Goal: Information Seeking & Learning: Learn about a topic

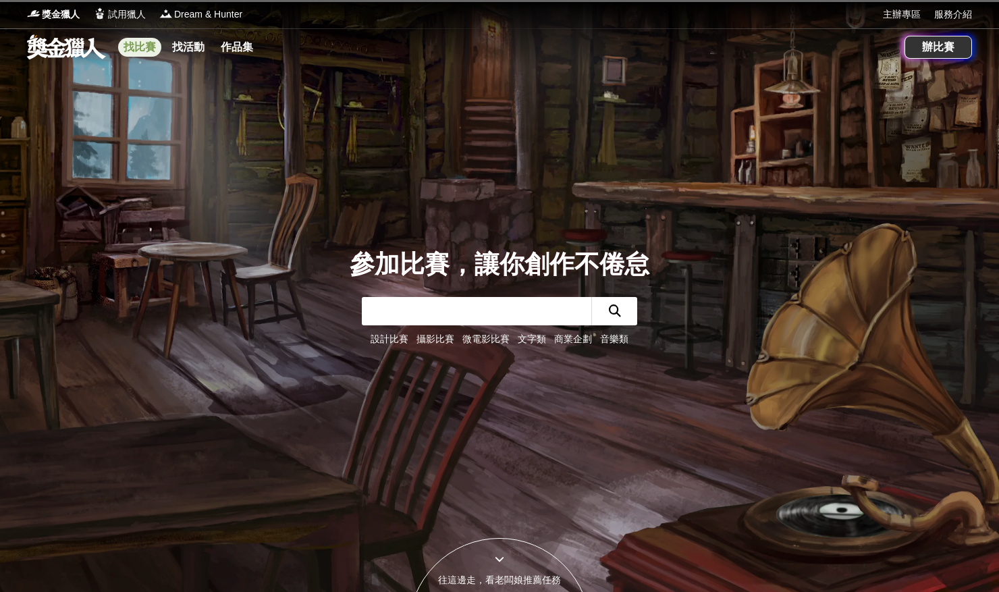
click at [149, 47] on link "找比賽" at bounding box center [139, 47] width 43 height 19
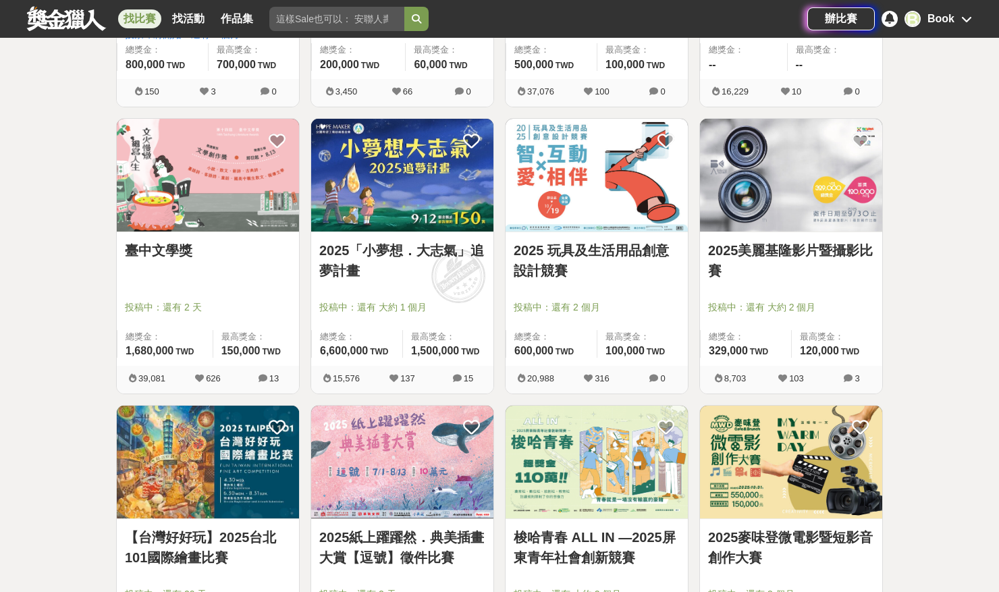
scroll to position [754, 0]
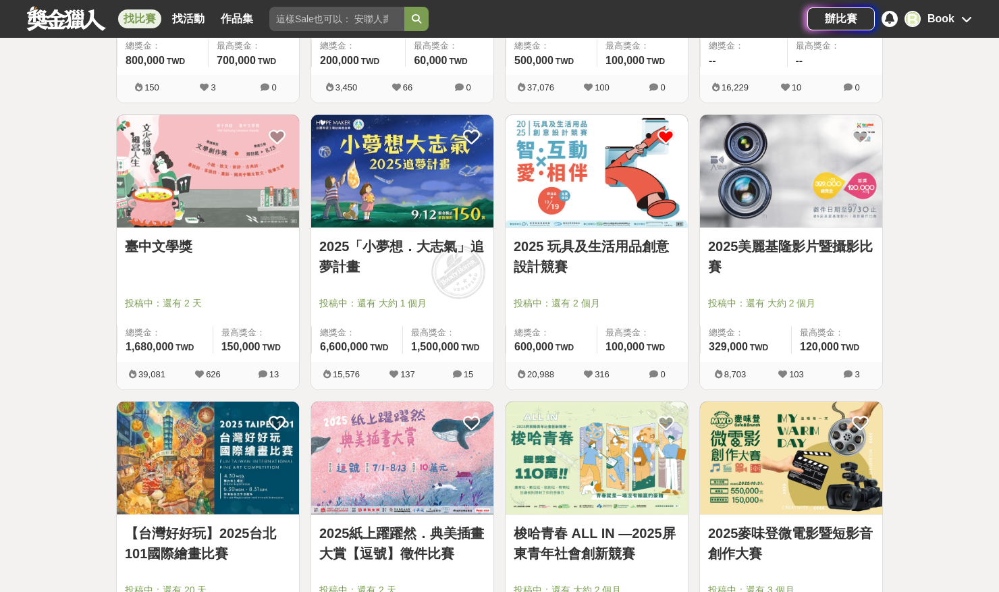
click at [671, 134] on icon at bounding box center [666, 136] width 17 height 17
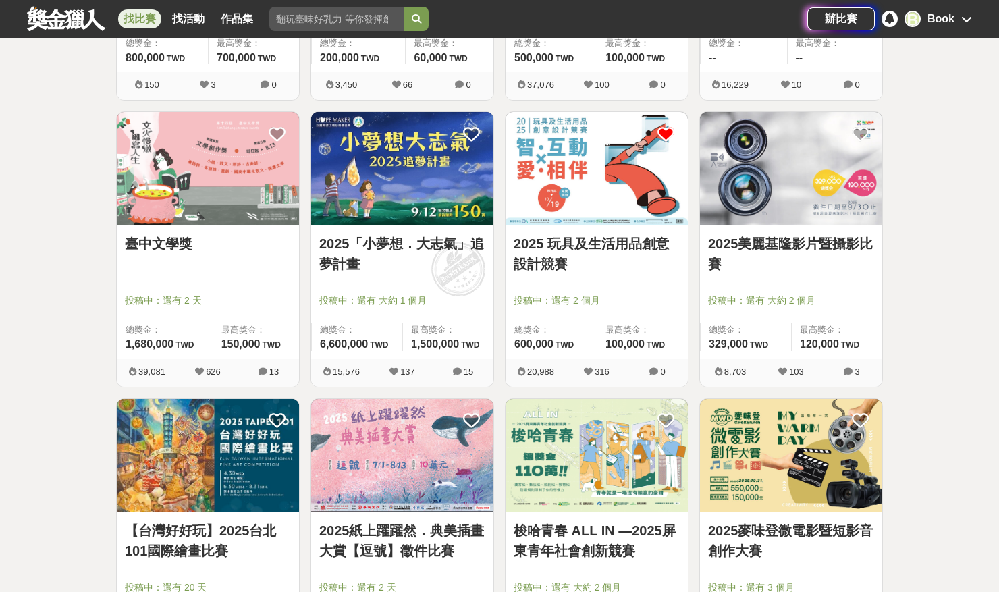
scroll to position [896, 0]
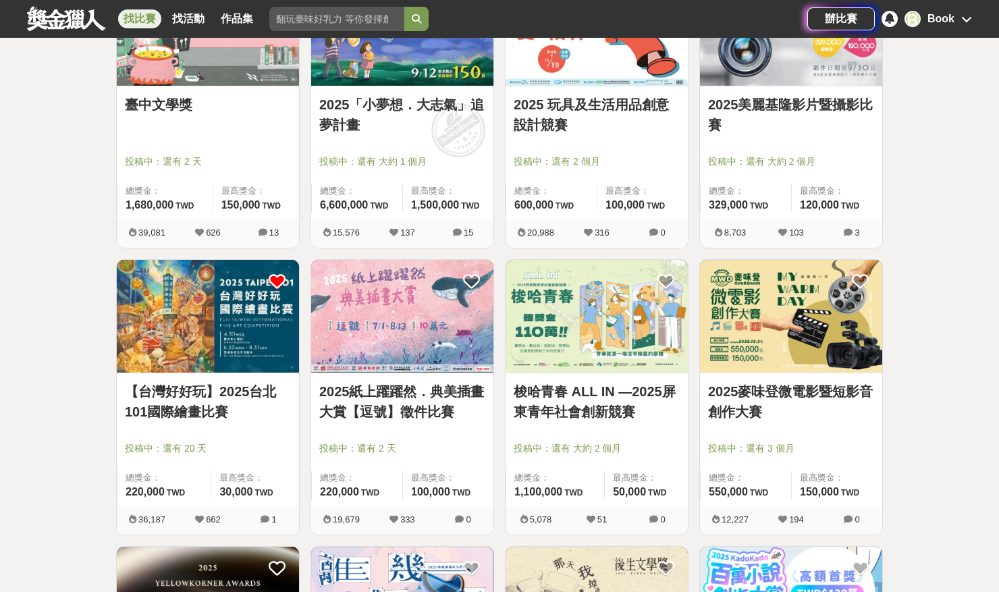
click at [276, 282] on icon at bounding box center [277, 281] width 17 height 17
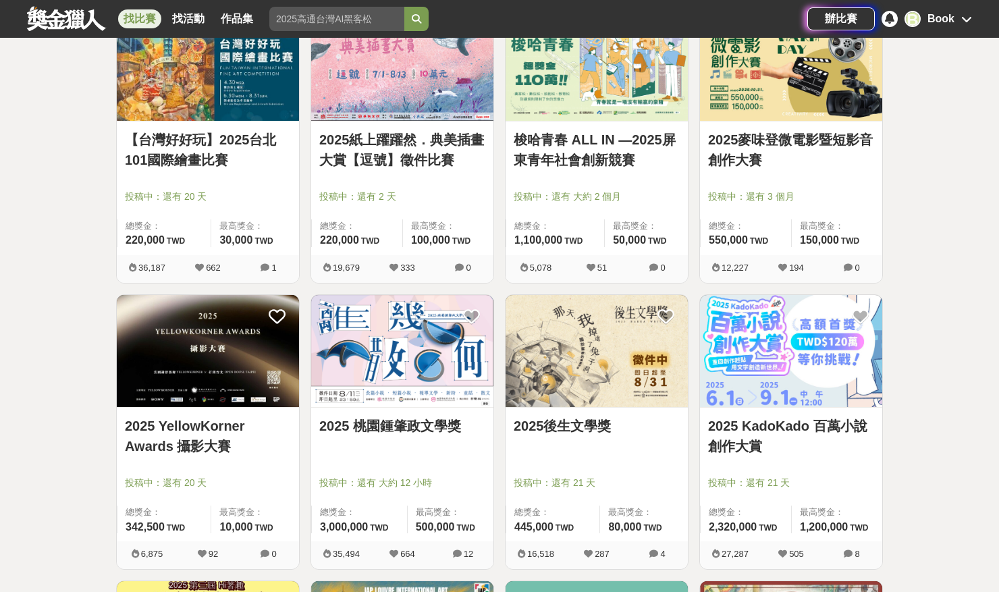
scroll to position [1021, 0]
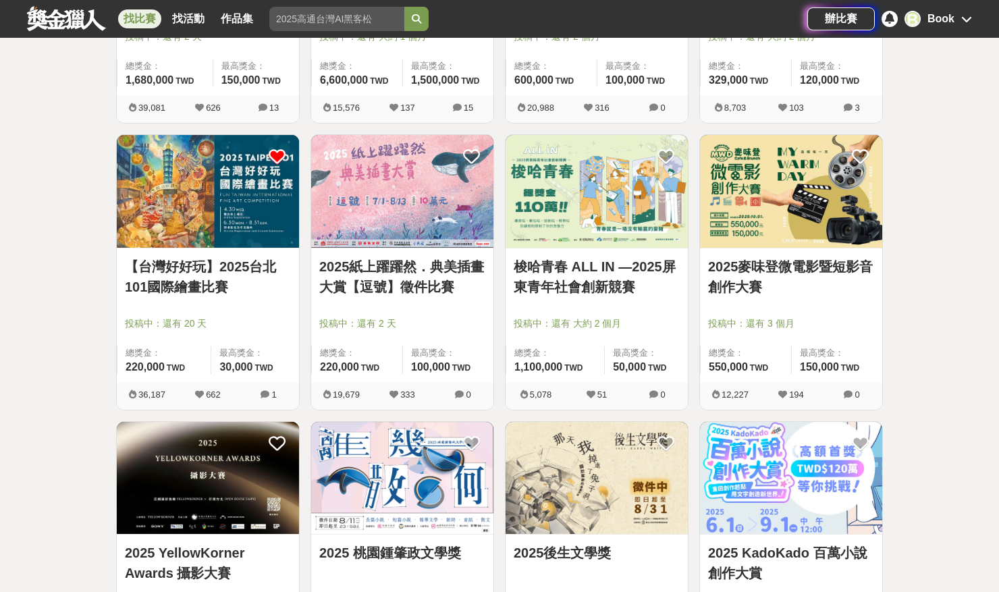
click at [373, 211] on img at bounding box center [402, 191] width 182 height 113
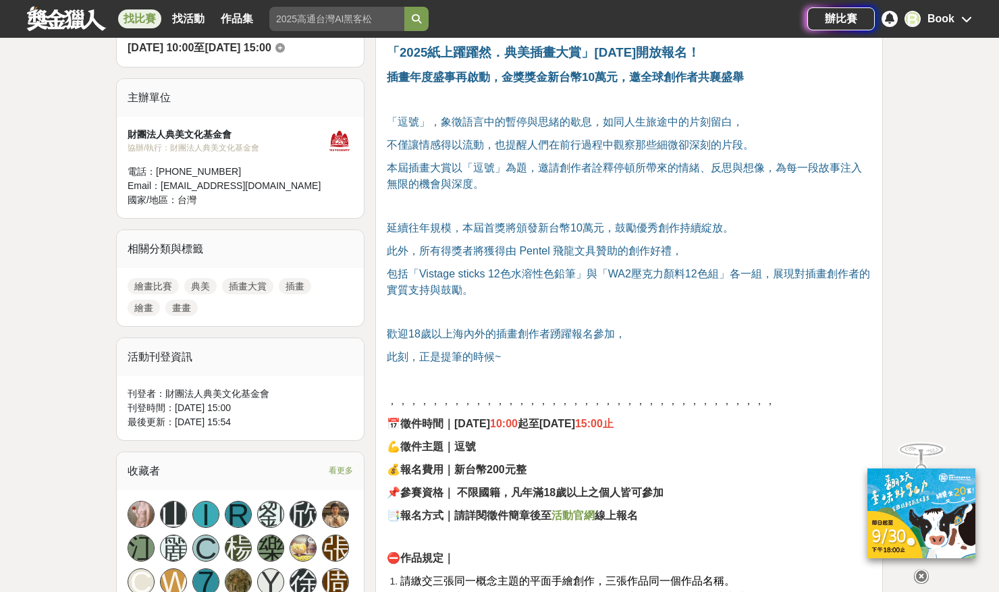
scroll to position [423, 0]
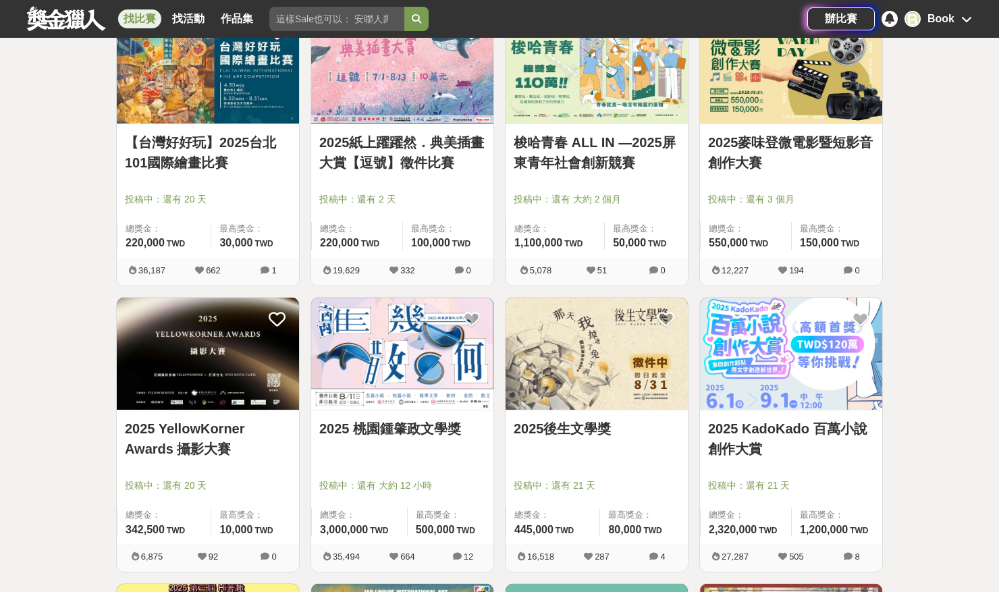
scroll to position [1409, 0]
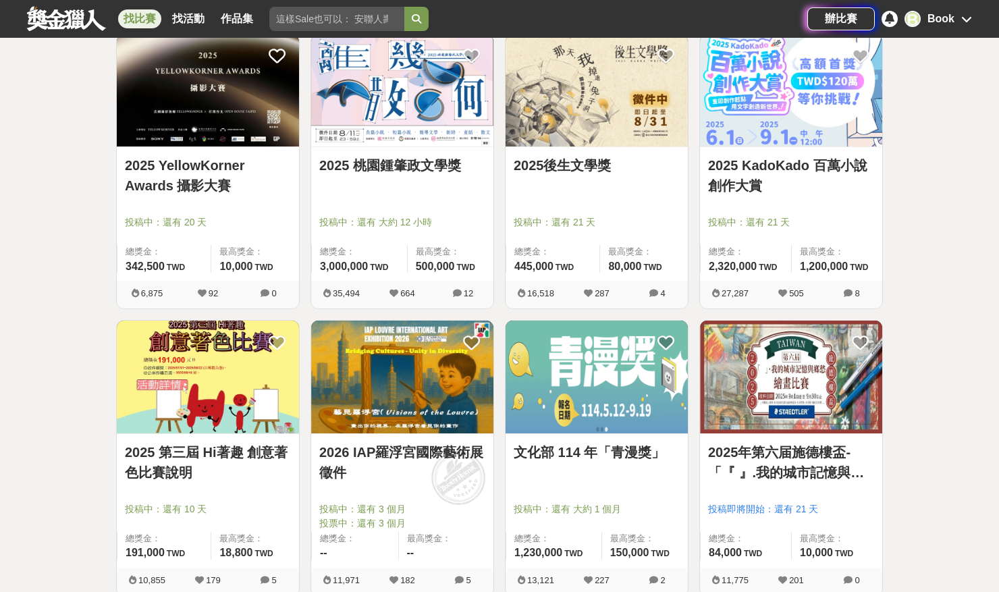
click at [236, 352] on img at bounding box center [208, 377] width 182 height 113
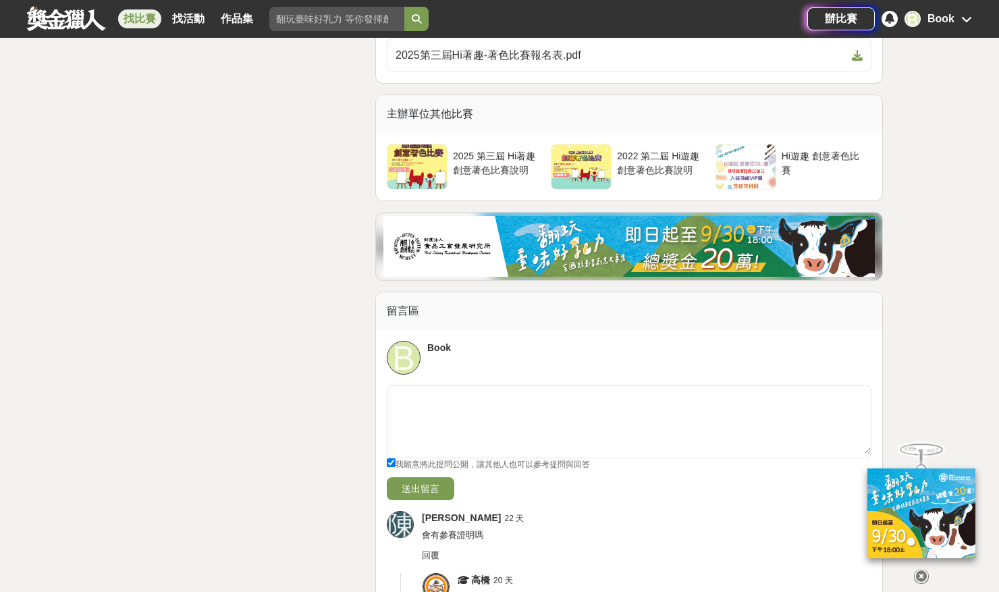
scroll to position [3405, 0]
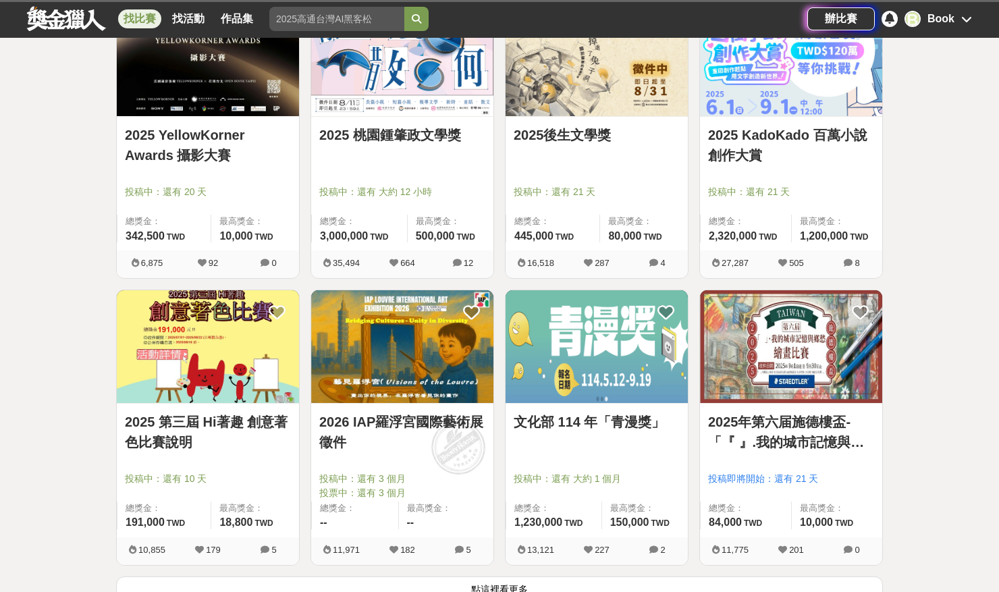
scroll to position [1485, 0]
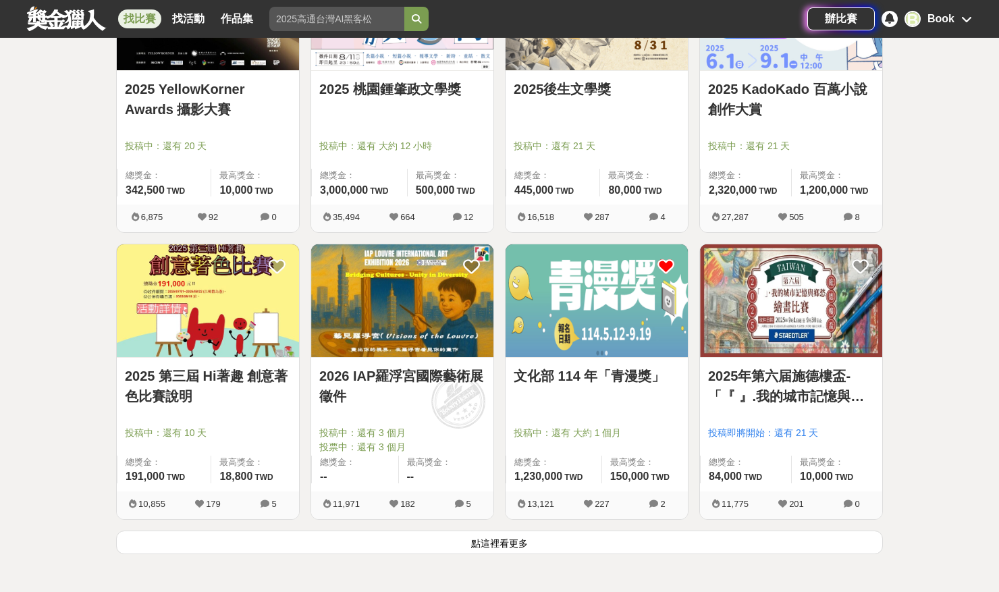
click at [666, 262] on icon at bounding box center [666, 266] width 17 height 17
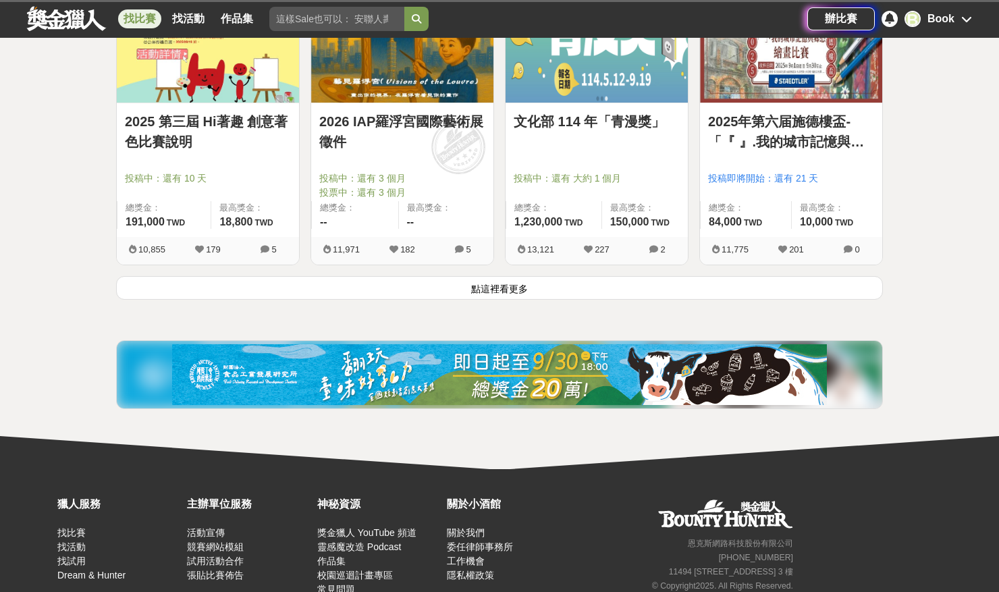
scroll to position [1749, 0]
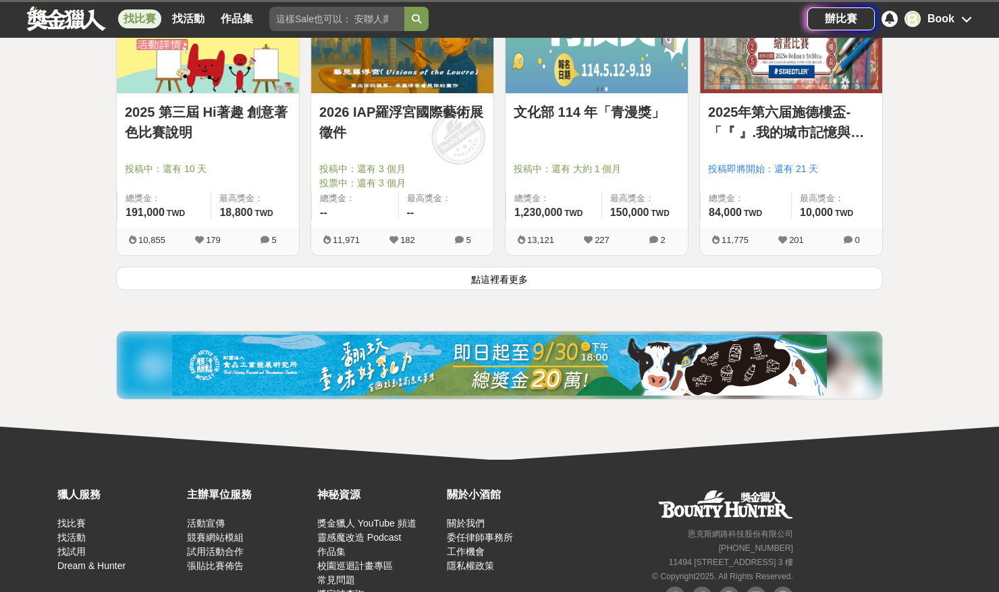
click at [484, 273] on button "點這裡看更多" at bounding box center [499, 279] width 767 height 24
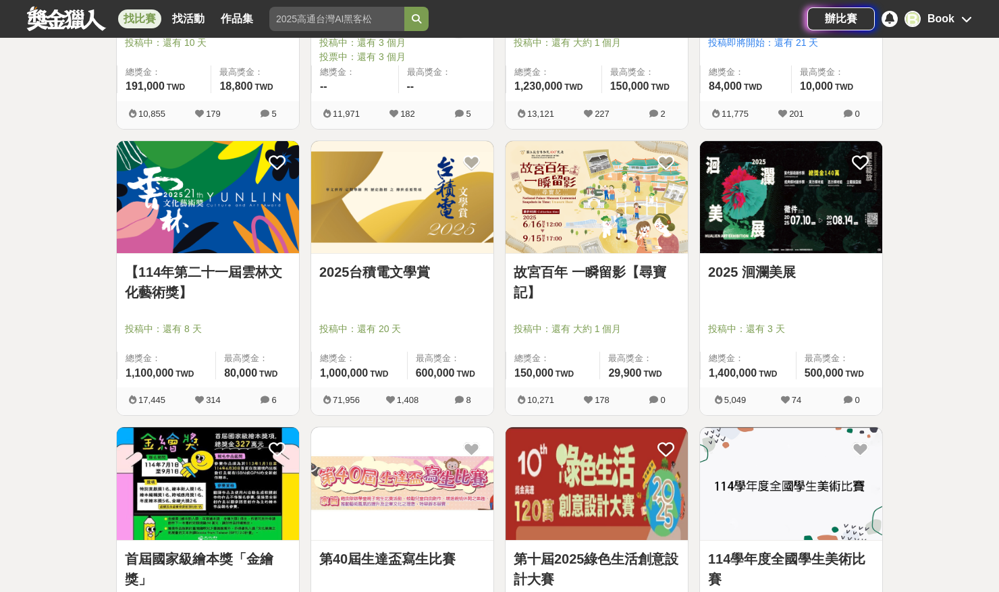
scroll to position [1872, 0]
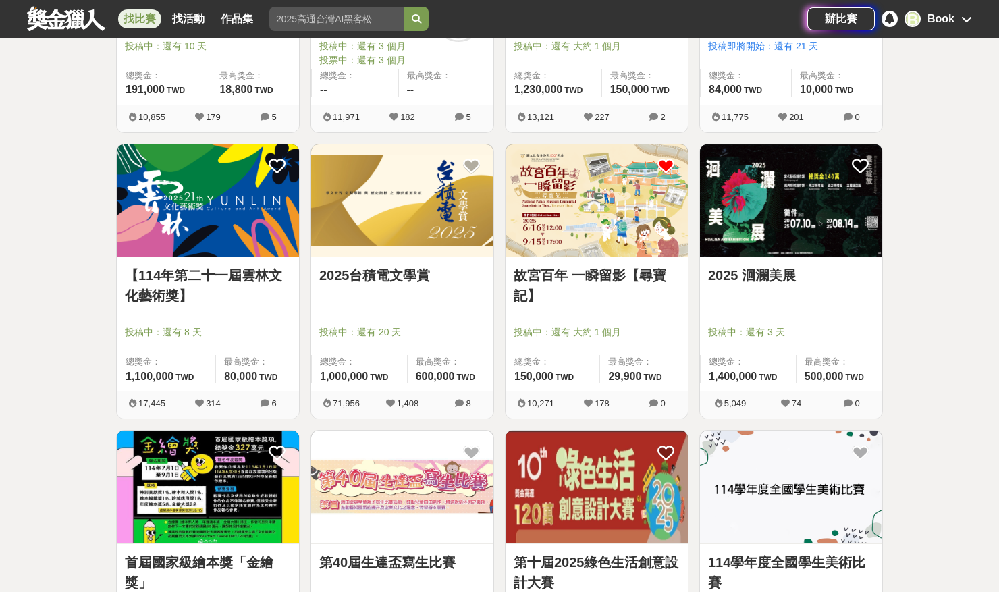
click at [663, 161] on icon at bounding box center [666, 166] width 17 height 17
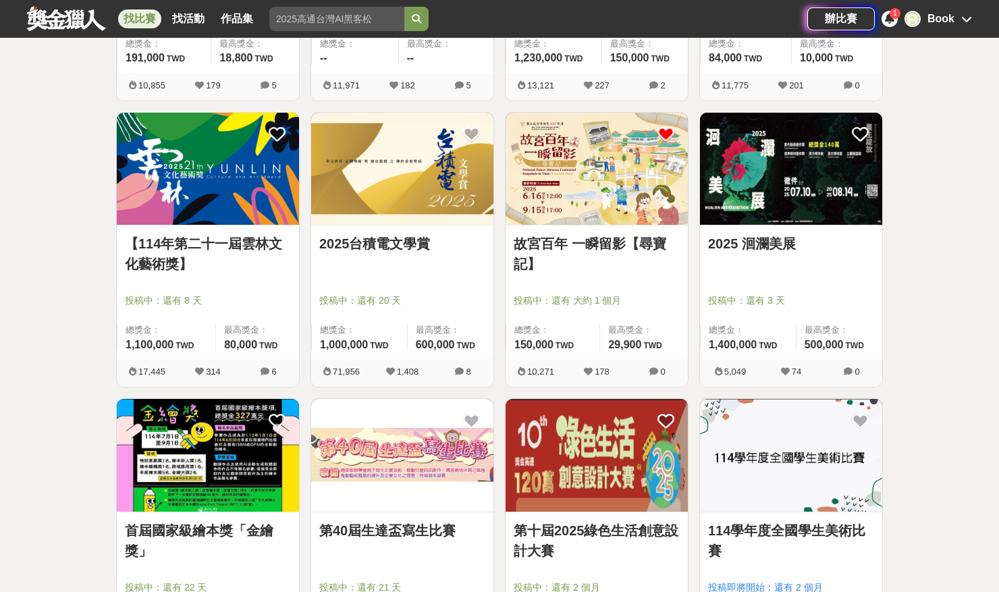
scroll to position [1989, 0]
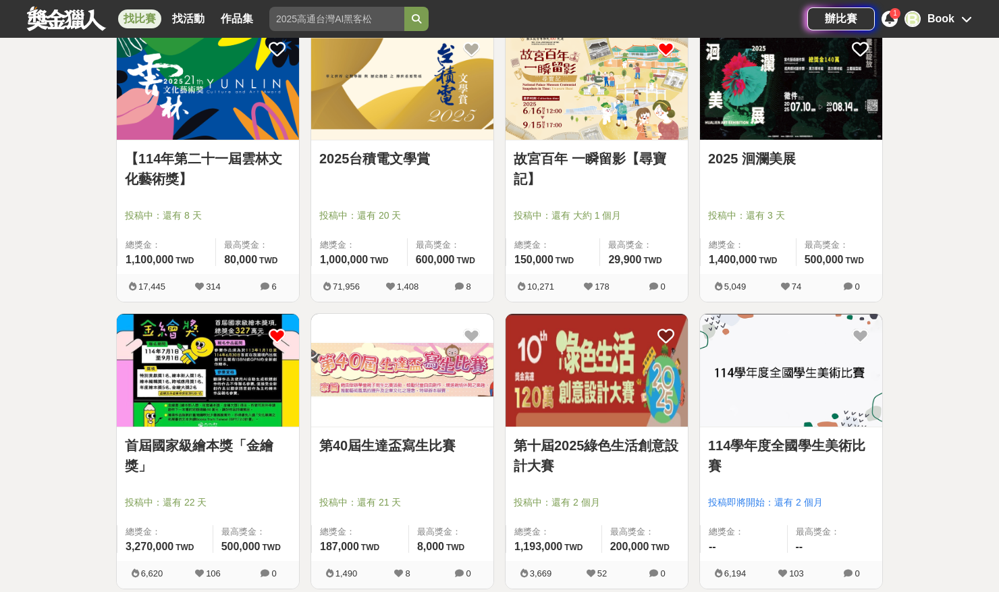
click at [282, 330] on icon at bounding box center [277, 336] width 17 height 17
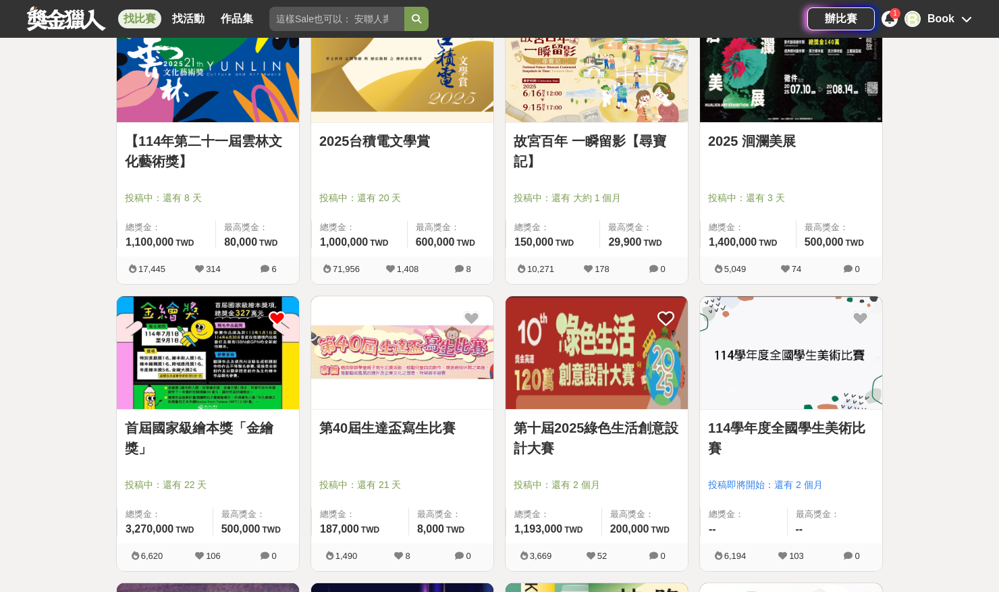
scroll to position [2095, 0]
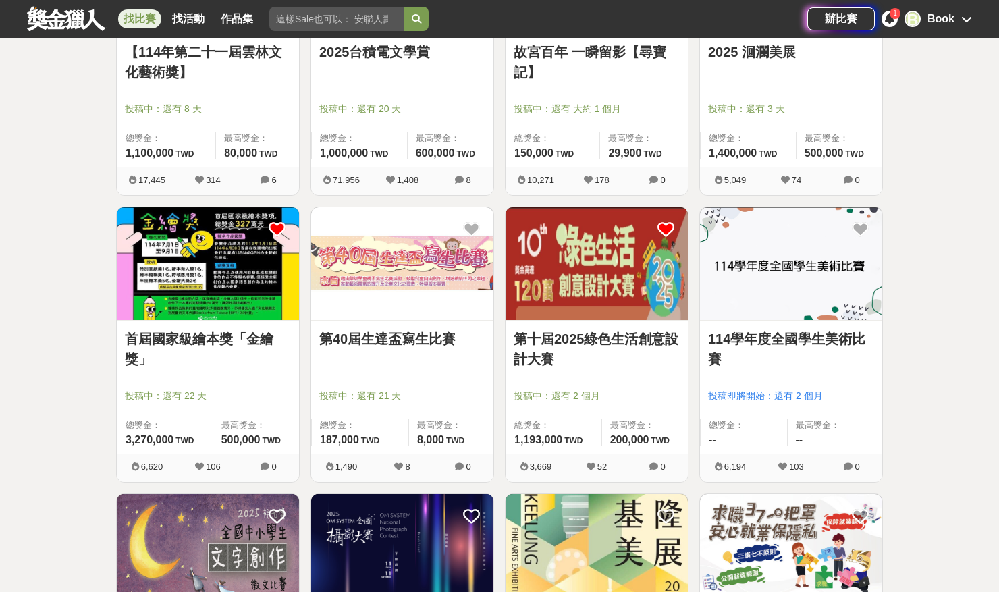
click at [664, 226] on icon at bounding box center [666, 229] width 17 height 17
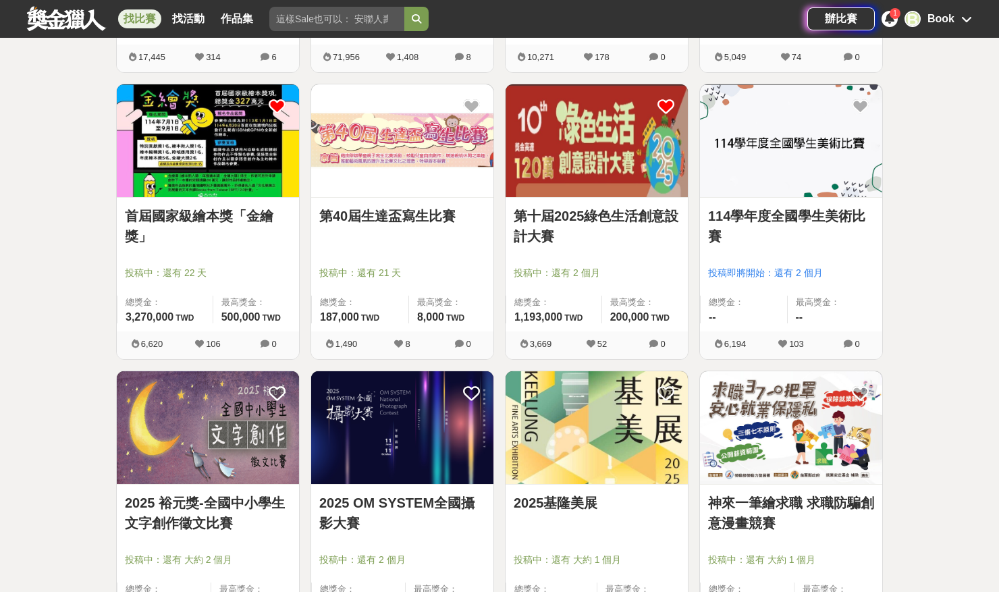
scroll to position [2312, 0]
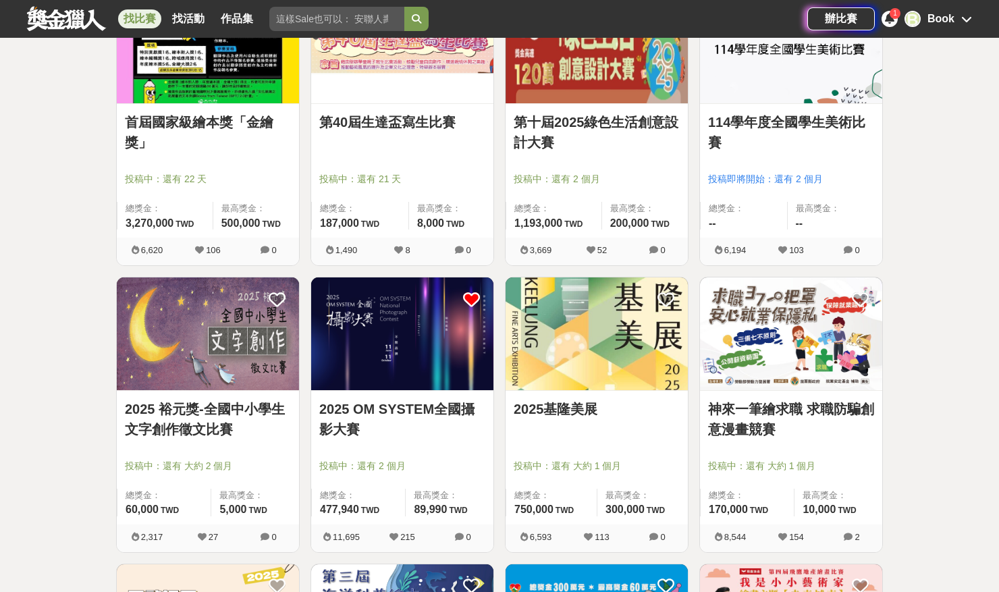
click at [469, 295] on icon at bounding box center [471, 299] width 17 height 17
click at [387, 352] on img at bounding box center [402, 334] width 182 height 113
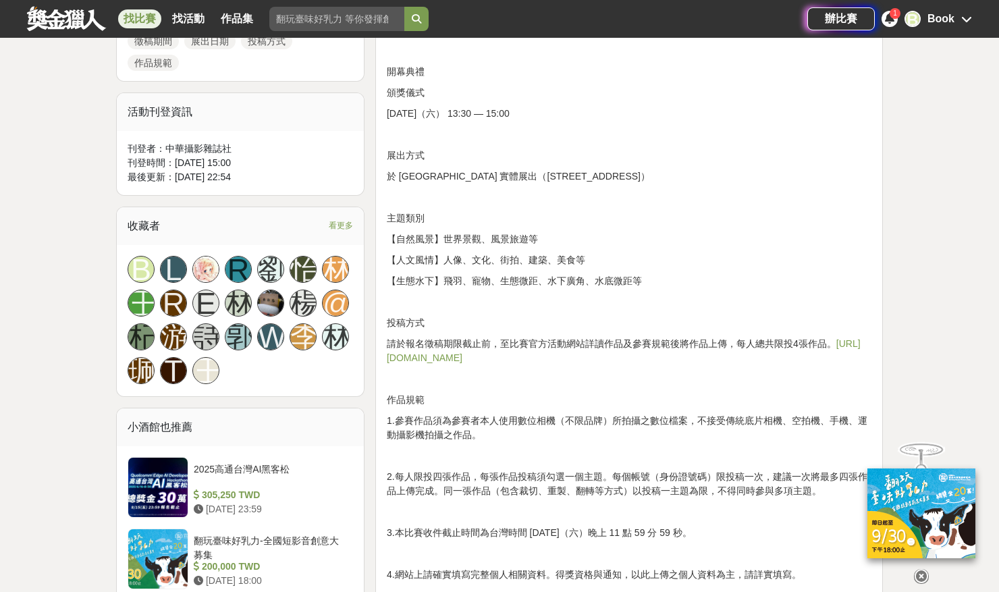
scroll to position [1107, 0]
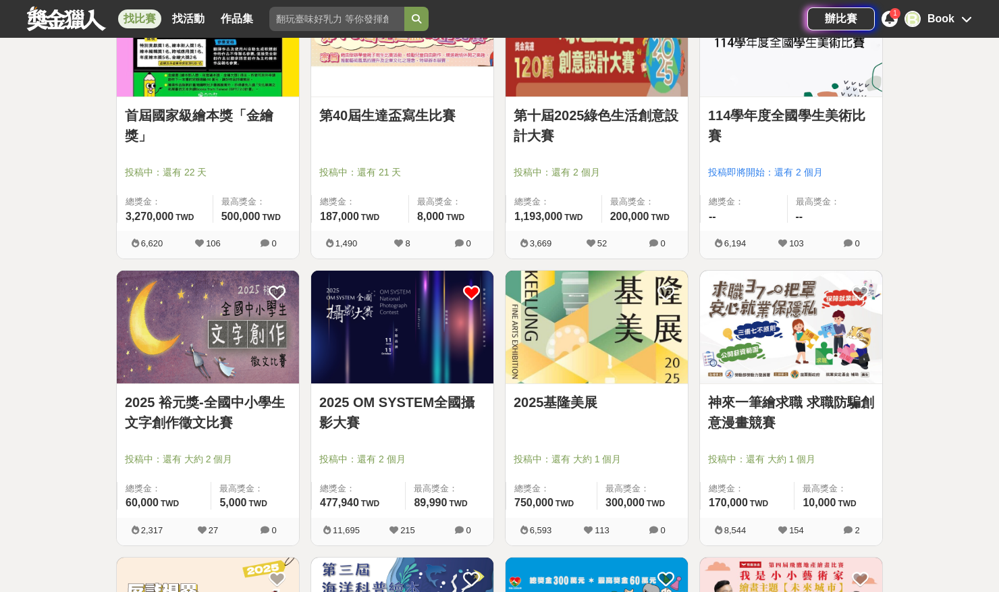
scroll to position [2409, 0]
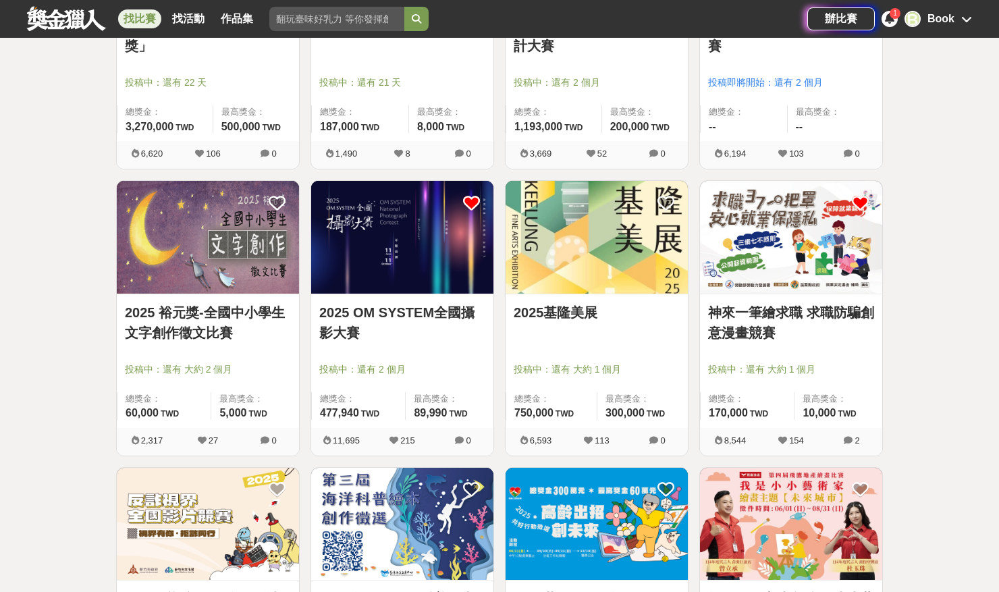
click at [861, 199] on icon at bounding box center [860, 202] width 17 height 17
click at [789, 257] on img at bounding box center [791, 237] width 182 height 113
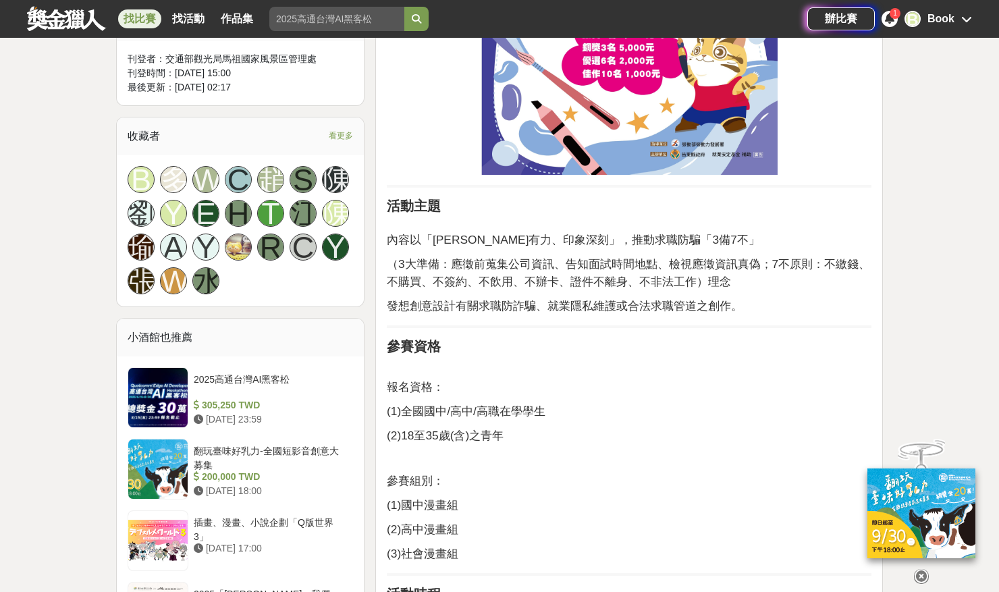
scroll to position [870, 0]
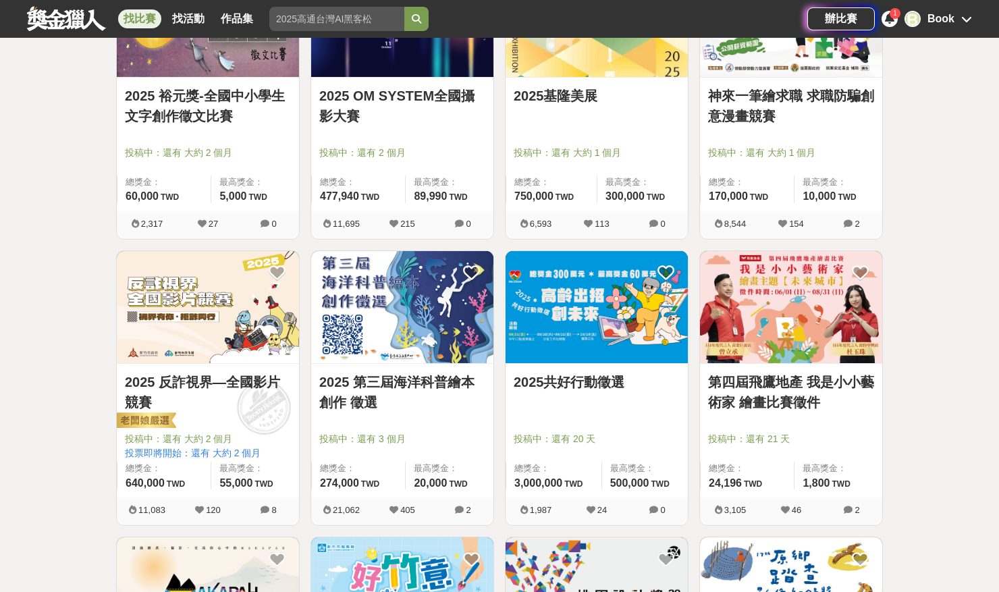
scroll to position [2626, 0]
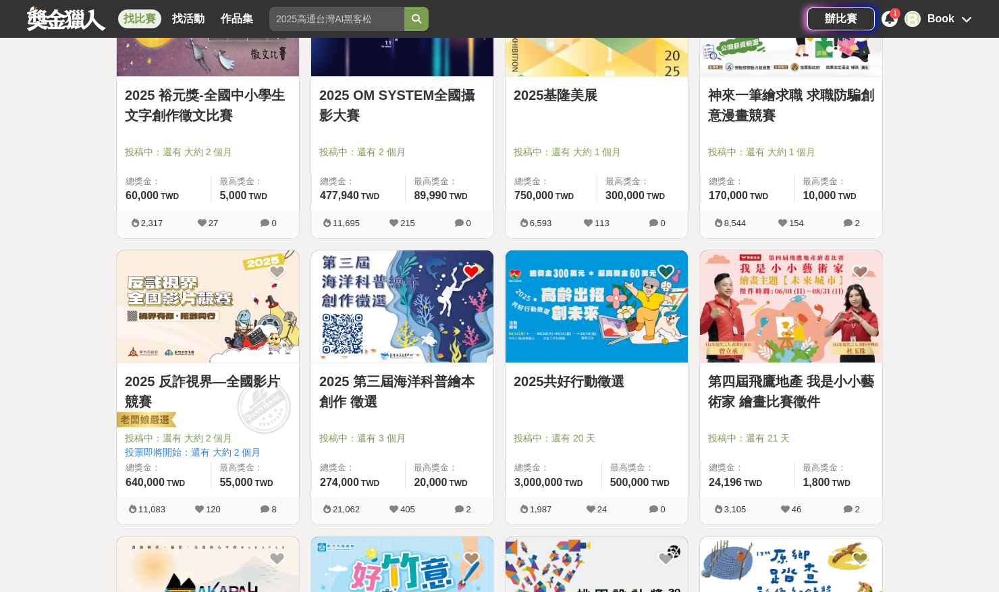
click at [472, 274] on icon at bounding box center [471, 272] width 17 height 17
click at [581, 330] on img at bounding box center [597, 307] width 182 height 113
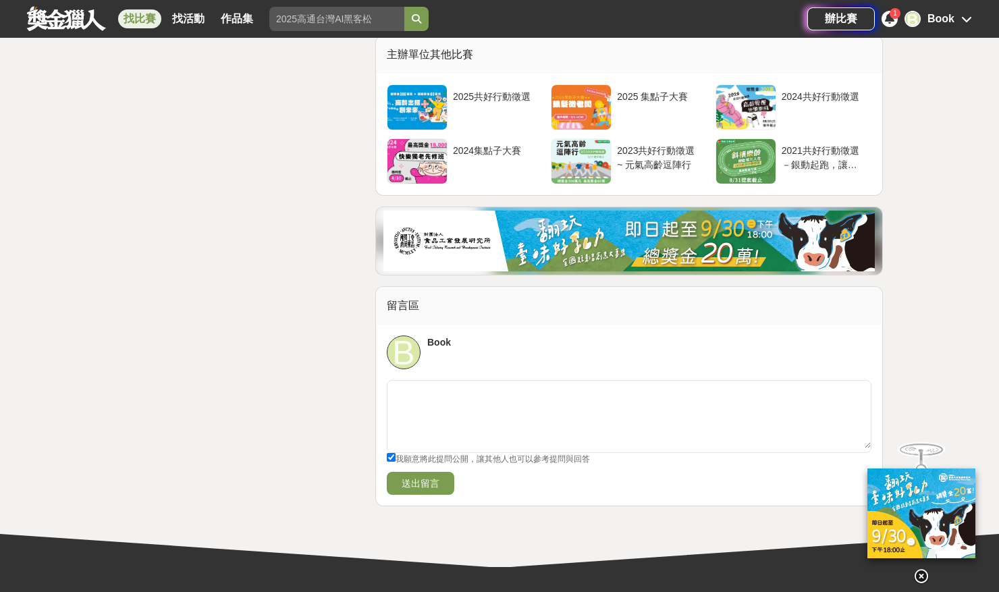
scroll to position [2361, 0]
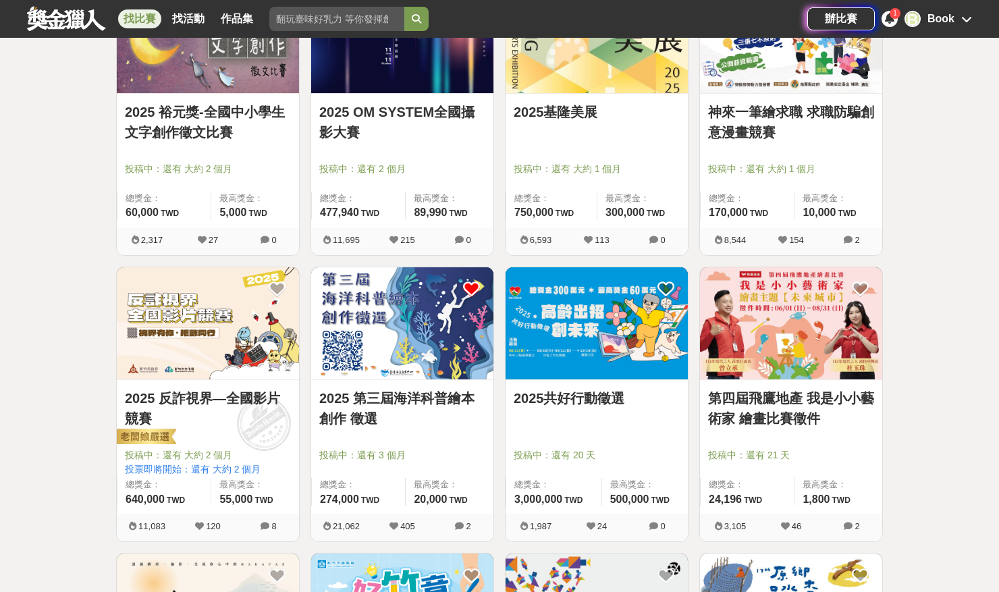
scroll to position [2626, 0]
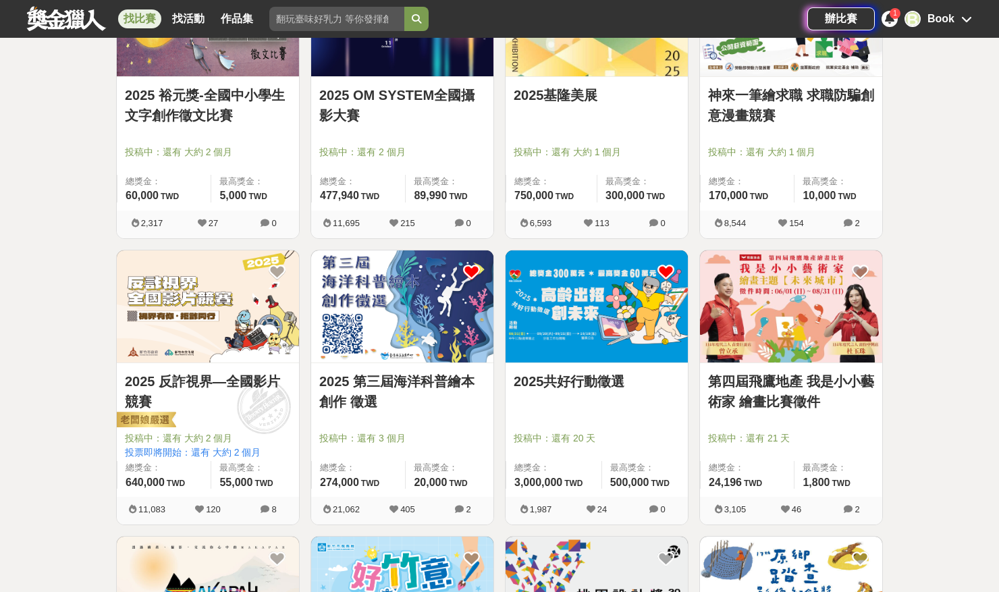
click at [669, 273] on icon at bounding box center [666, 272] width 17 height 17
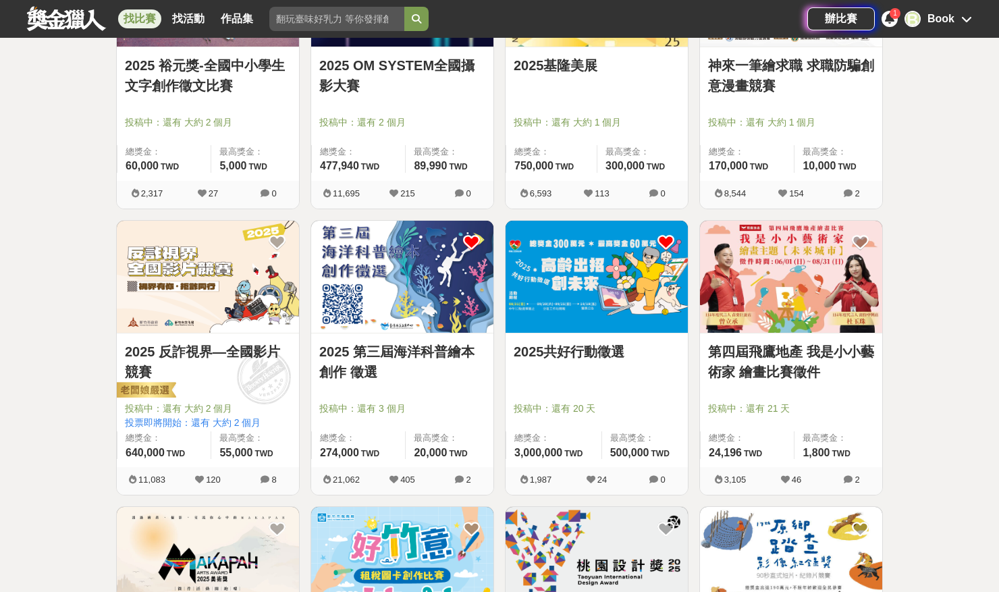
scroll to position [2958, 0]
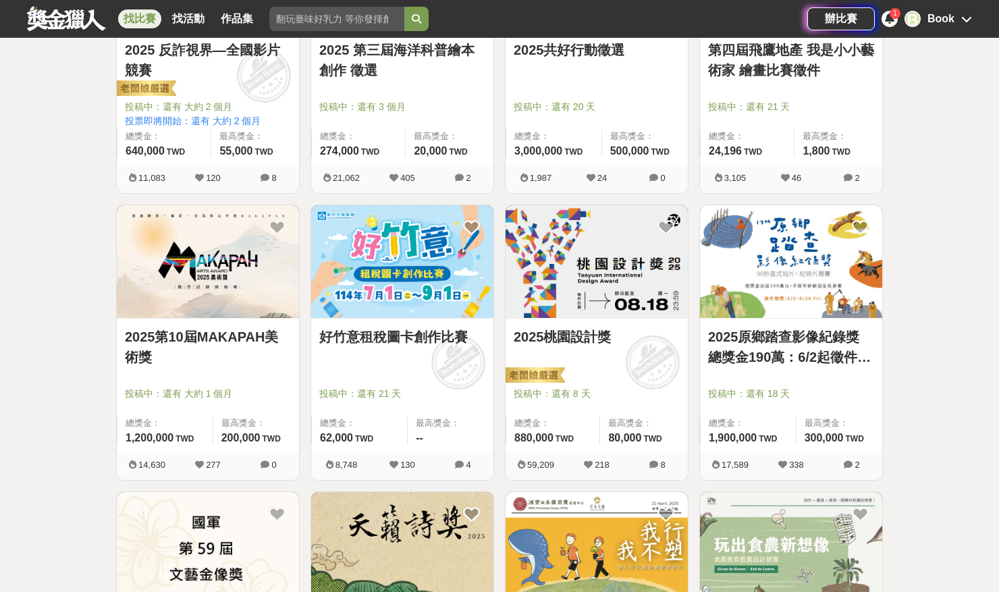
click at [181, 262] on img at bounding box center [208, 261] width 182 height 113
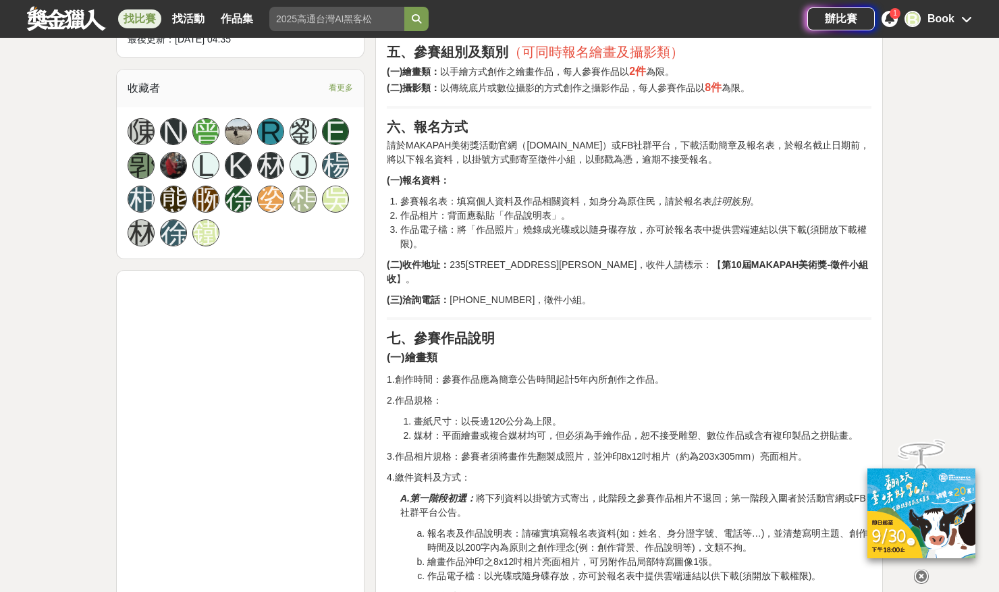
scroll to position [663, 0]
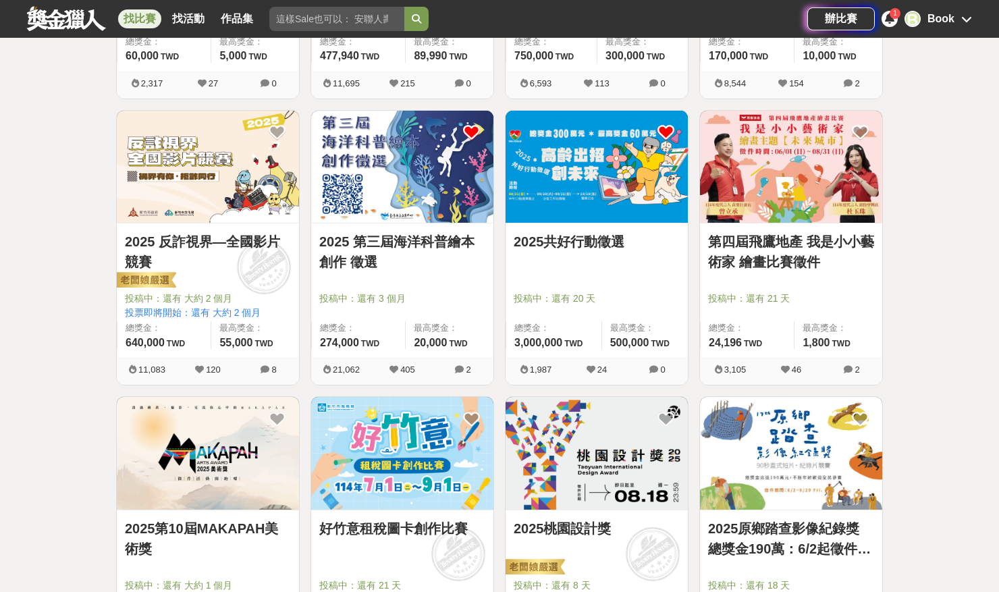
scroll to position [2958, 0]
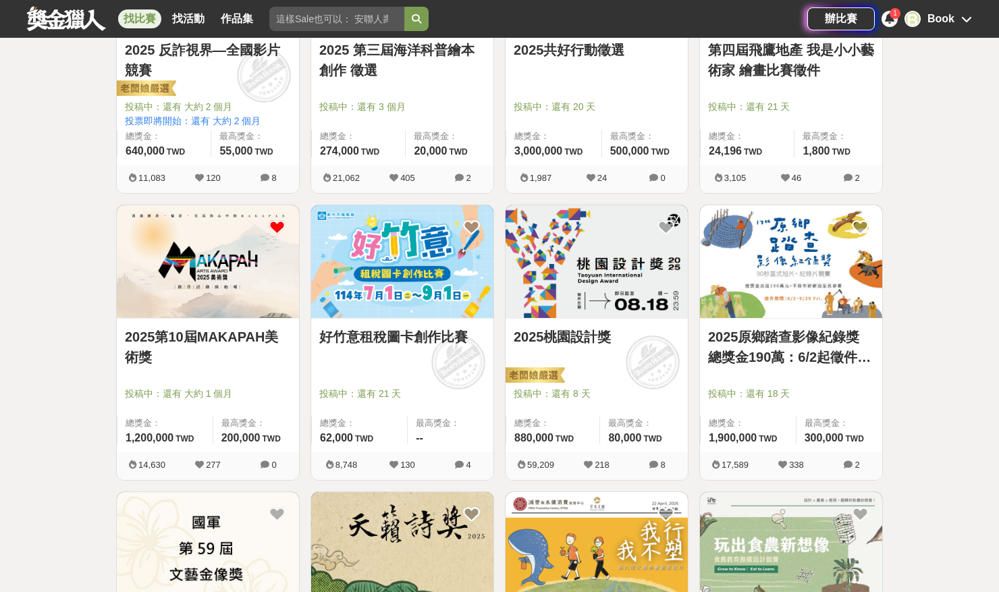
click at [276, 221] on icon at bounding box center [277, 227] width 17 height 17
click at [405, 269] on img at bounding box center [402, 261] width 182 height 113
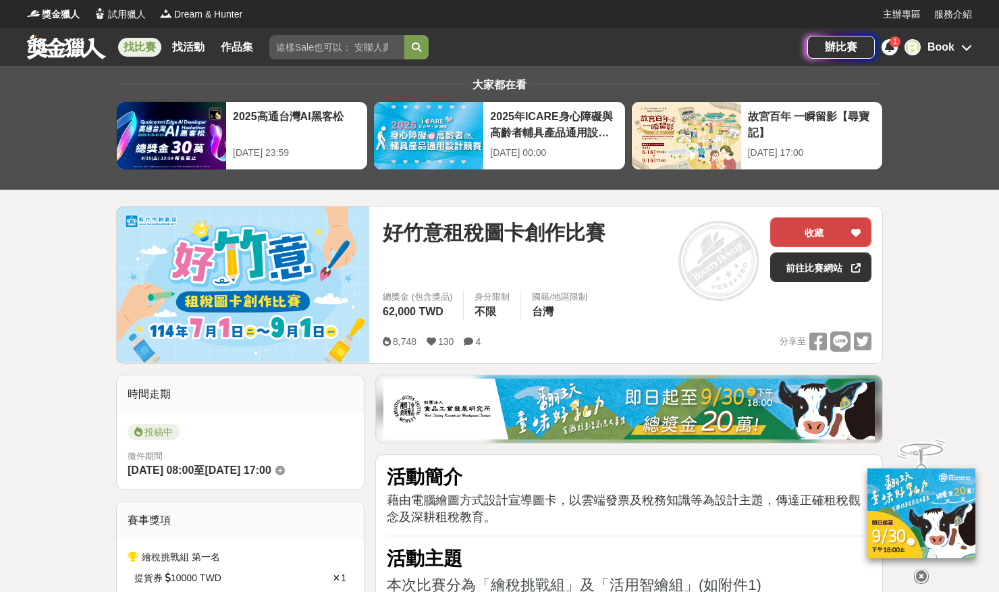
click at [856, 234] on icon at bounding box center [856, 232] width 9 height 9
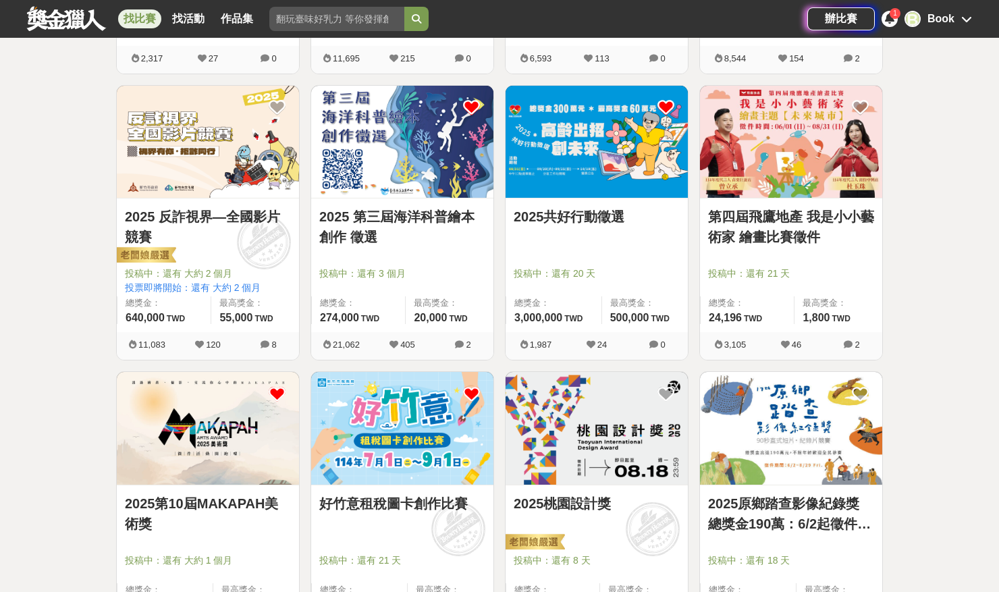
scroll to position [2958, 0]
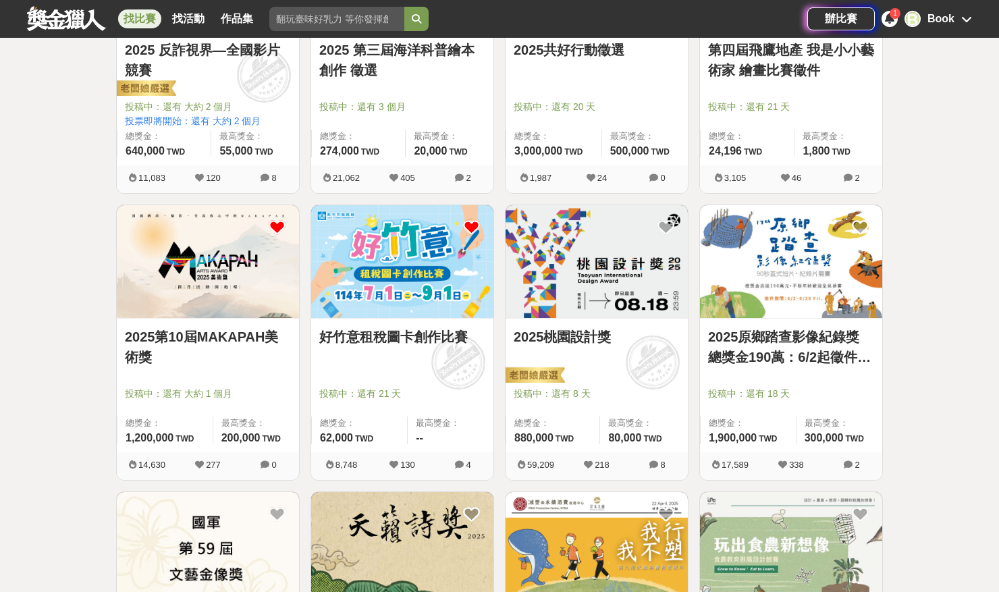
click at [565, 271] on img at bounding box center [597, 261] width 182 height 113
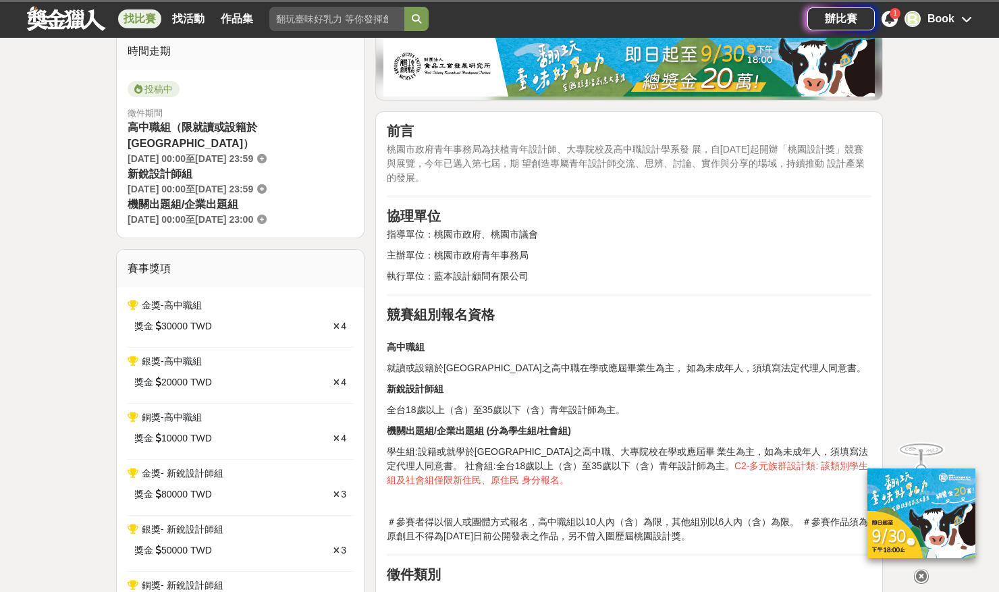
scroll to position [349, 0]
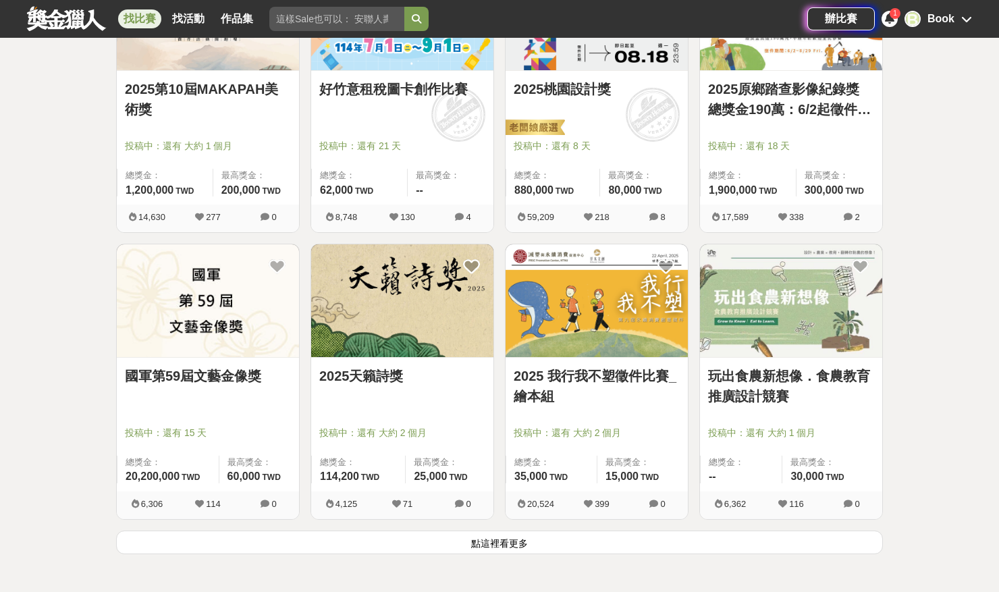
scroll to position [3207, 0]
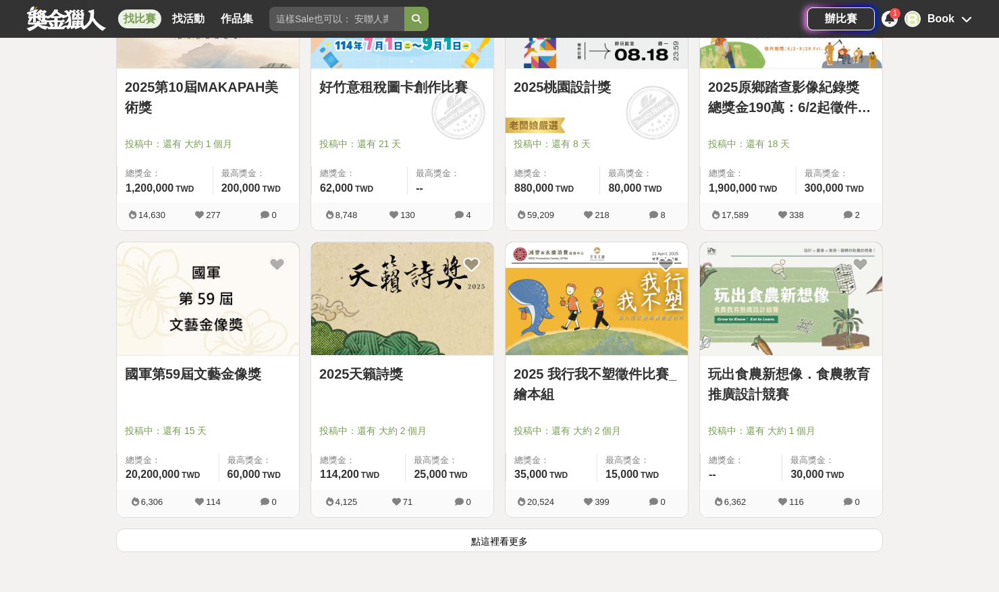
click at [415, 334] on img at bounding box center [402, 298] width 182 height 113
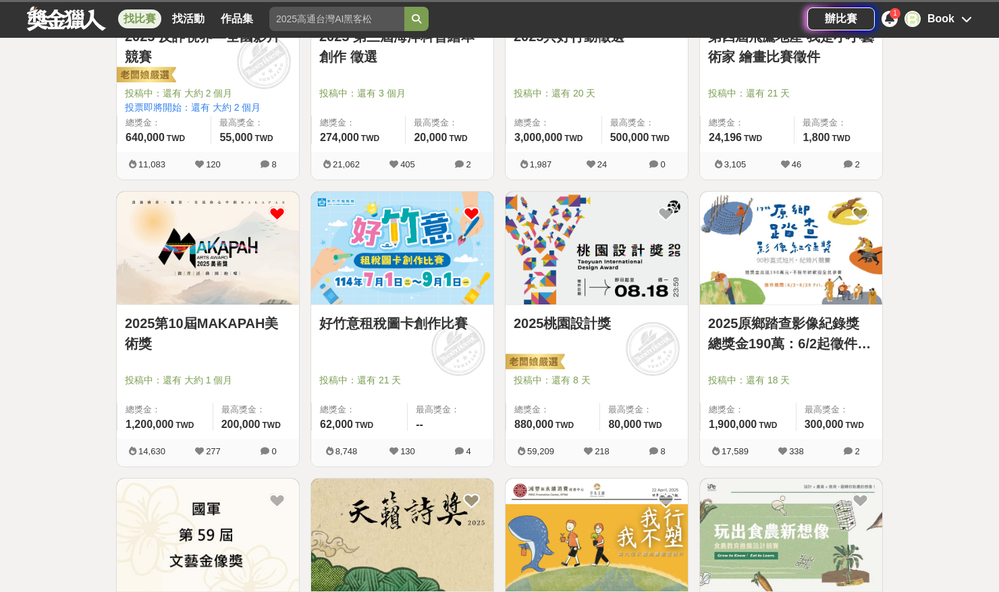
scroll to position [3207, 0]
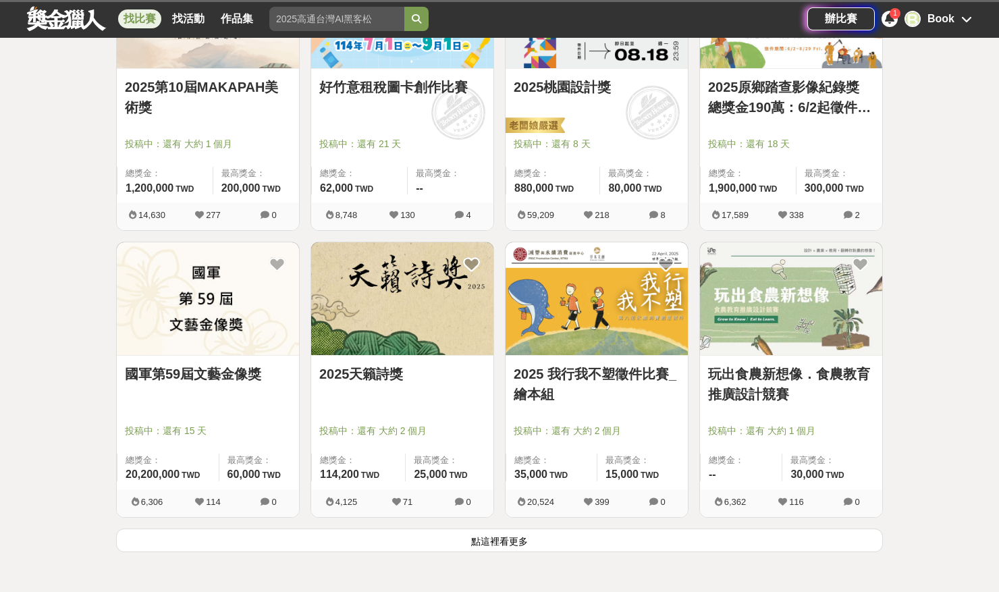
click at [572, 333] on img at bounding box center [597, 298] width 182 height 113
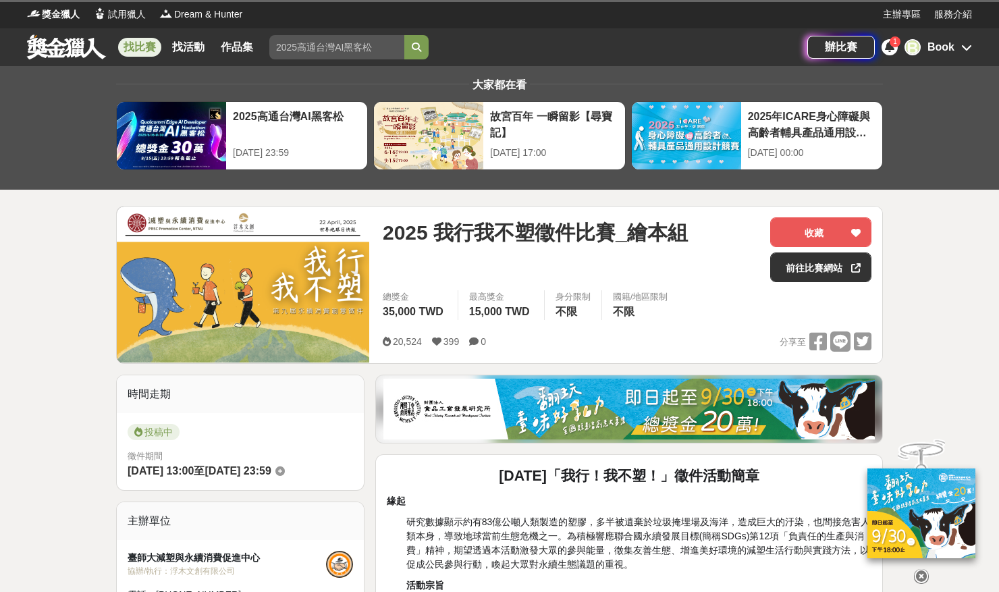
click at [893, 44] on span "1" at bounding box center [895, 41] width 4 height 7
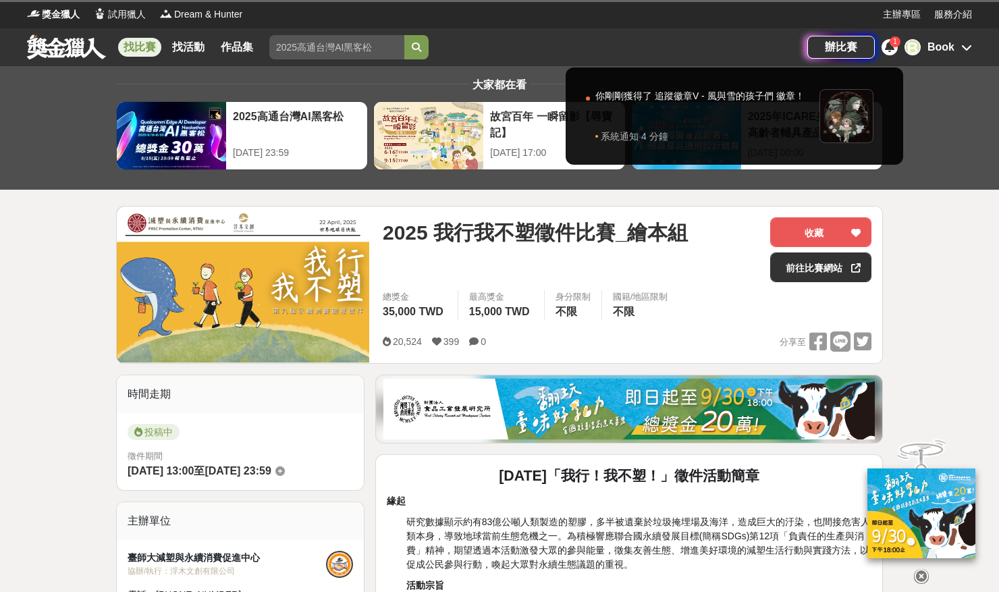
click at [893, 45] on span "1" at bounding box center [895, 41] width 4 height 7
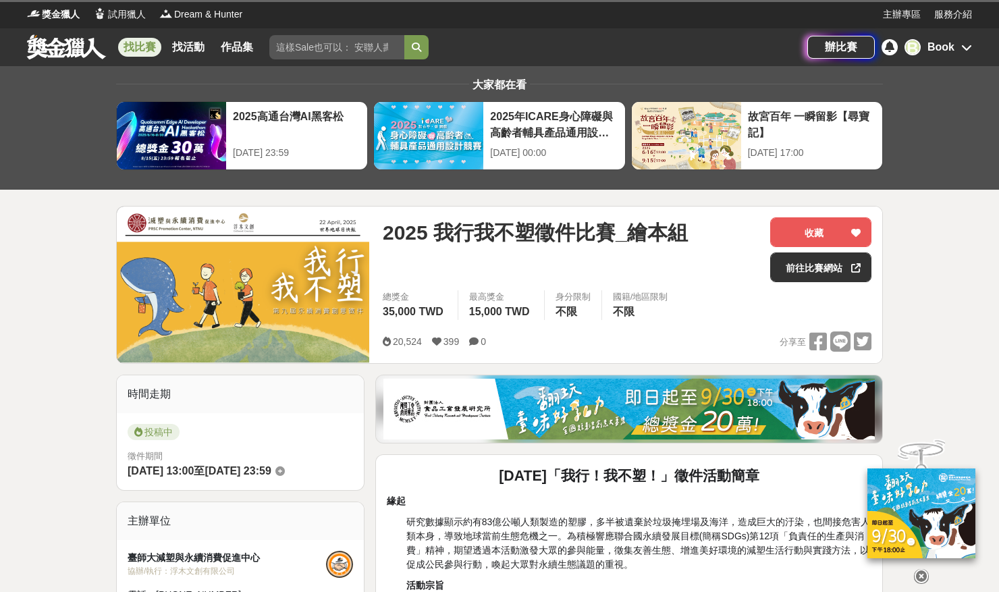
click at [919, 47] on div "B" at bounding box center [913, 47] width 16 height 16
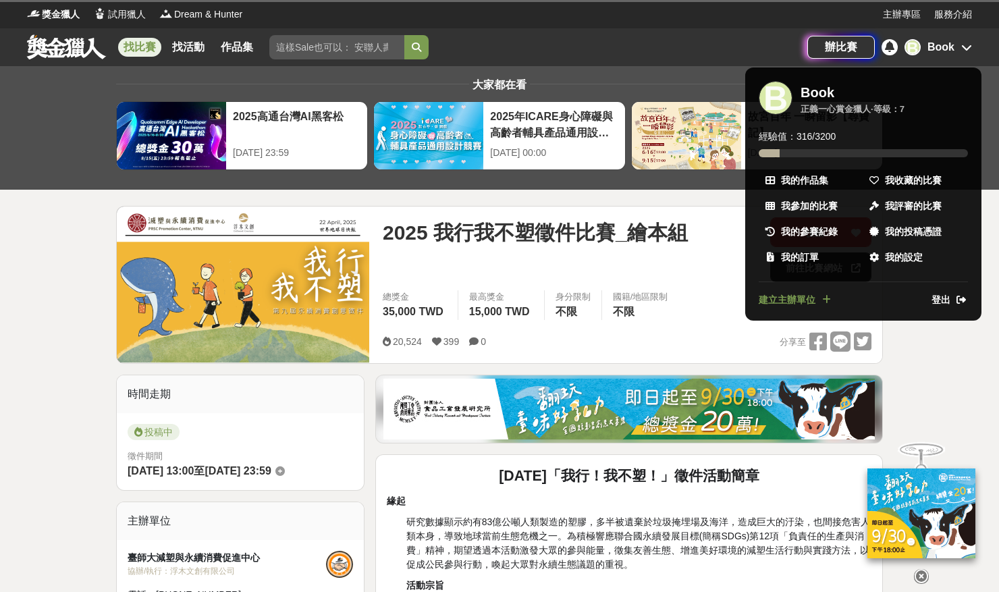
click at [916, 48] on div at bounding box center [499, 296] width 999 height 592
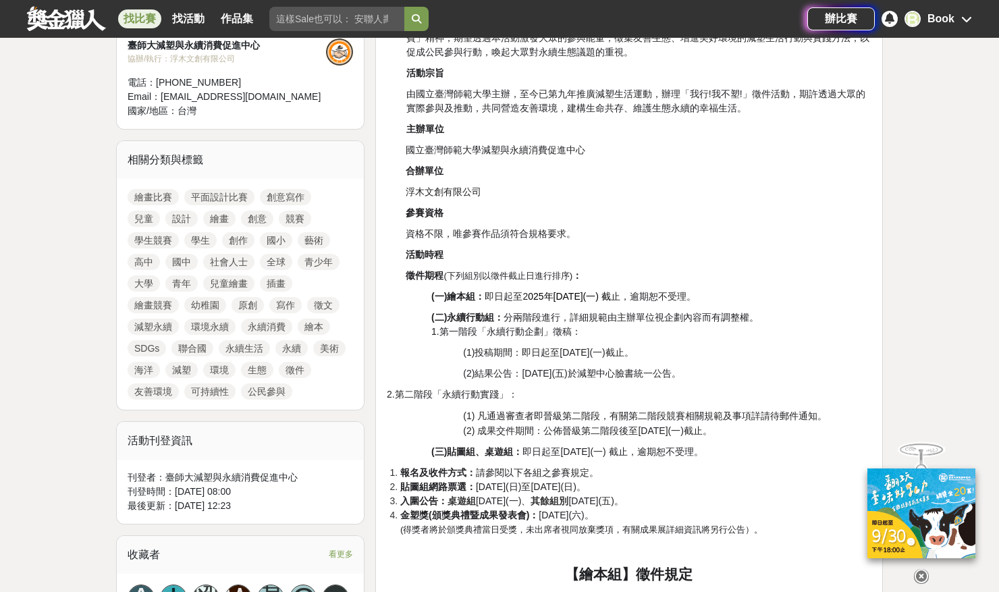
scroll to position [773, 0]
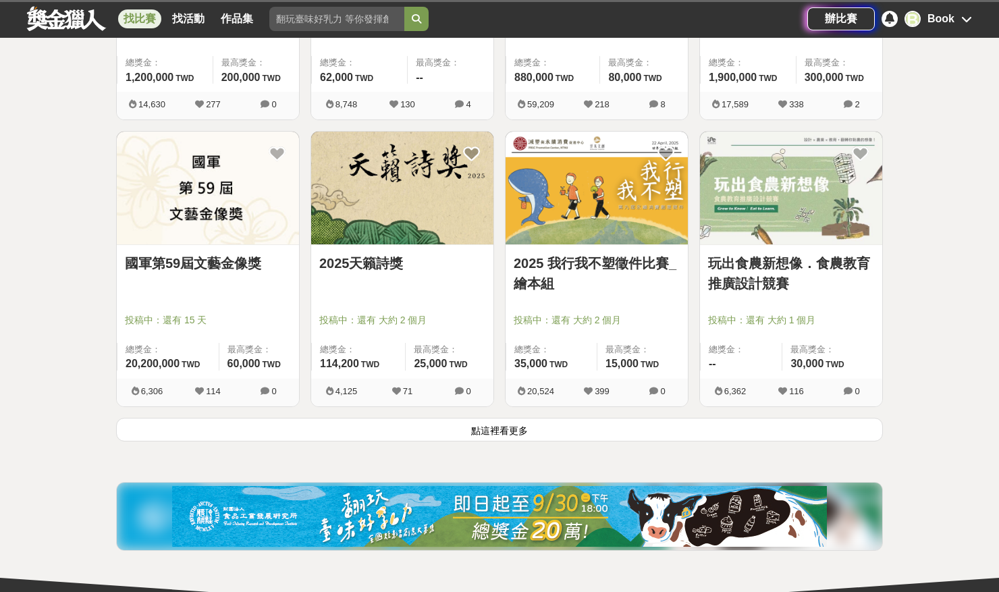
scroll to position [3487, 0]
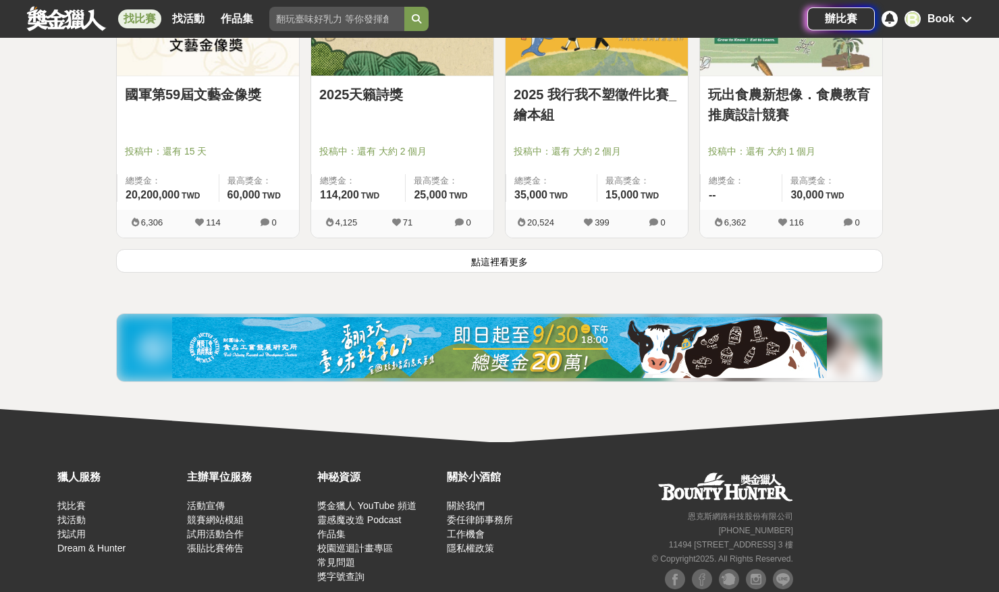
click at [496, 262] on button "點這裡看更多" at bounding box center [499, 261] width 767 height 24
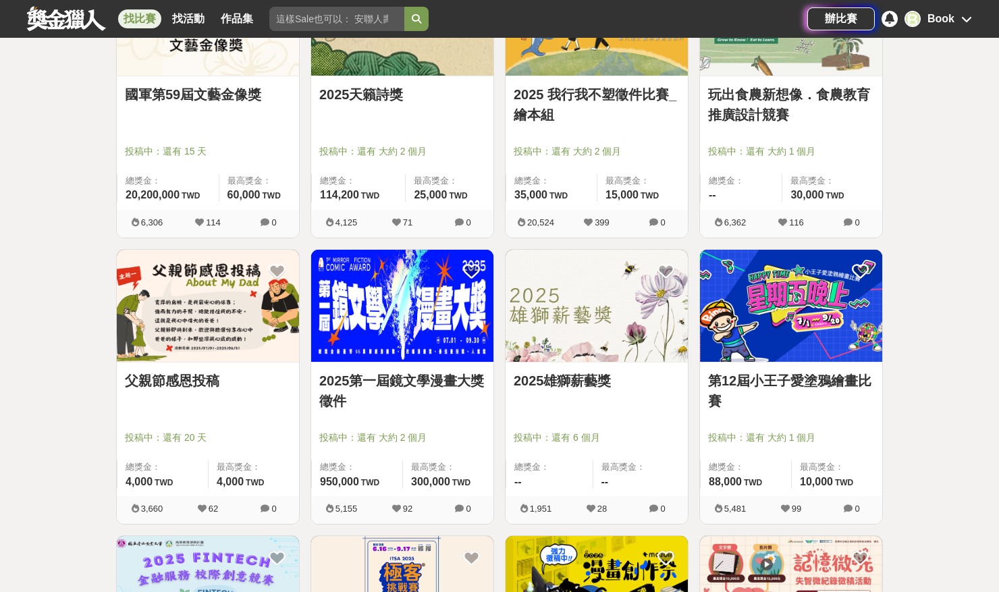
scroll to position [3484, 0]
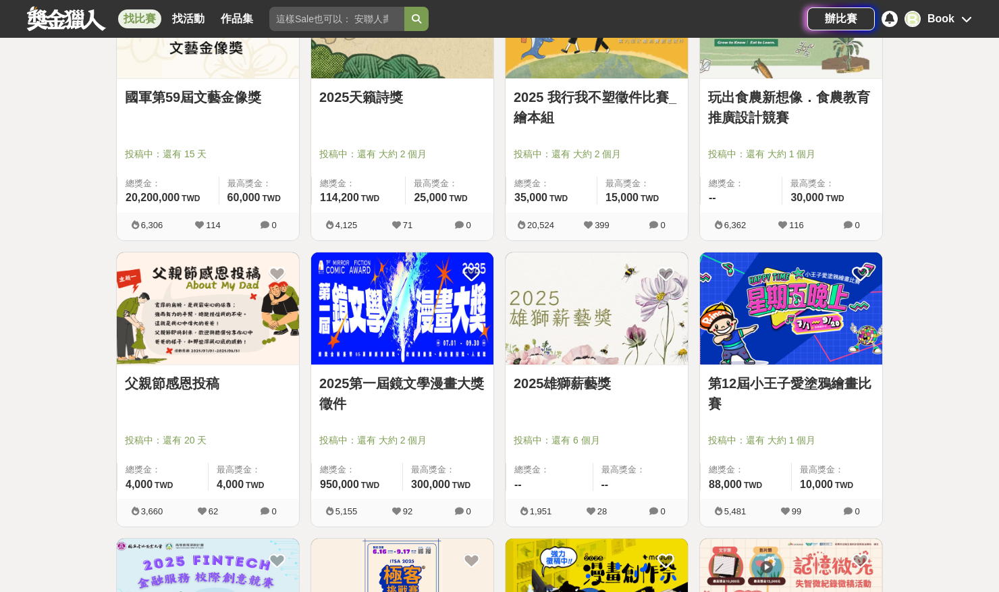
click at [808, 107] on link "玩出食農新想像．食農教育推廣設計競賽" at bounding box center [791, 107] width 166 height 41
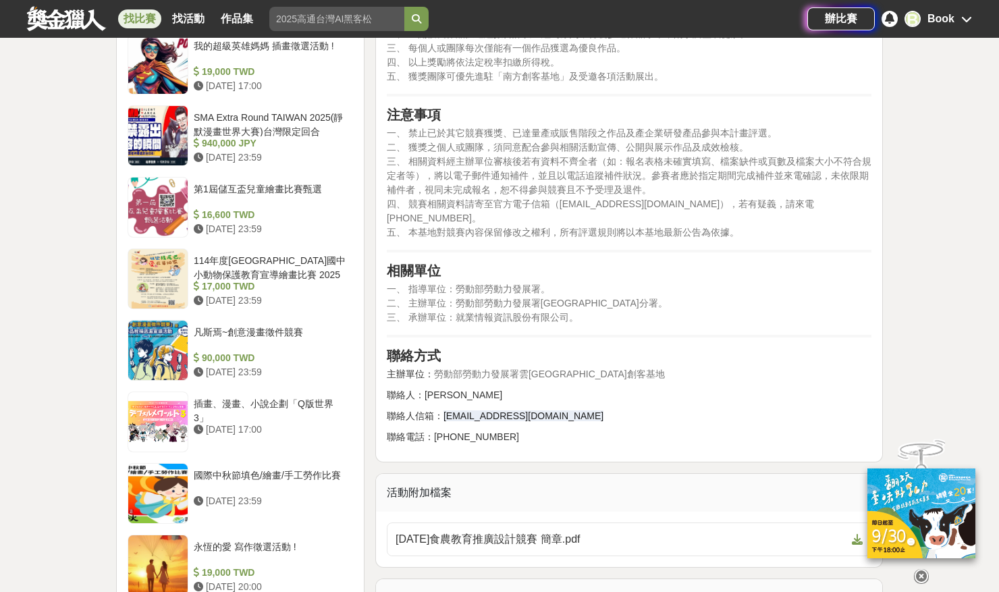
scroll to position [1433, 0]
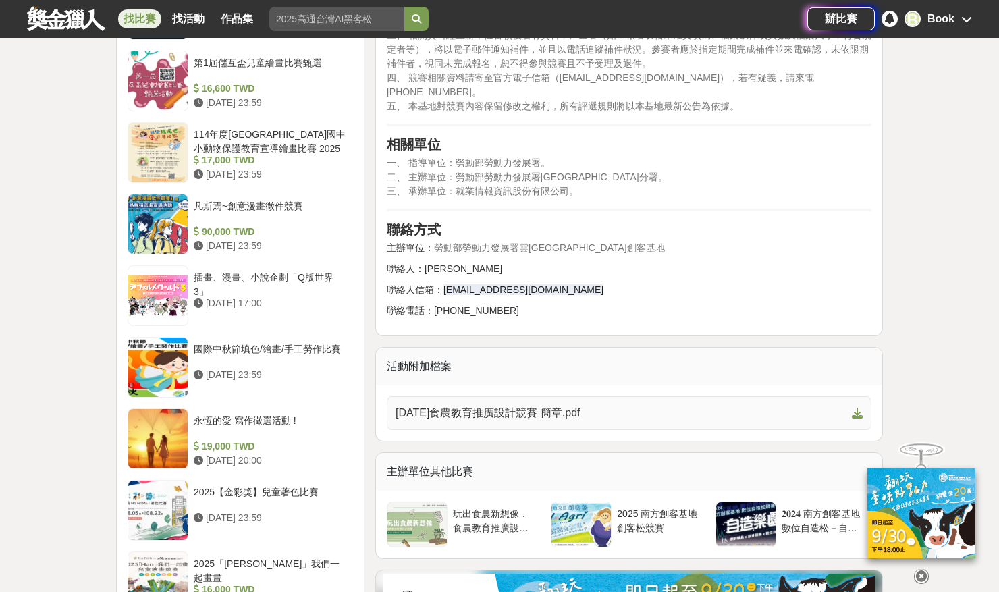
click at [529, 405] on span "[DATE]食農教育推廣設計競賽 簡章.pdf" at bounding box center [621, 413] width 451 height 16
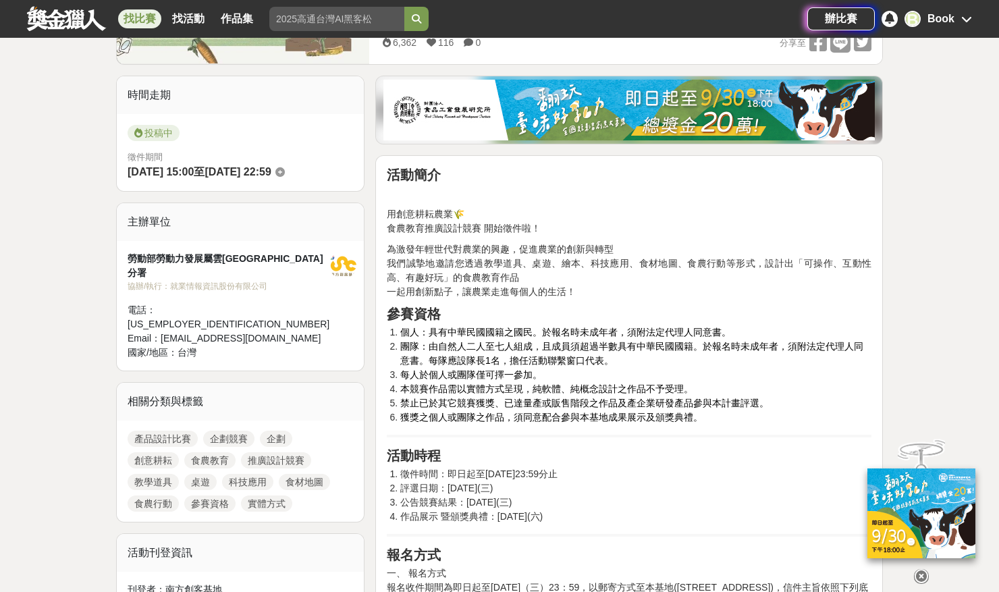
scroll to position [420, 0]
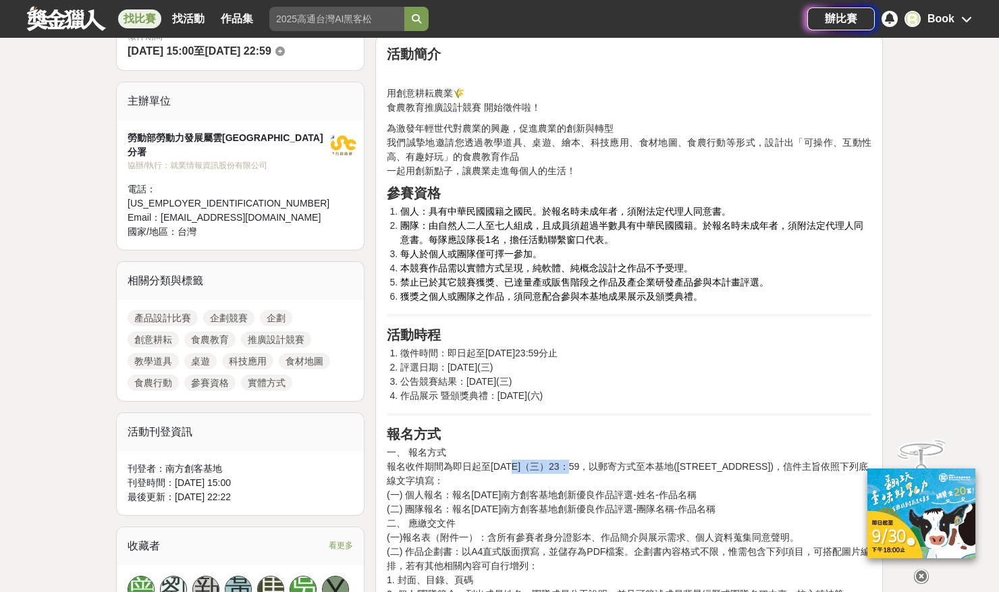
drag, startPoint x: 514, startPoint y: 466, endPoint x: 575, endPoint y: 465, distance: 60.8
click at [575, 465] on p "一、 報名方式 報名收件期間為即日起至[DATE]（三）23：59，以郵寄方式至本基地([STREET_ADDRESS])，信件主旨依照下列底線文字填寫： (…" at bounding box center [629, 602] width 485 height 312
copy p "[DATE]（三）"
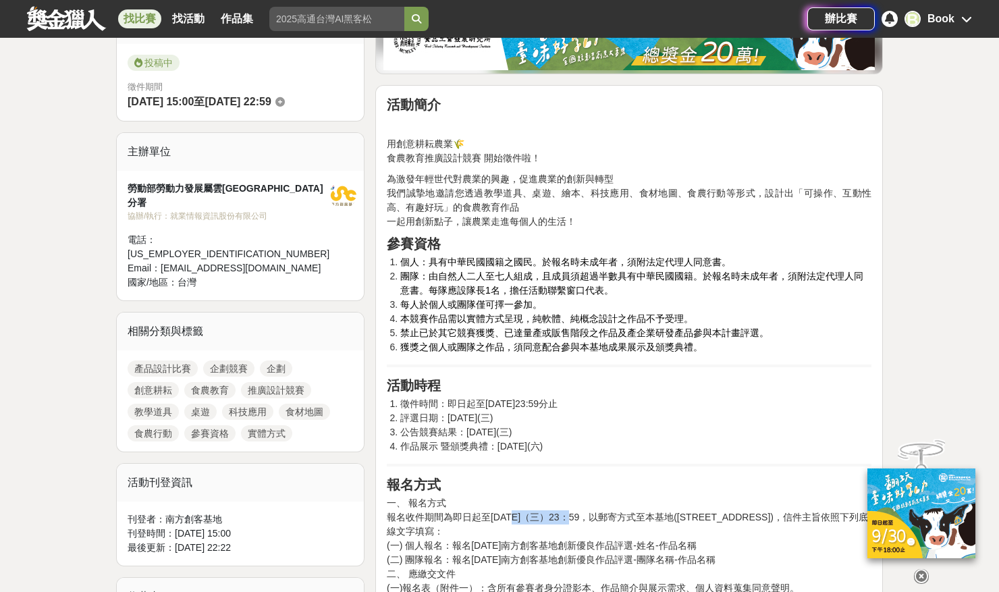
scroll to position [168, 0]
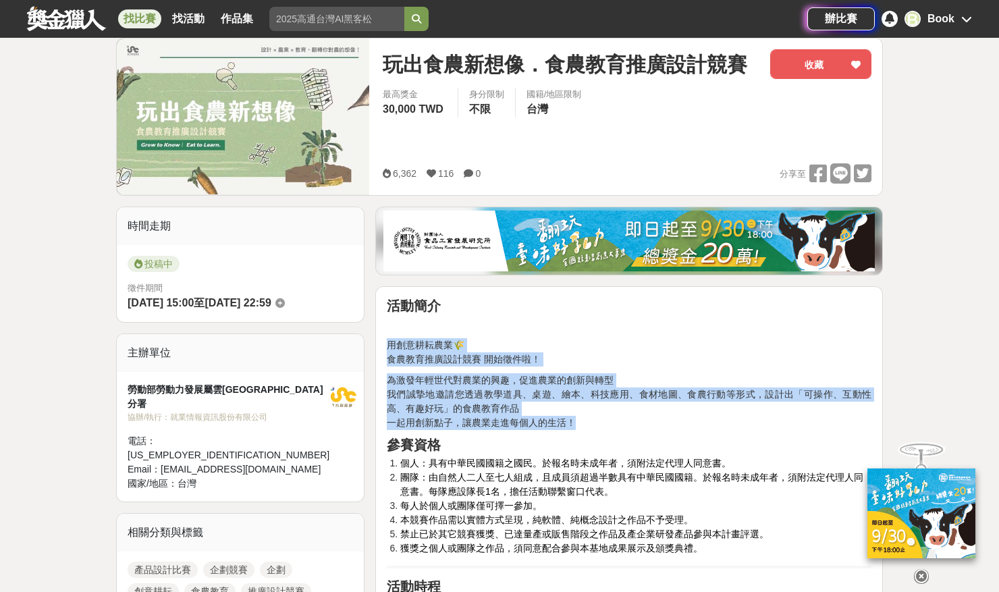
drag, startPoint x: 390, startPoint y: 347, endPoint x: 587, endPoint y: 422, distance: 210.9
copy div "用創意耕耘農業🌾 食農教育推廣設計競賽 開始徵件啦！ 為激發年輕世代對農業的興趣，促進農業的創新與轉型 我們誠摯地邀請您透過教學道具、桌遊、繪本、科技應用、食…"
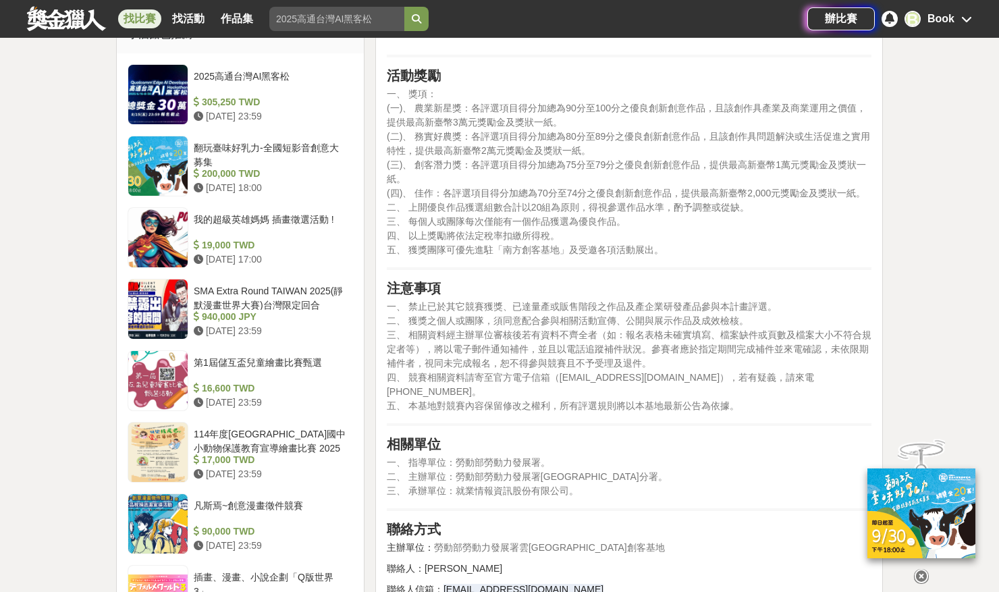
scroll to position [1159, 0]
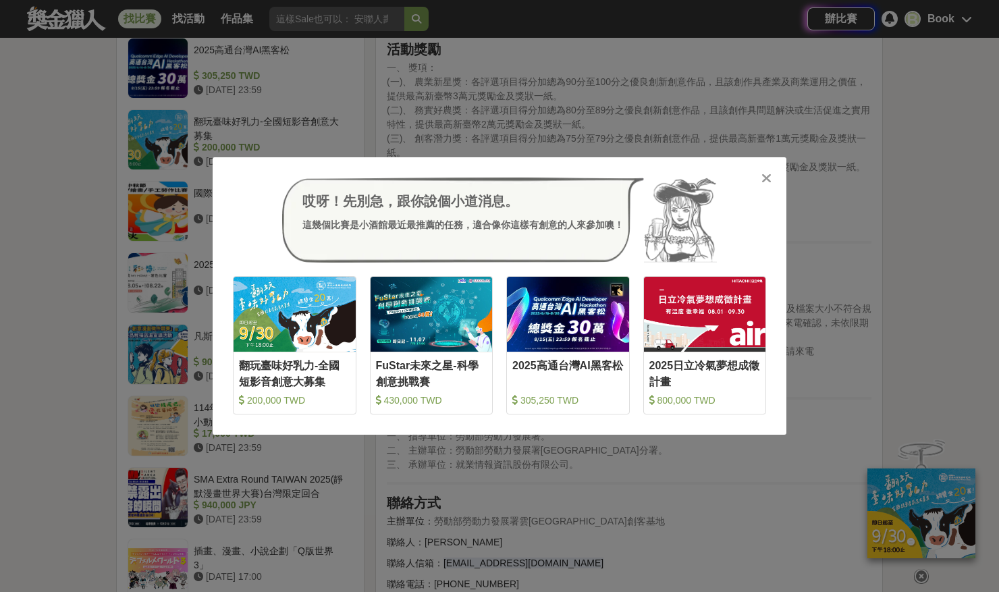
click at [769, 178] on icon at bounding box center [767, 179] width 10 height 14
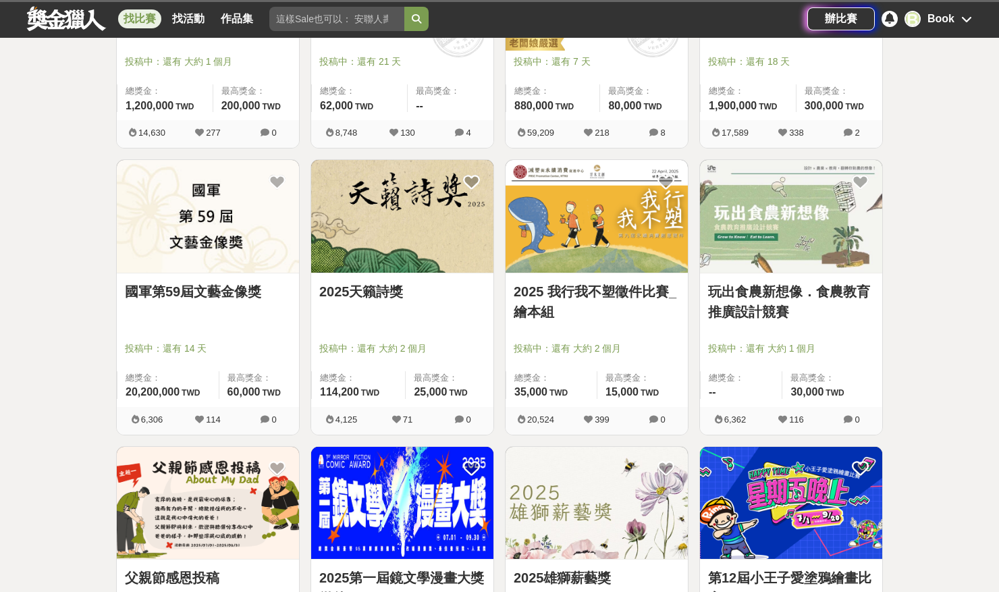
scroll to position [3484, 0]
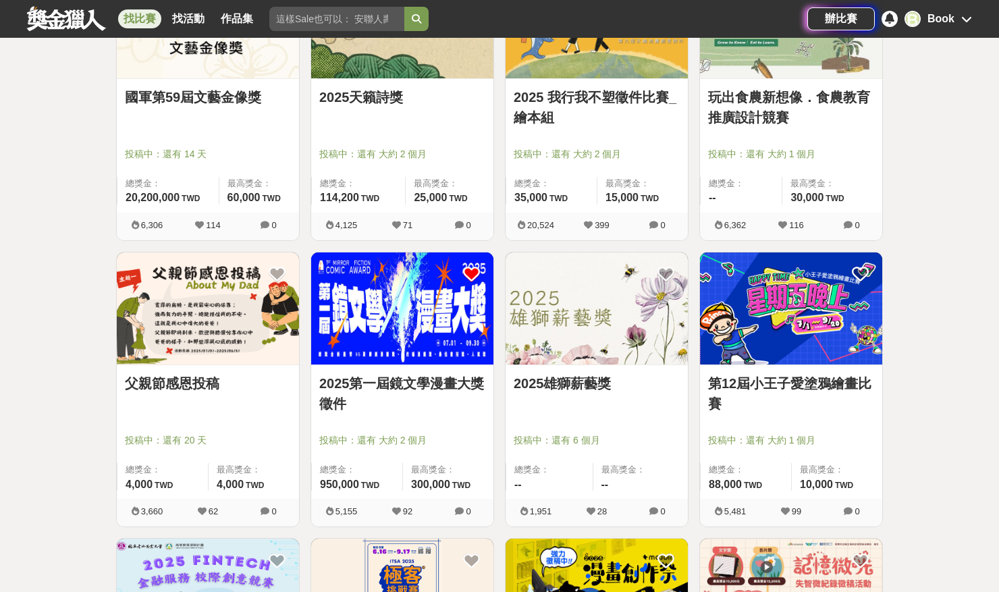
click at [468, 271] on icon at bounding box center [471, 274] width 17 height 17
click at [203, 332] on img at bounding box center [208, 309] width 182 height 113
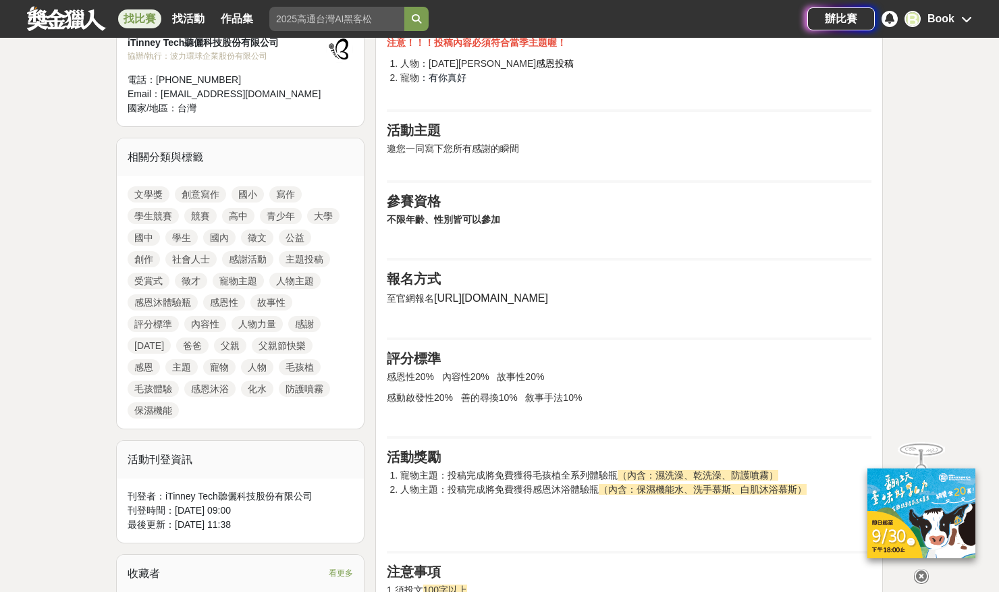
scroll to position [515, 0]
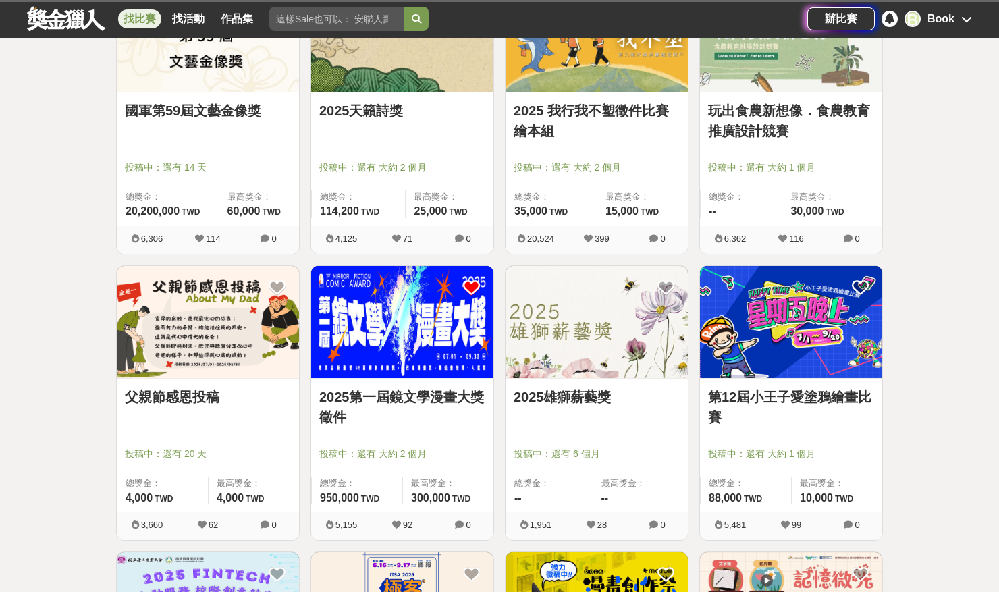
scroll to position [3484, 0]
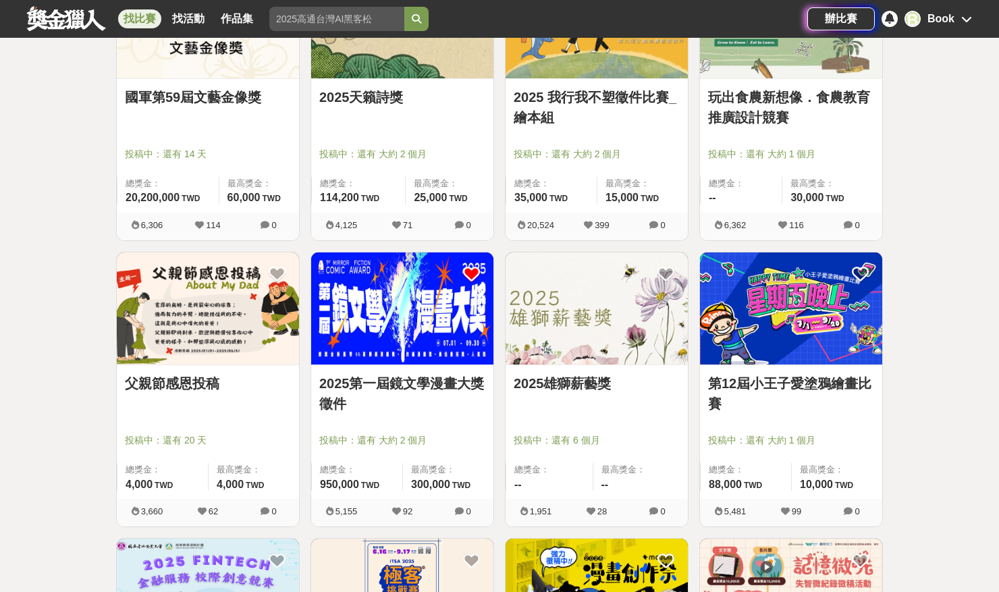
click at [441, 351] on img at bounding box center [402, 309] width 182 height 113
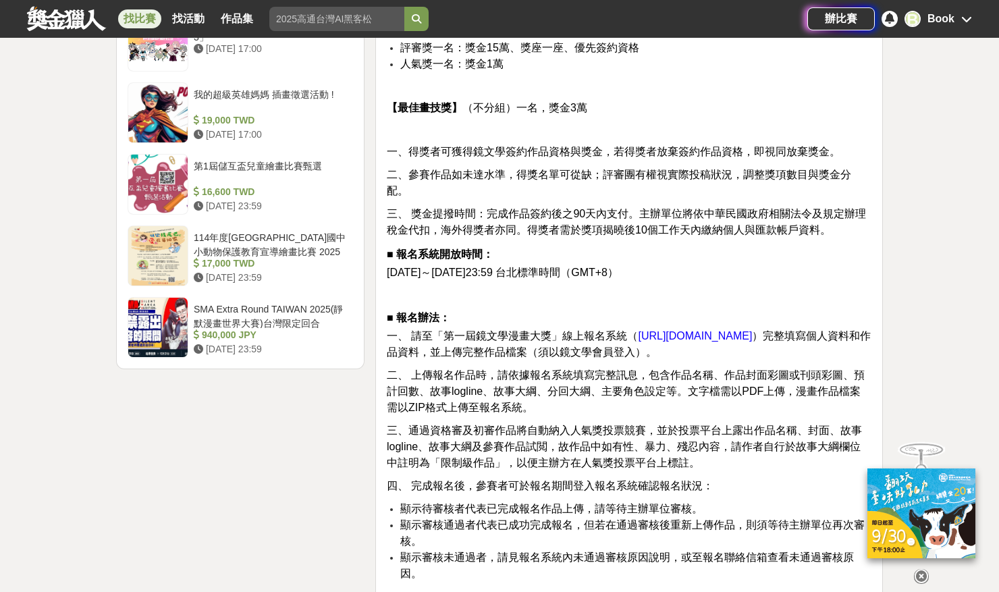
scroll to position [1245, 0]
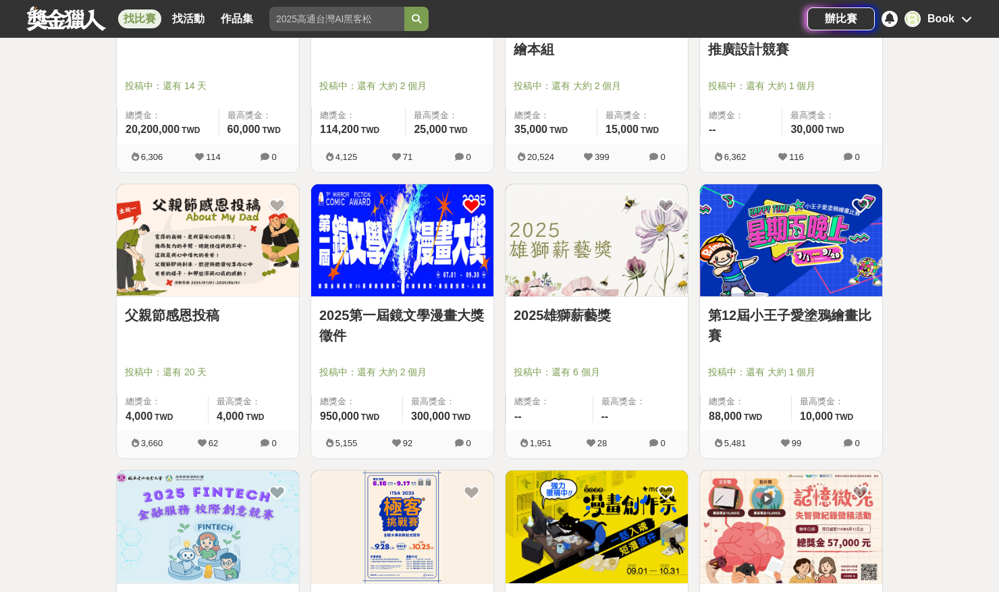
scroll to position [3621, 0]
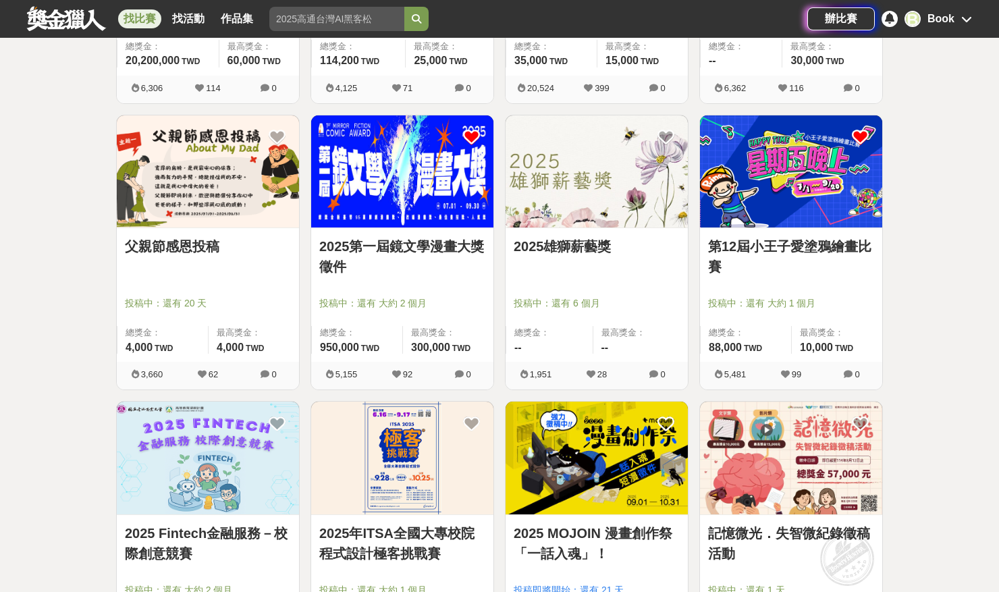
click at [856, 133] on icon at bounding box center [860, 137] width 17 height 17
click at [822, 248] on link "第12屆小王子愛塗鴉繪畫比賽" at bounding box center [791, 256] width 166 height 41
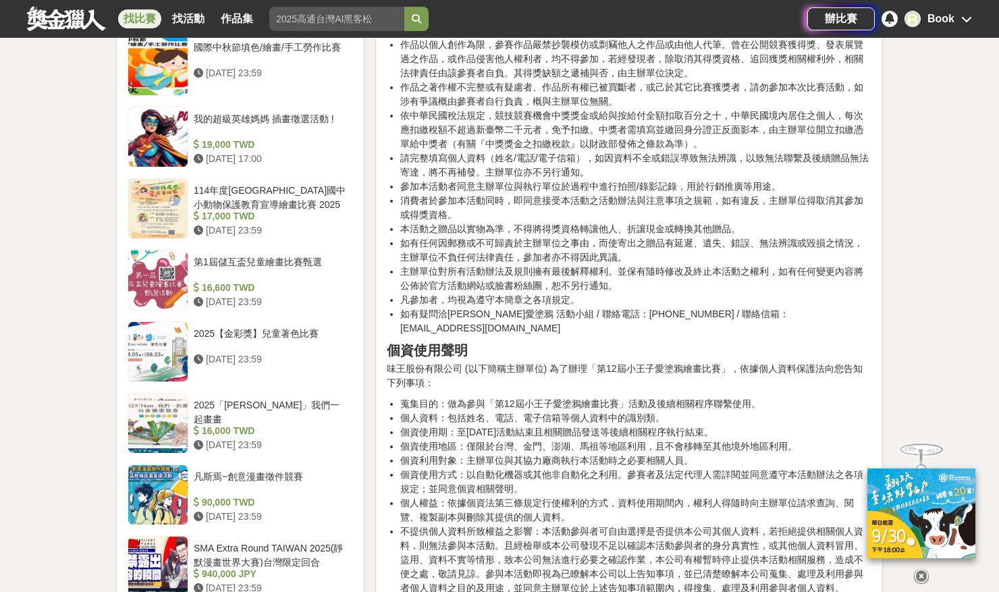
scroll to position [1523, 0]
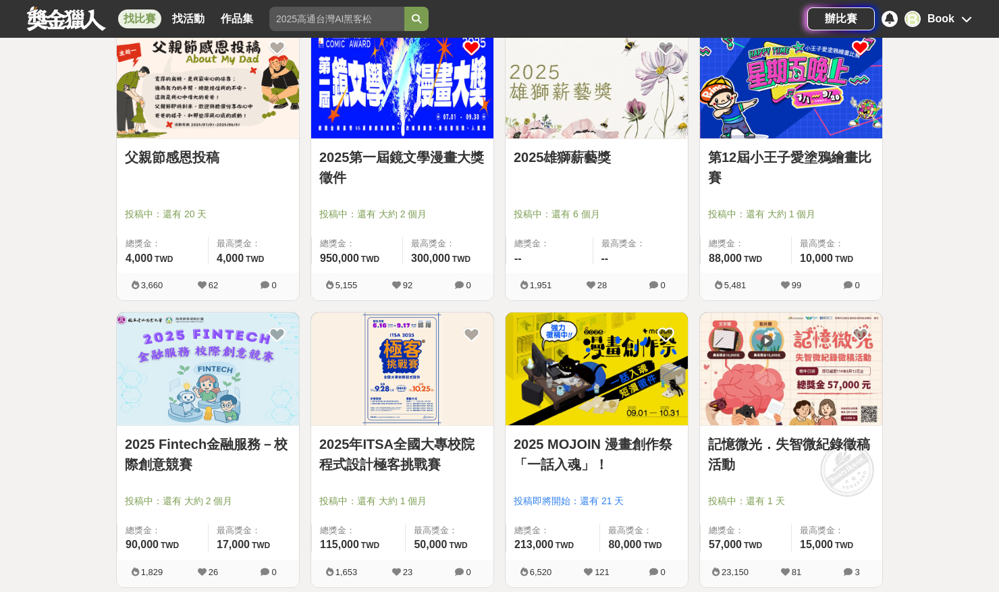
scroll to position [3721, 0]
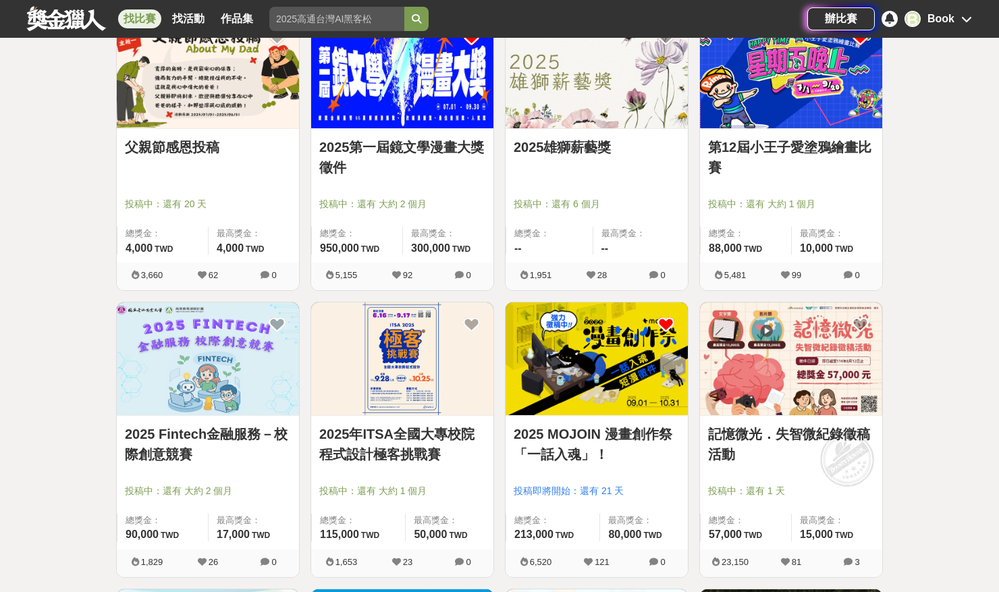
click at [664, 326] on icon at bounding box center [666, 324] width 17 height 17
click at [617, 387] on img at bounding box center [597, 359] width 182 height 113
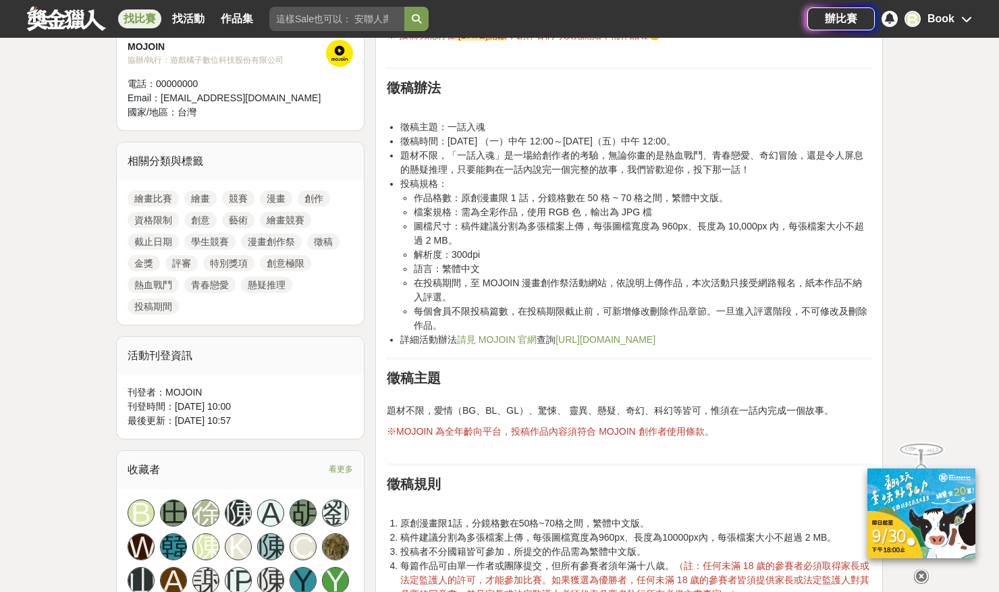
scroll to position [556, 0]
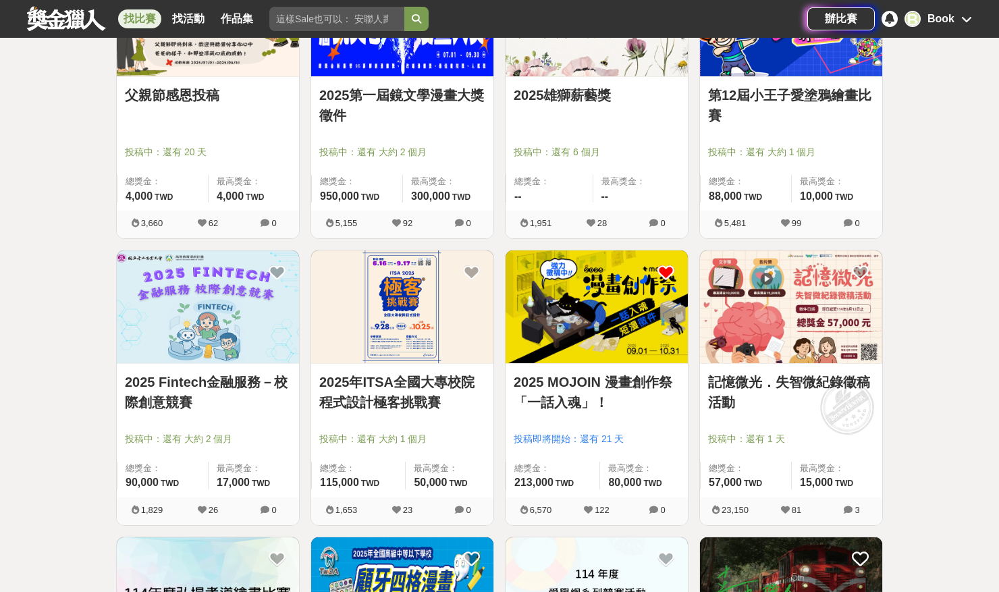
scroll to position [3802, 0]
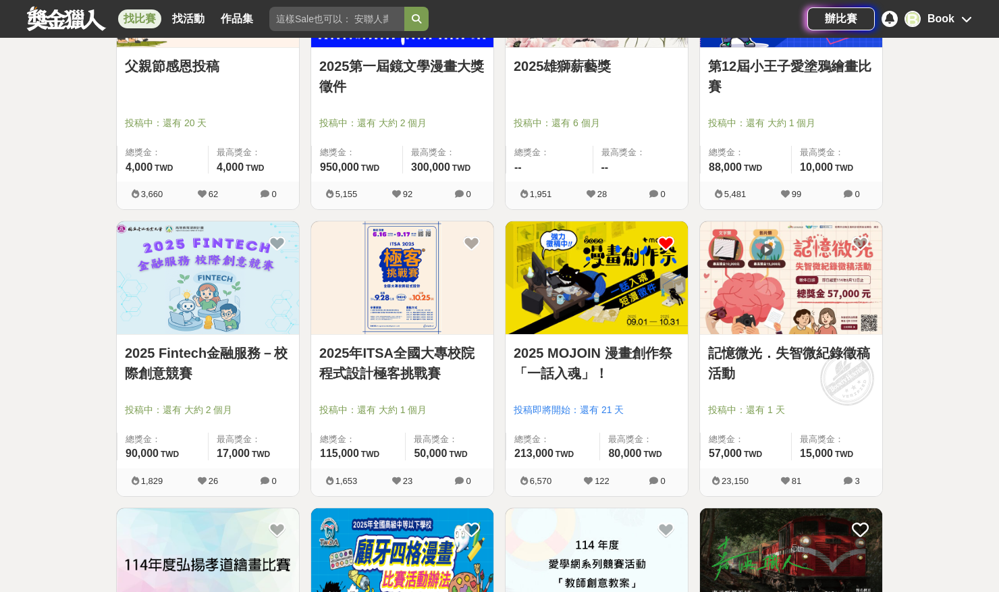
click at [804, 300] on img at bounding box center [791, 277] width 182 height 113
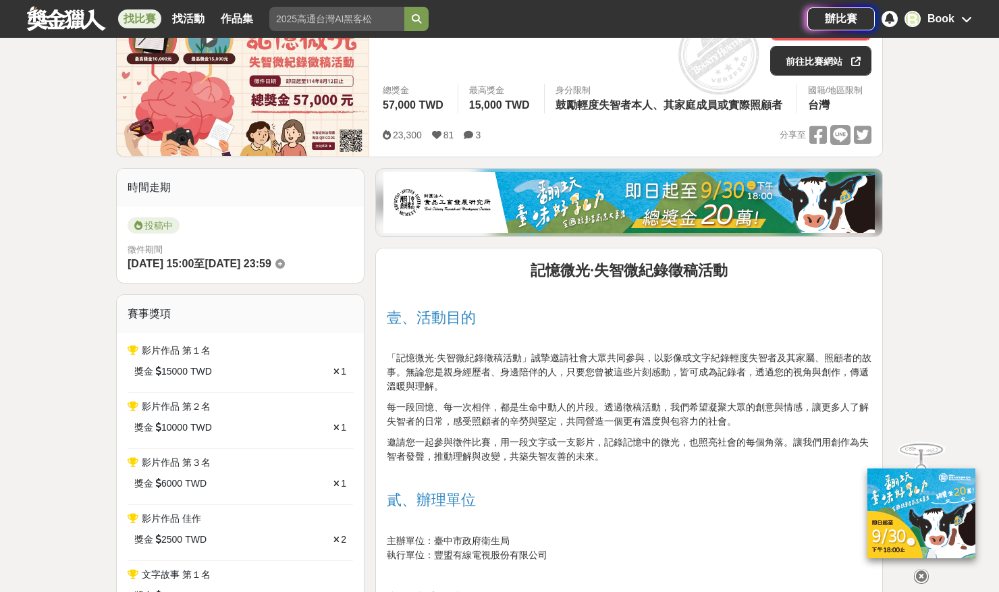
scroll to position [404, 0]
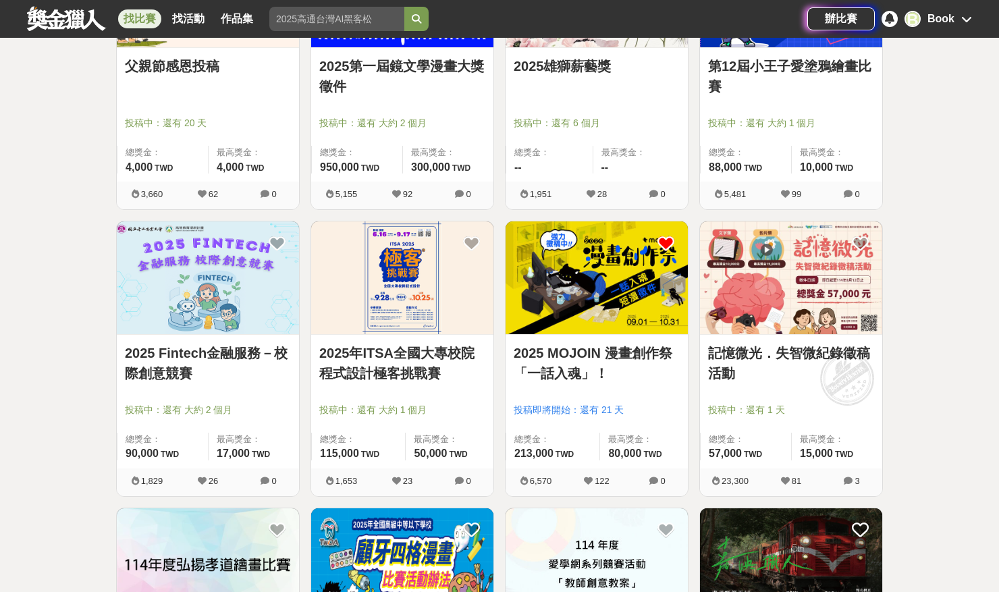
scroll to position [4068, 0]
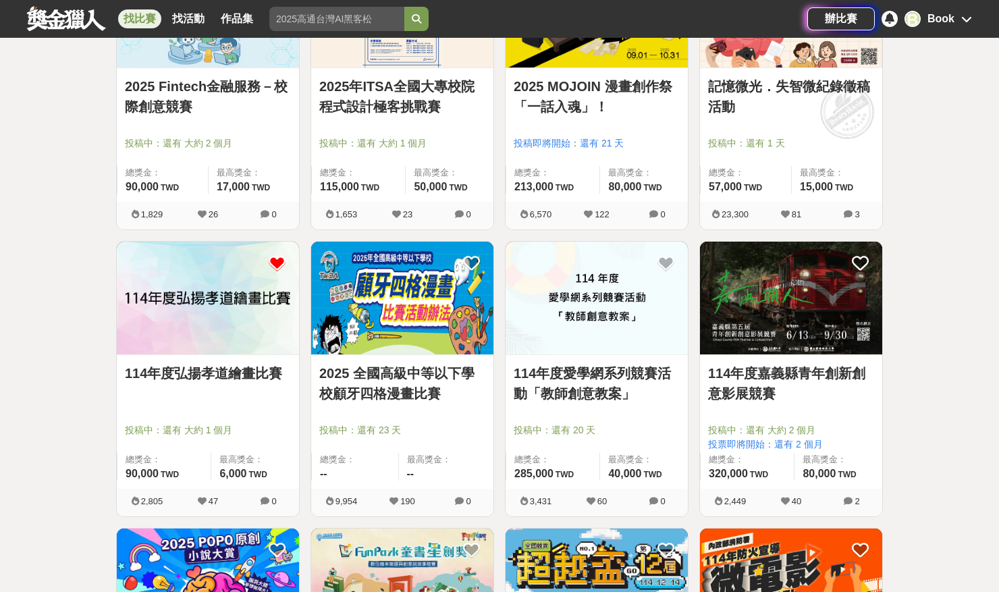
click at [276, 262] on icon at bounding box center [277, 263] width 17 height 17
click at [471, 259] on icon at bounding box center [471, 263] width 17 height 17
click at [573, 354] on link at bounding box center [597, 298] width 182 height 113
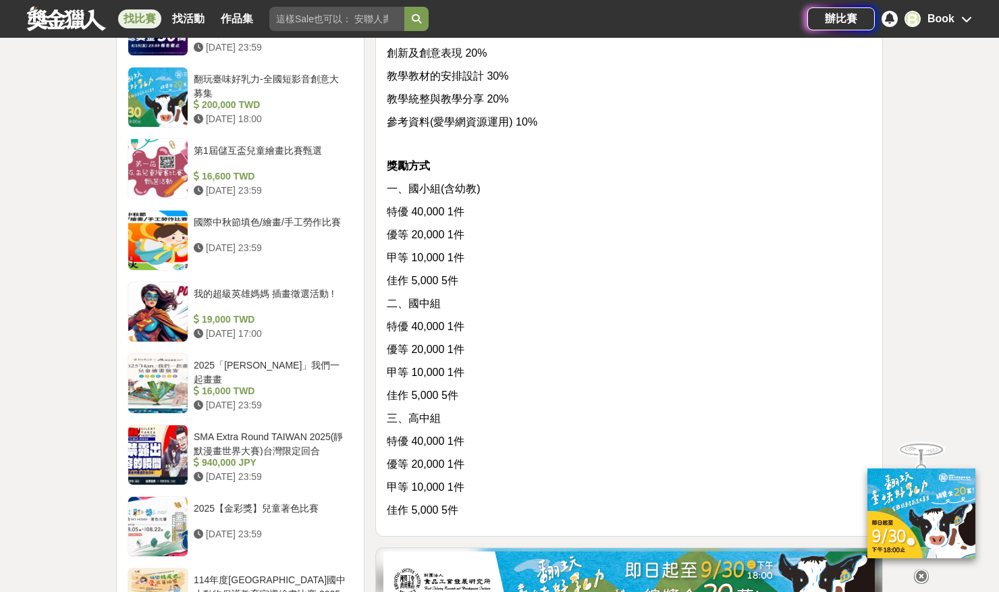
scroll to position [1528, 0]
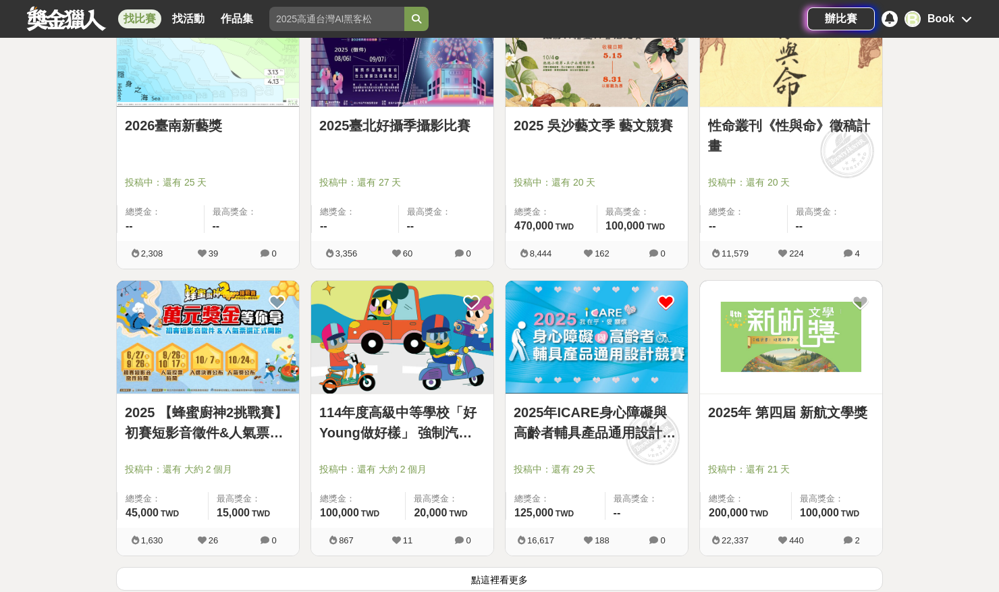
scroll to position [4898, 0]
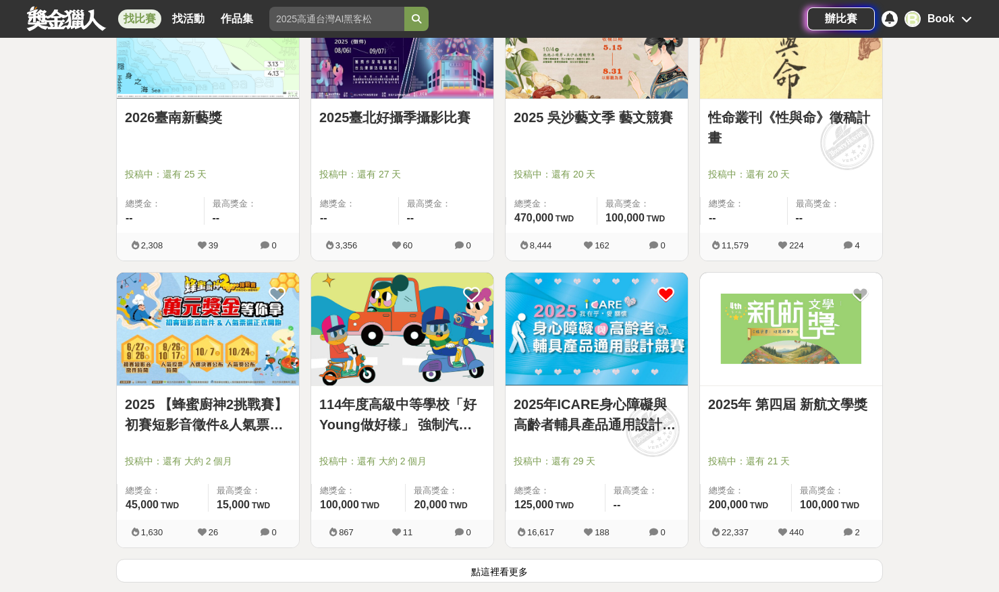
click at [398, 373] on img at bounding box center [402, 329] width 182 height 113
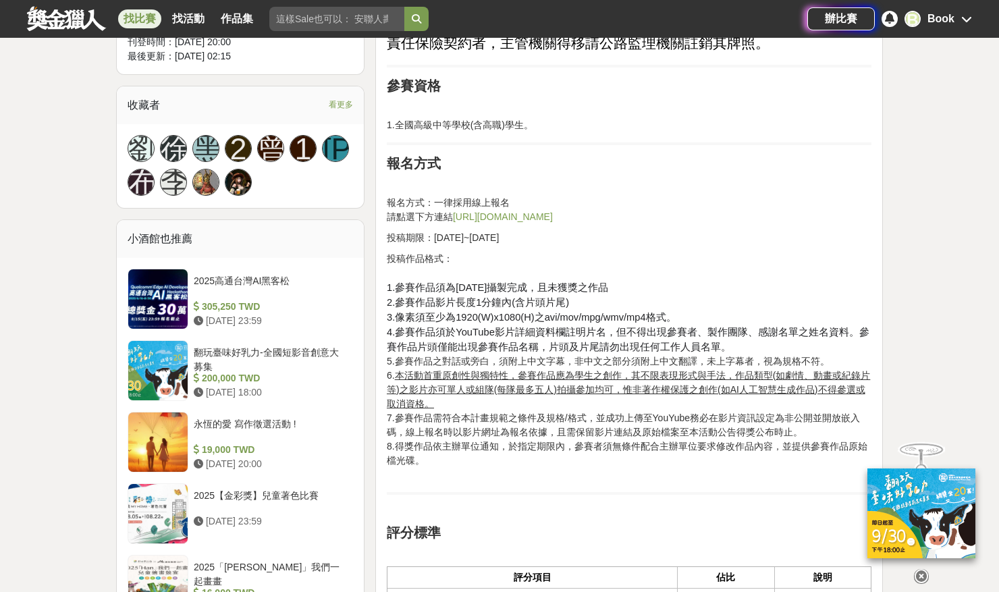
scroll to position [890, 0]
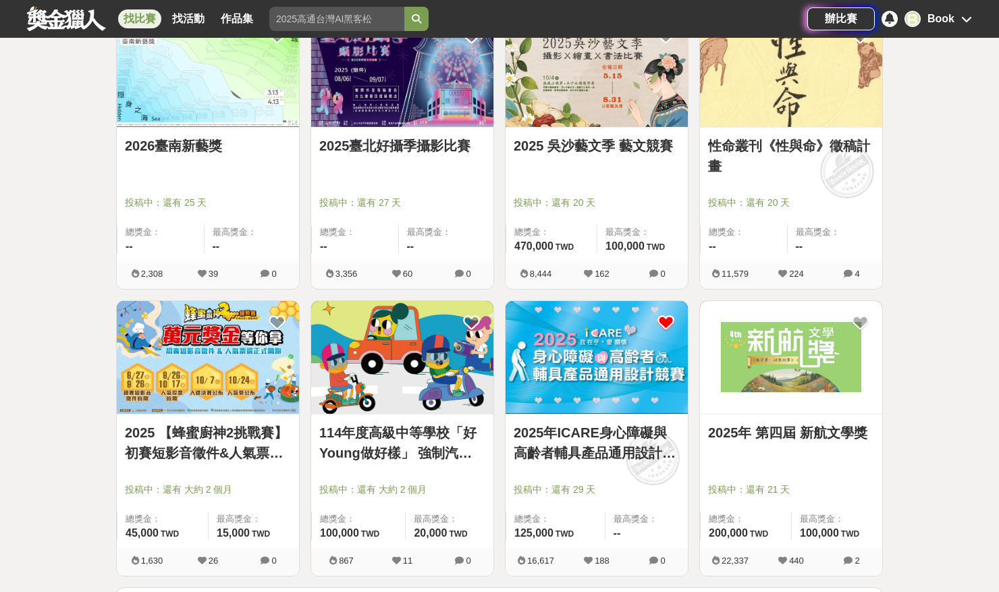
scroll to position [4898, 0]
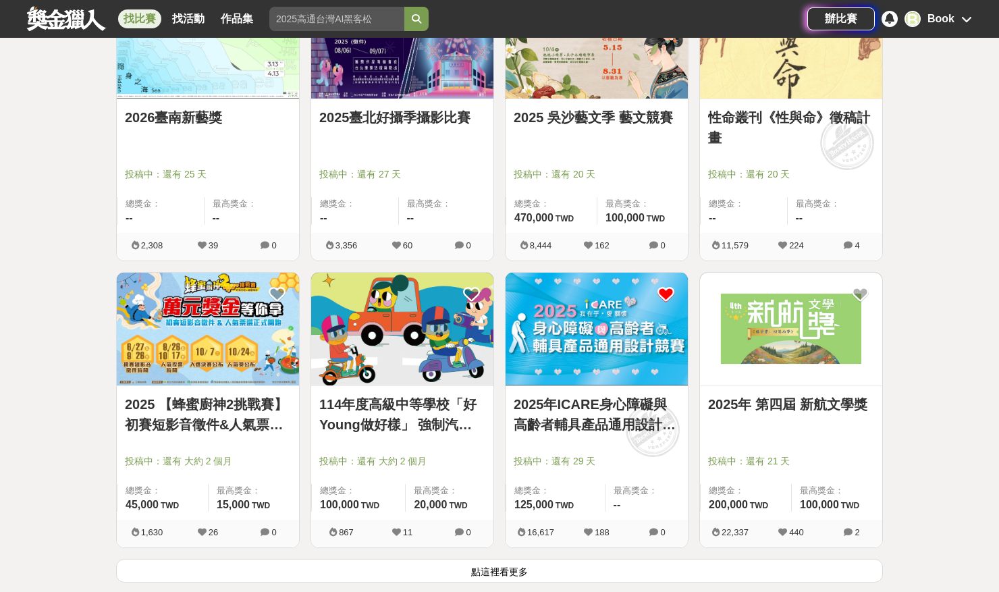
click at [596, 337] on img at bounding box center [597, 329] width 182 height 113
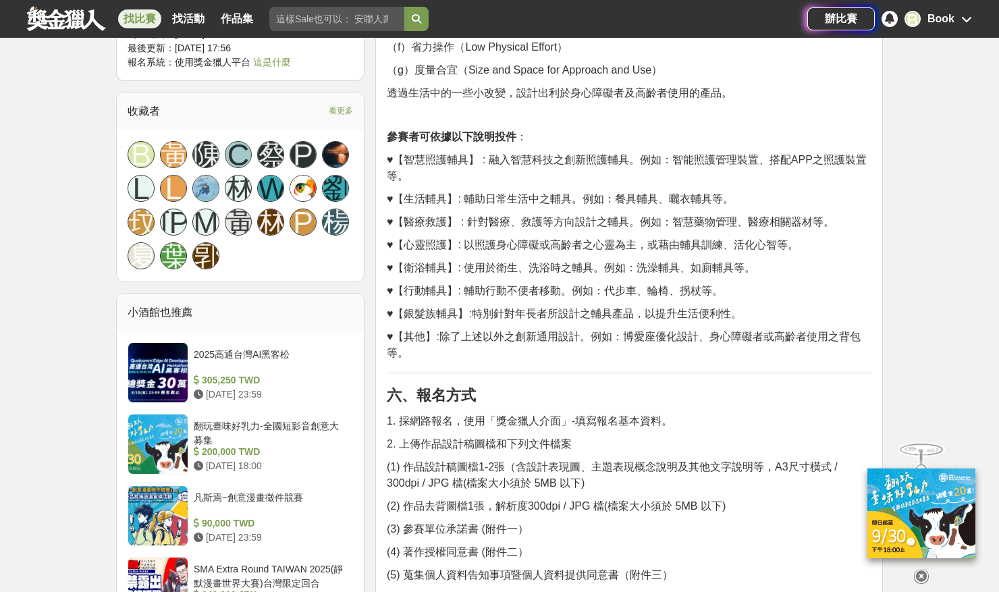
scroll to position [1251, 0]
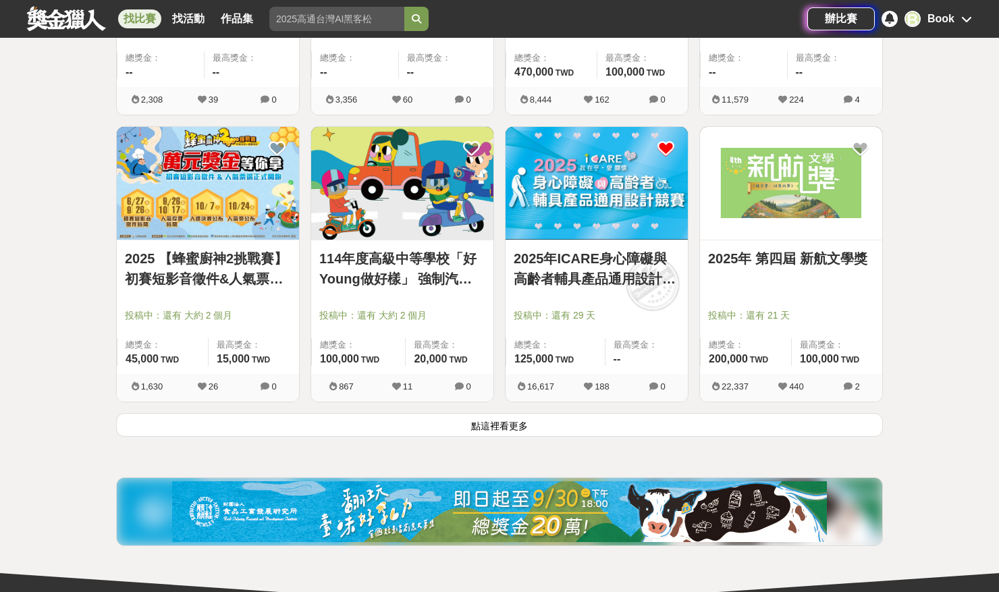
scroll to position [5182, 0]
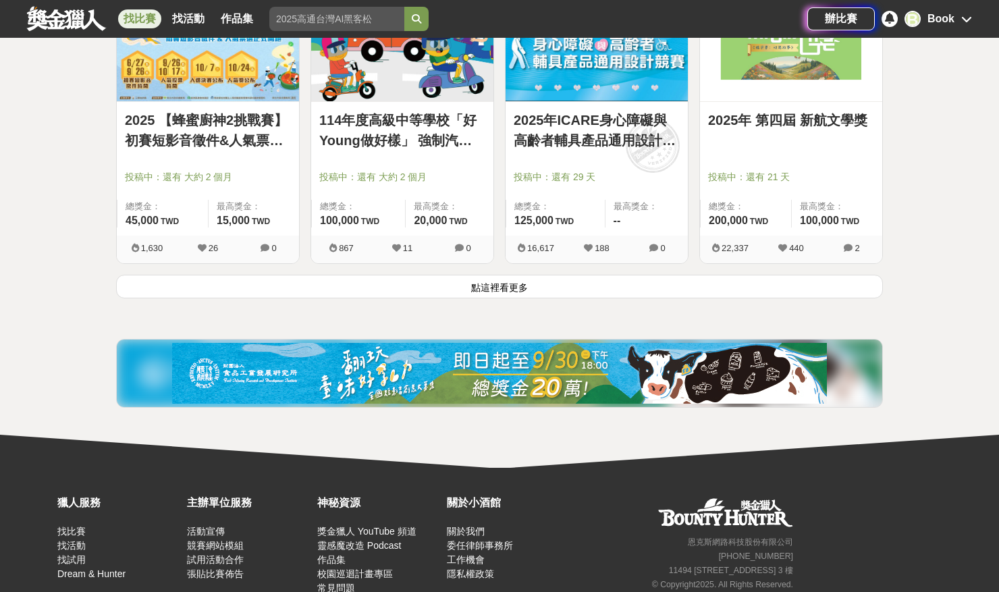
click at [518, 288] on button "點這裡看更多" at bounding box center [499, 287] width 767 height 24
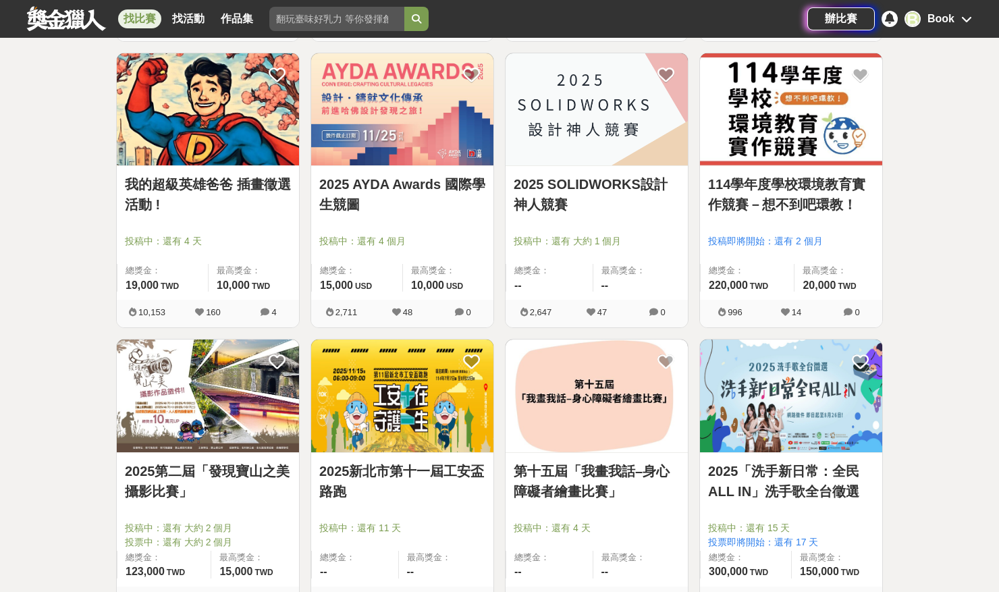
scroll to position [5403, 0]
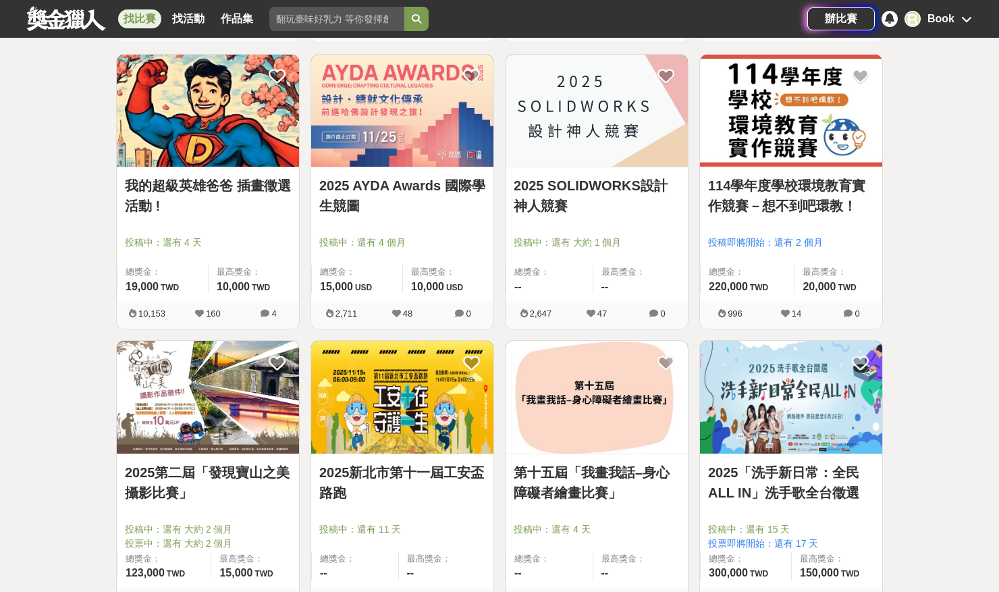
click at [817, 182] on link "114學年度學校環境教育實作競賽－想不到吧環教！" at bounding box center [791, 196] width 166 height 41
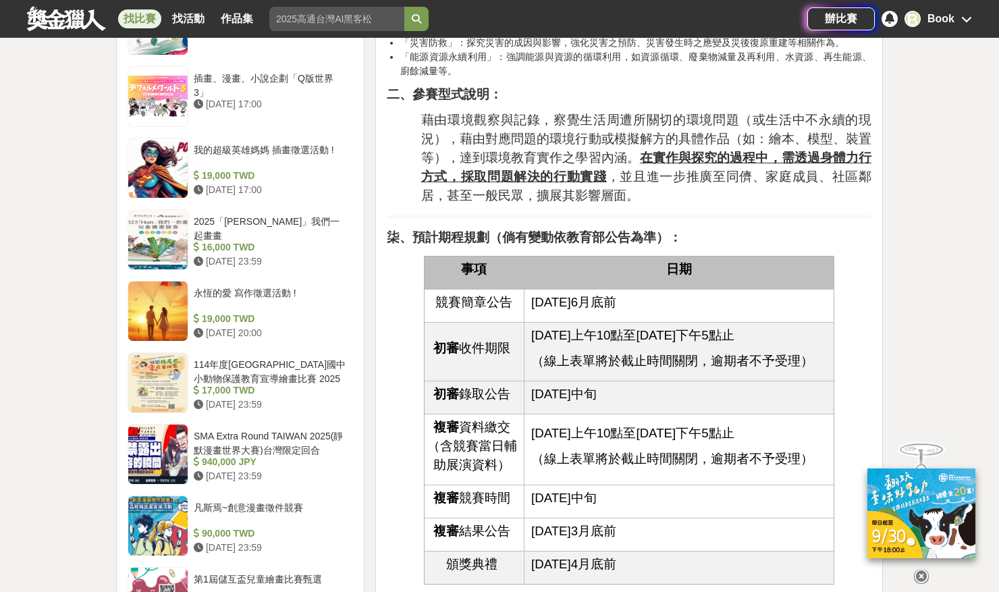
scroll to position [1522, 0]
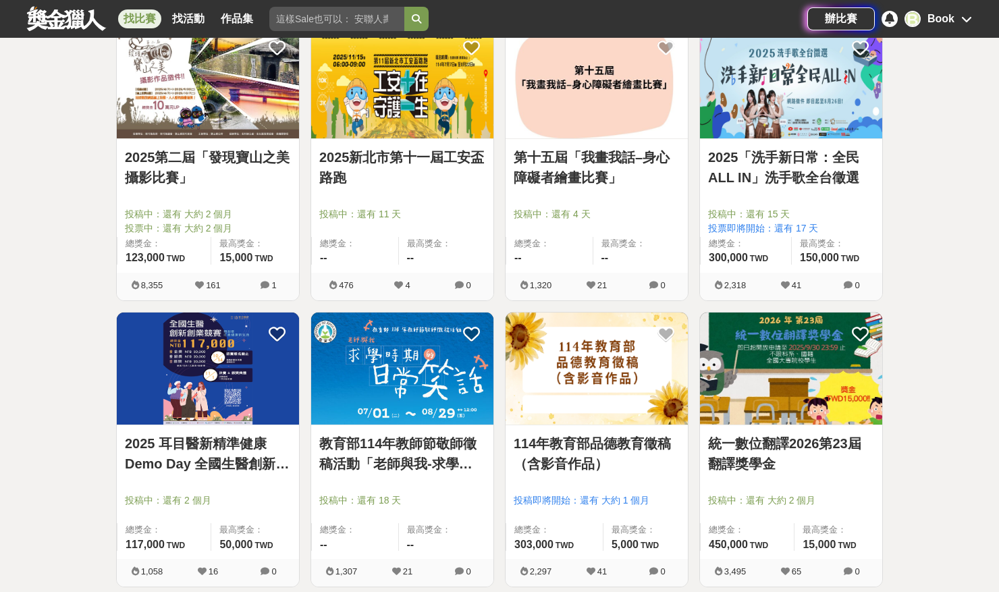
scroll to position [5735, 0]
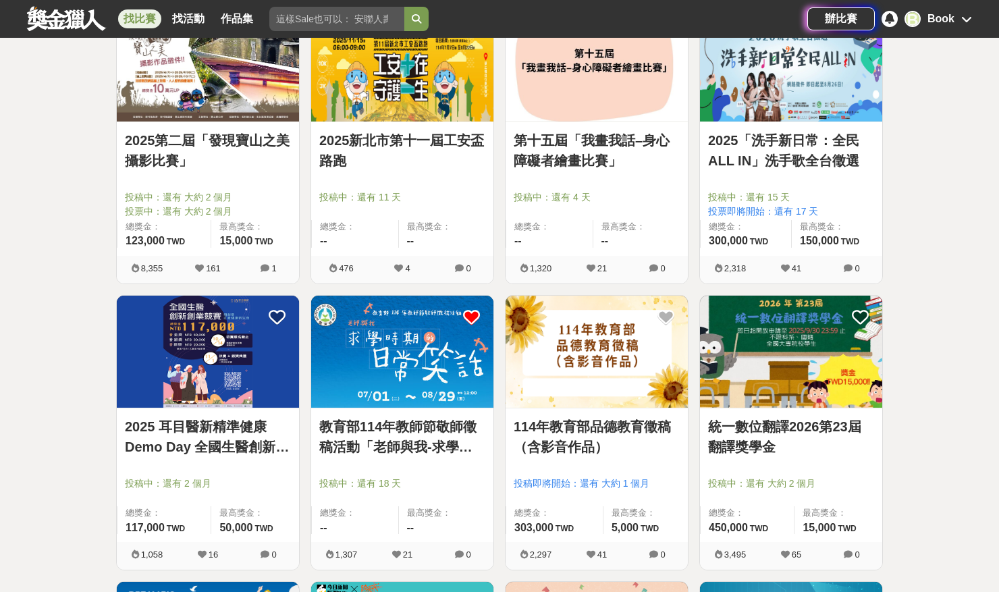
click at [474, 314] on icon at bounding box center [471, 317] width 17 height 17
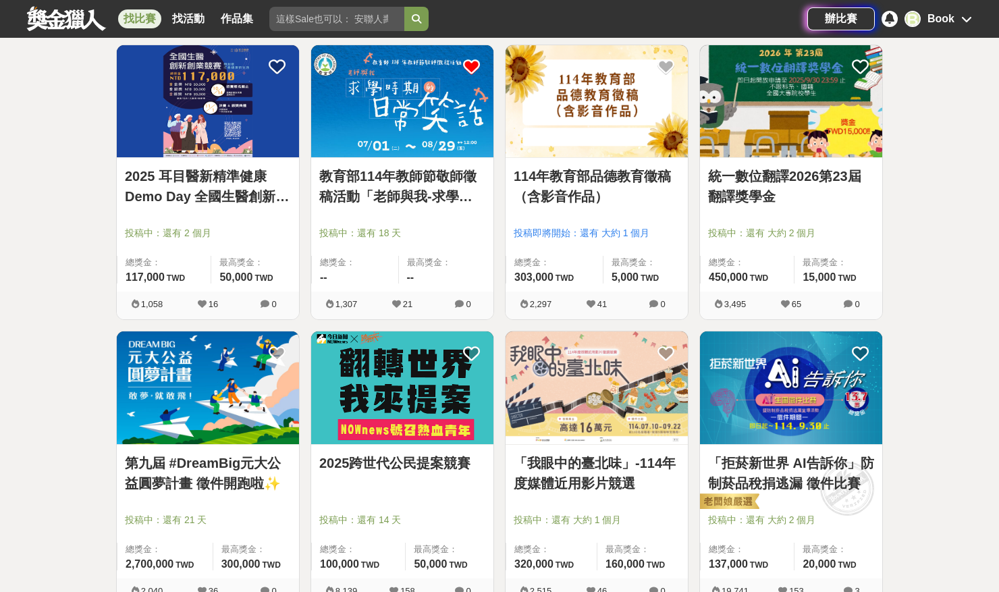
scroll to position [6079, 0]
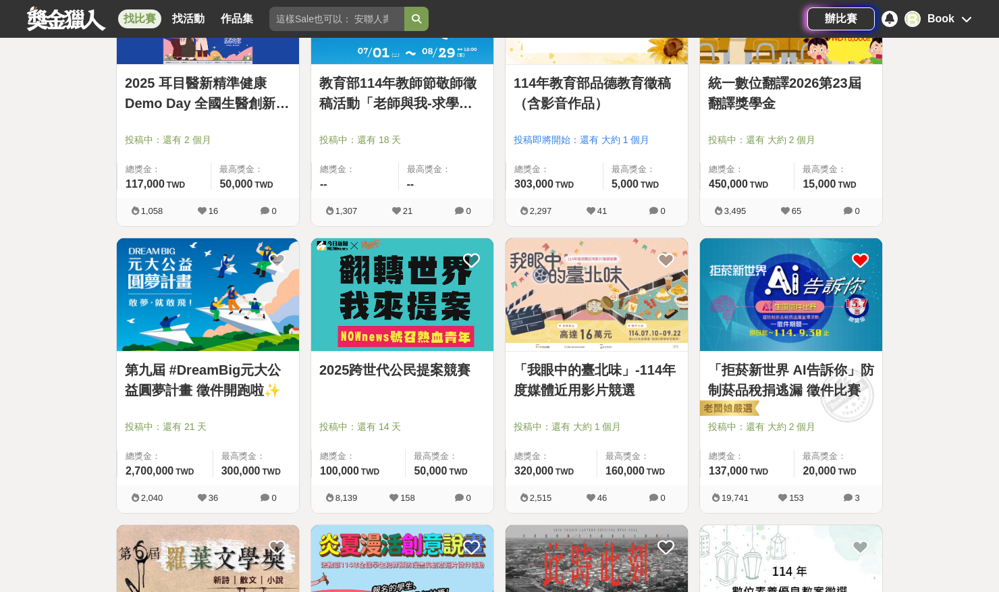
click at [854, 260] on icon at bounding box center [860, 260] width 17 height 17
click at [864, 257] on icon at bounding box center [860, 260] width 17 height 17
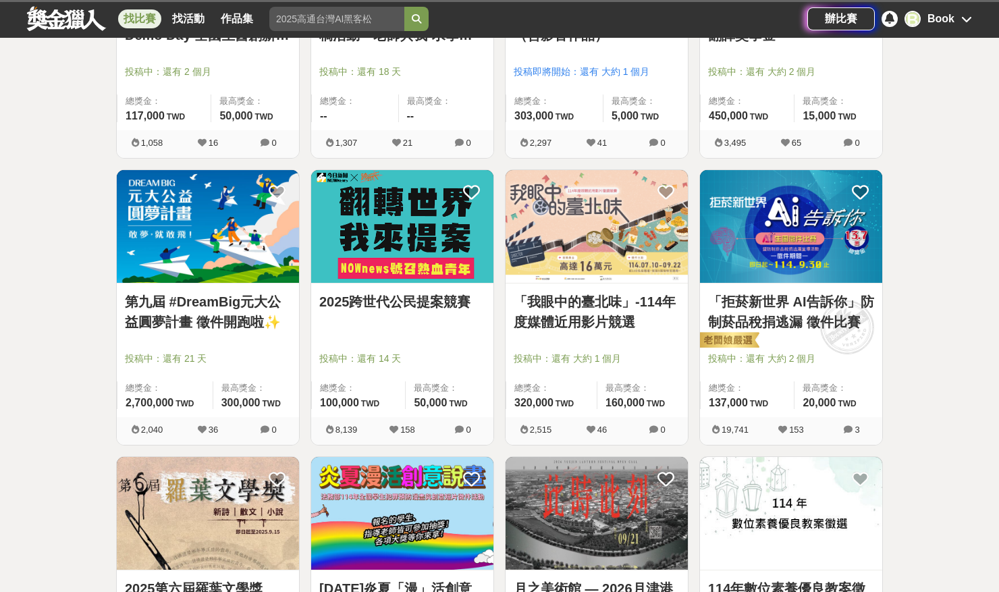
scroll to position [6358, 0]
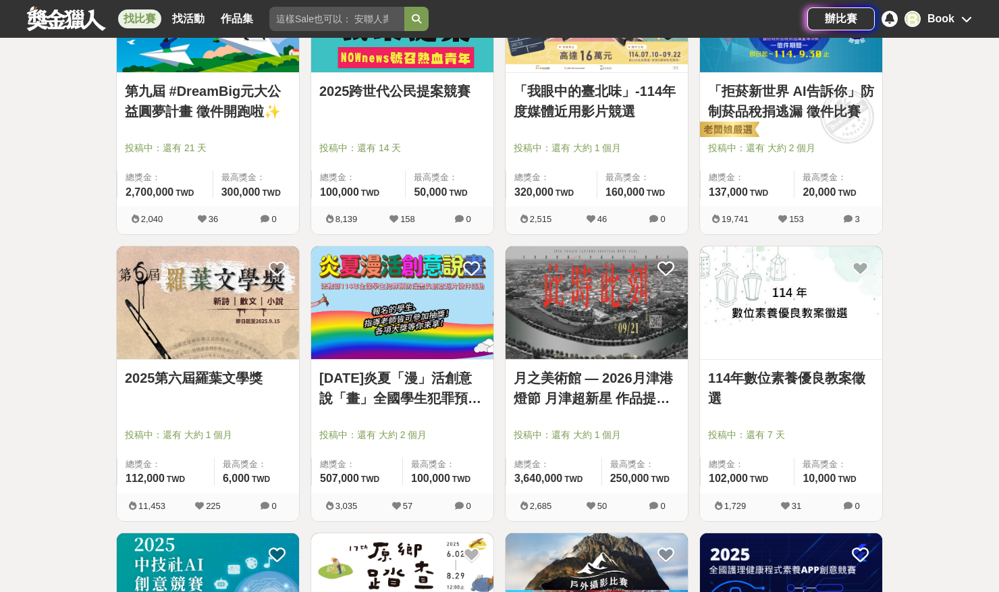
click at [373, 326] on img at bounding box center [402, 302] width 182 height 113
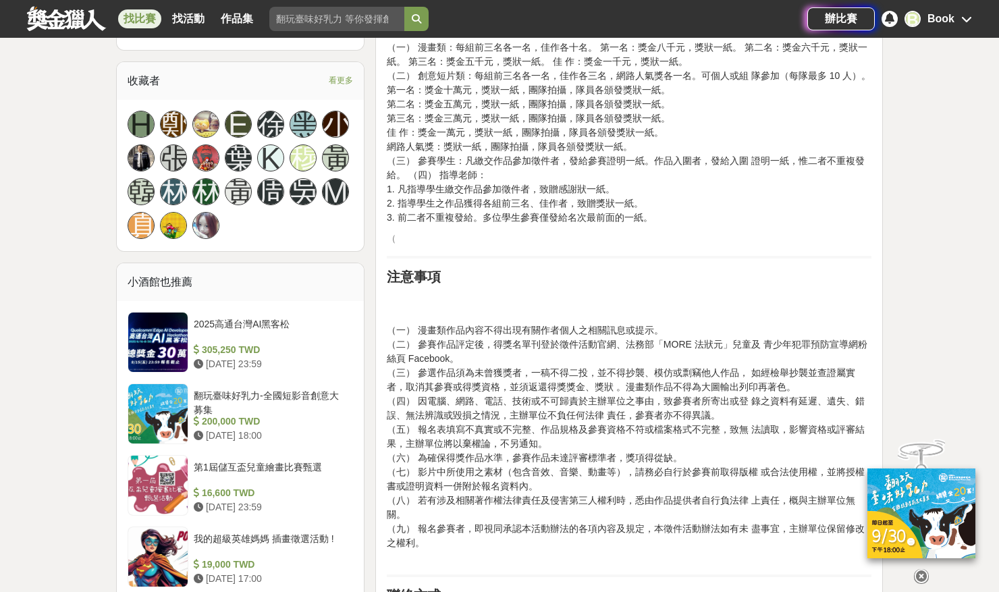
scroll to position [1041, 0]
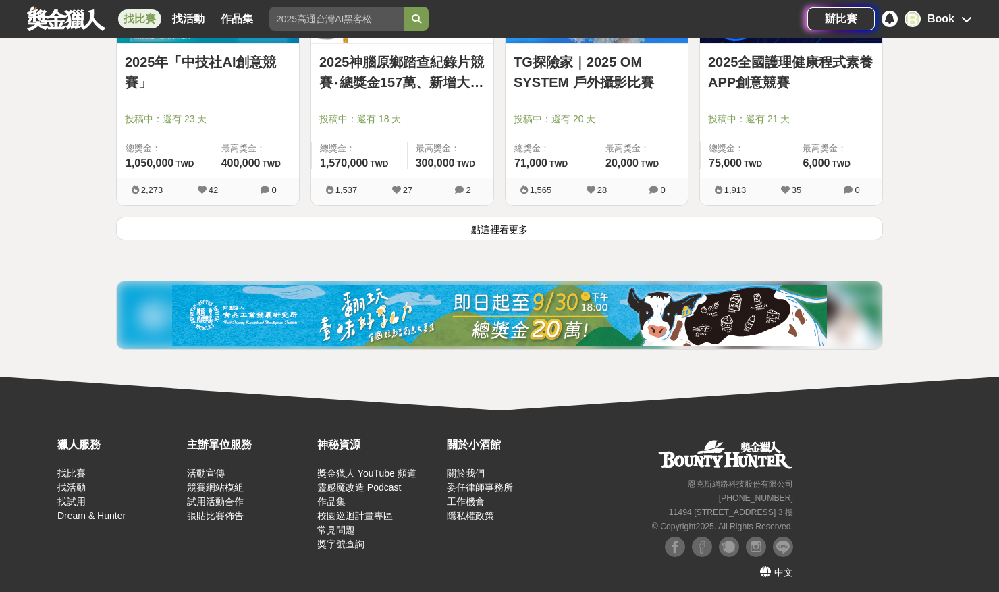
scroll to position [6967, 0]
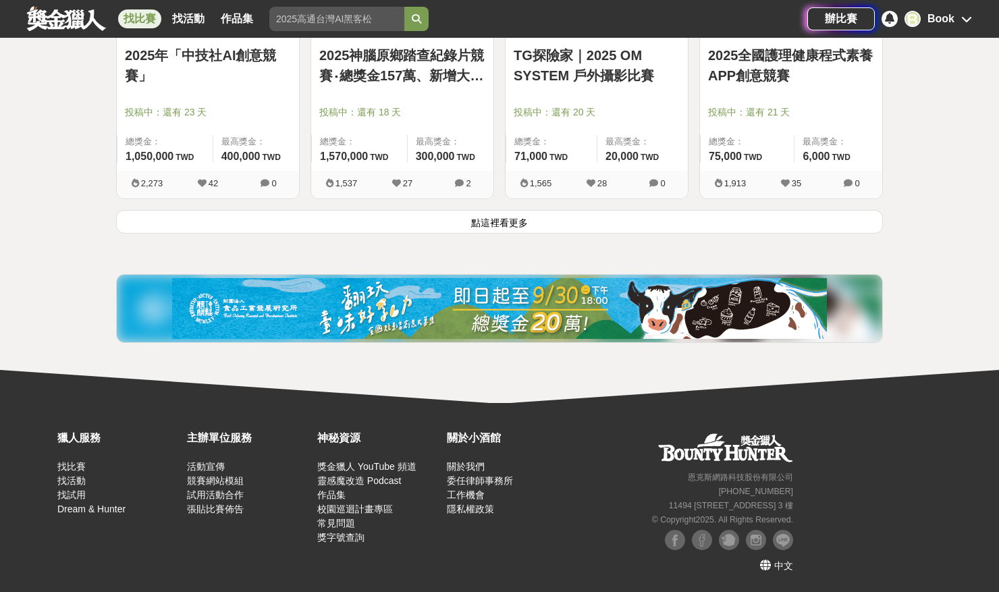
click at [528, 223] on button "點這裡看更多" at bounding box center [499, 222] width 767 height 24
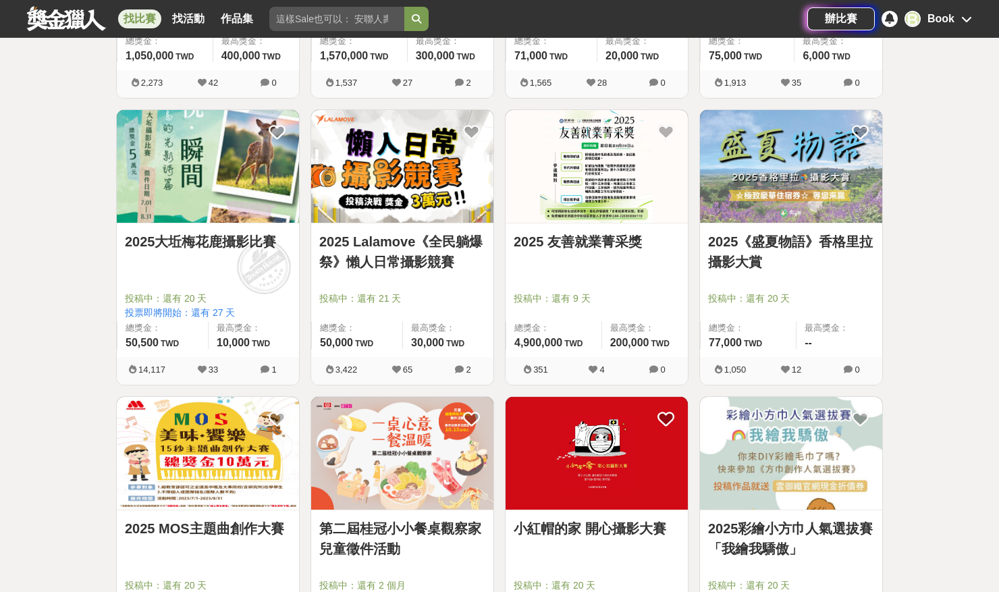
scroll to position [7065, 0]
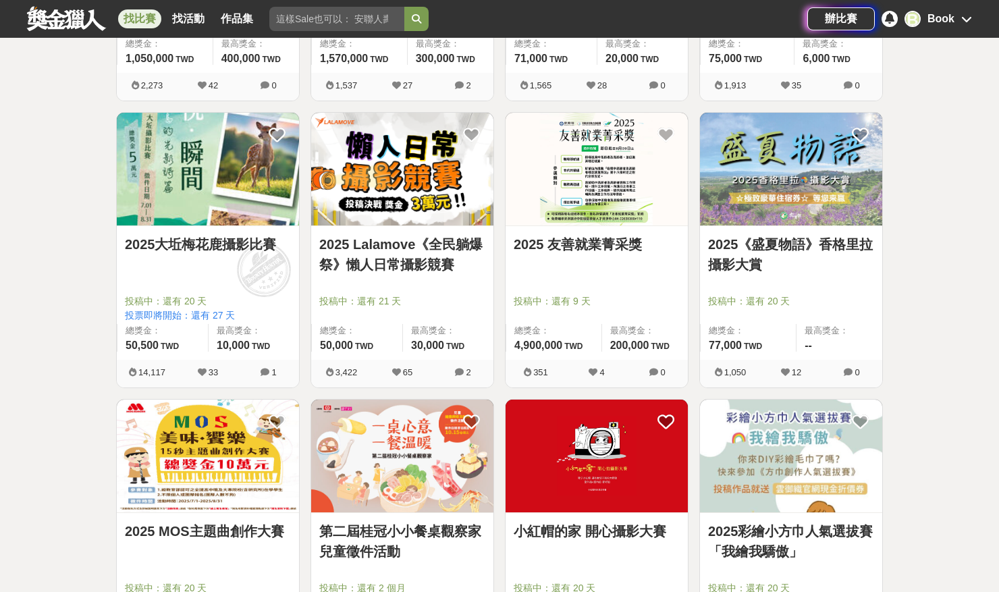
click at [387, 240] on link "2025 Lalamove《全民躺爆祭》懶人日常攝影競賽" at bounding box center [402, 254] width 166 height 41
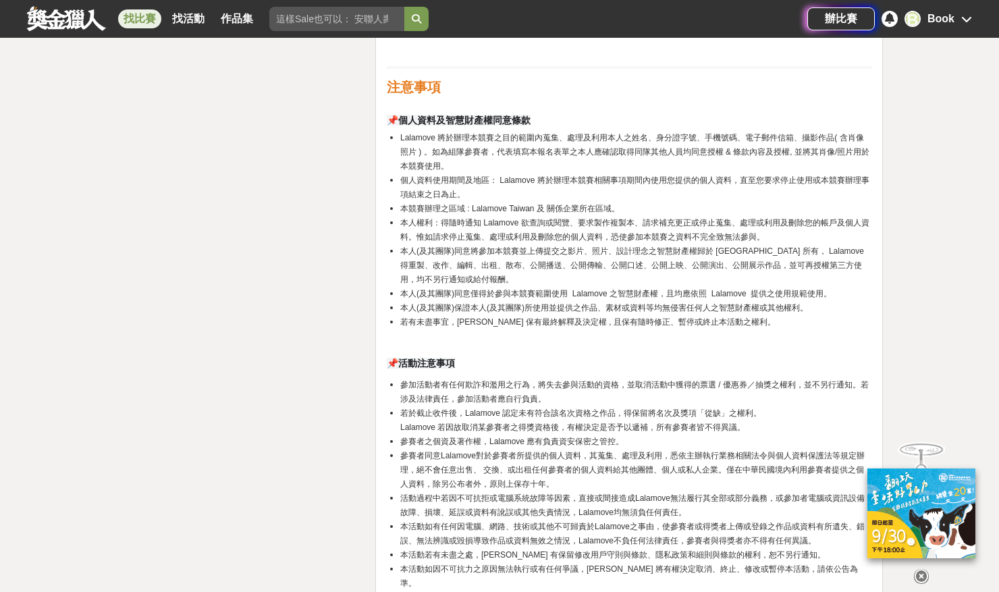
scroll to position [2734, 0]
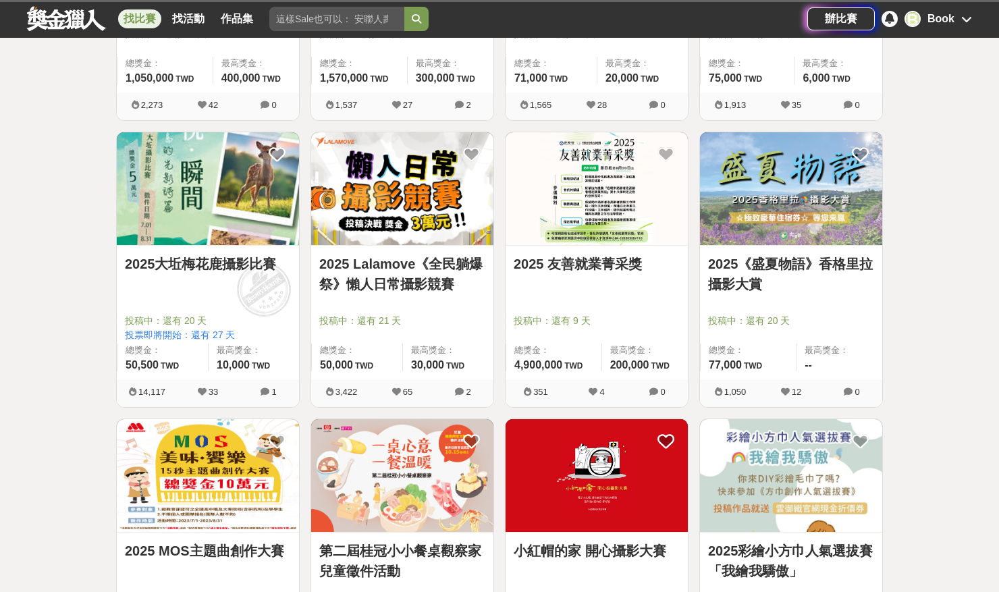
scroll to position [7065, 0]
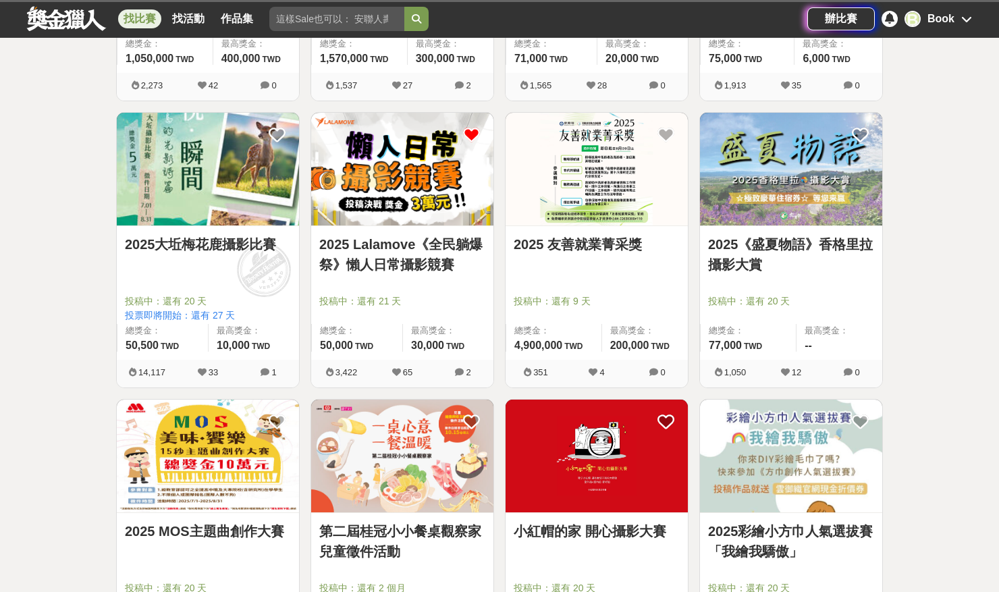
click at [473, 134] on icon at bounding box center [471, 134] width 17 height 17
click at [600, 199] on img at bounding box center [597, 169] width 182 height 113
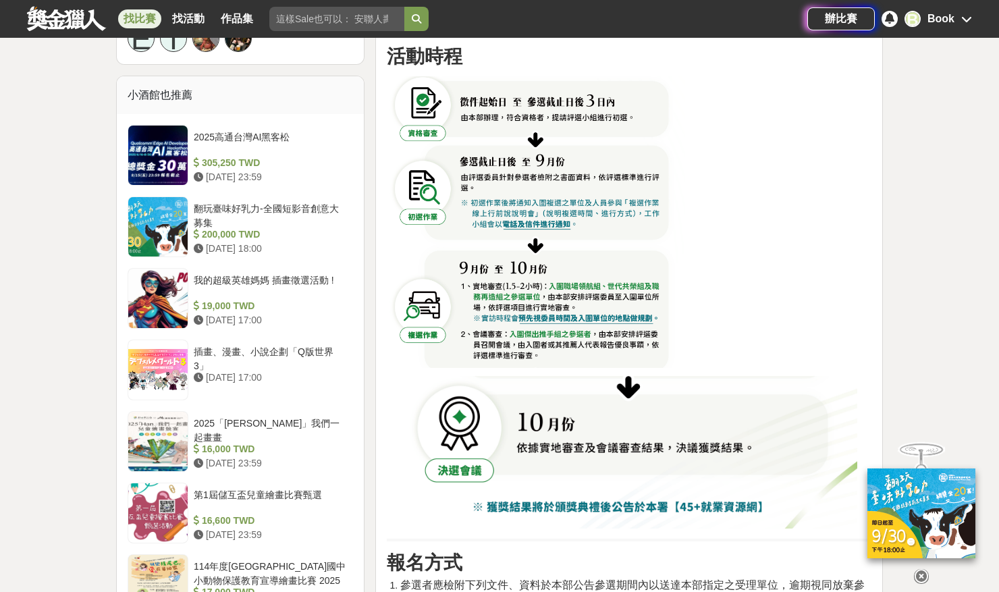
scroll to position [1444, 0]
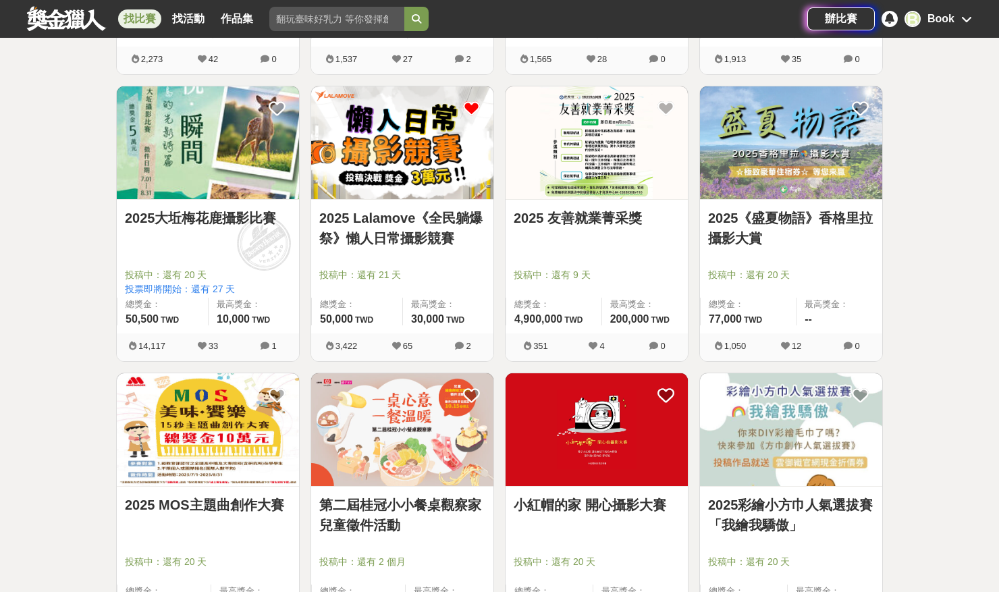
scroll to position [7176, 0]
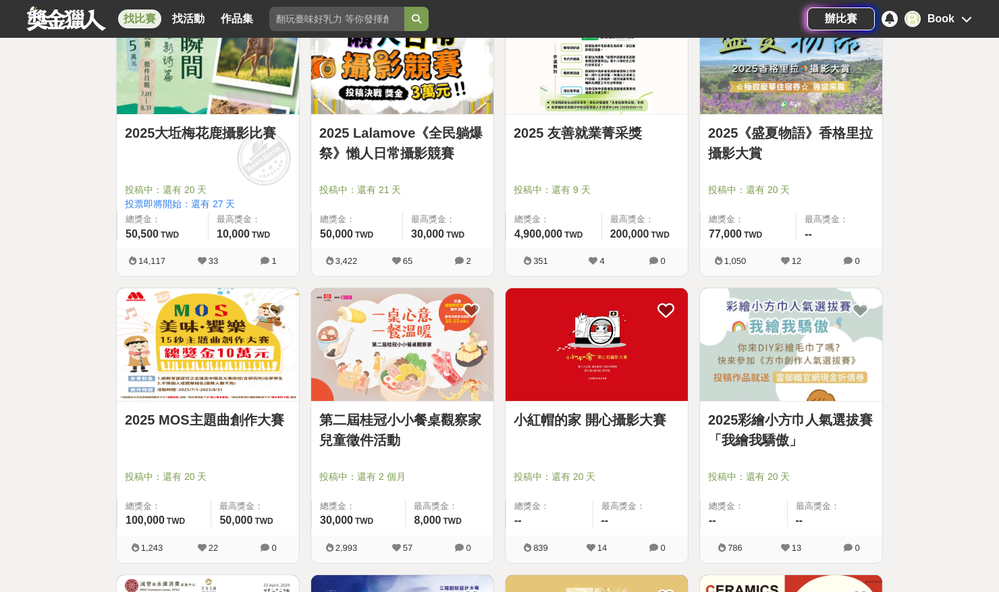
click at [229, 351] on img at bounding box center [208, 344] width 182 height 113
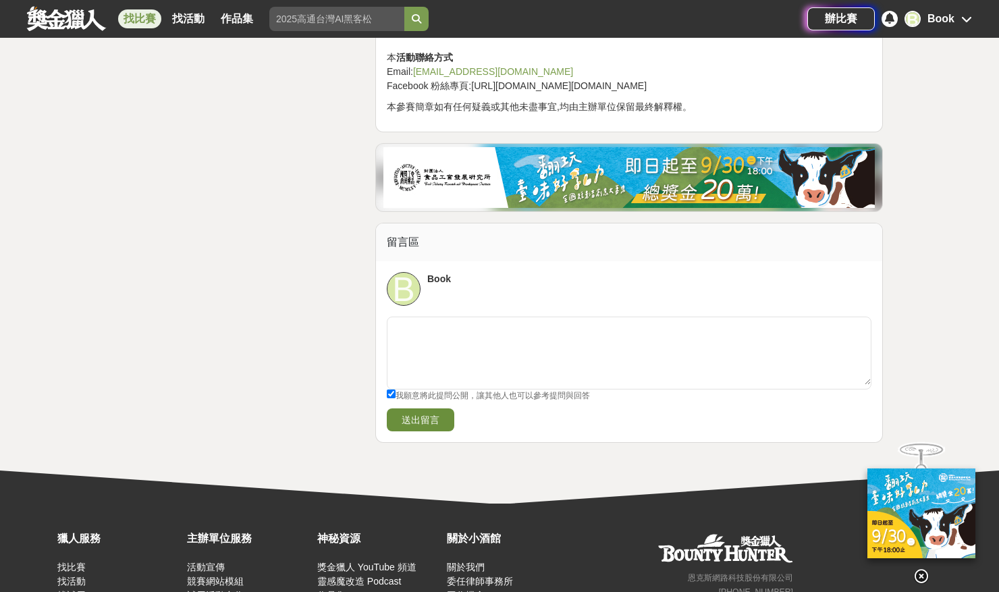
scroll to position [2268, 0]
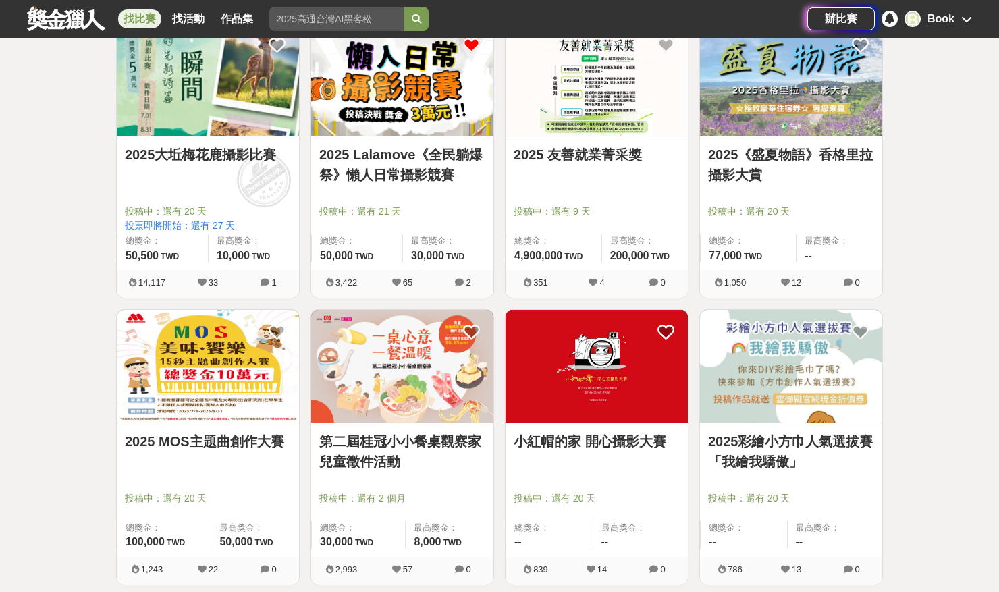
scroll to position [7176, 0]
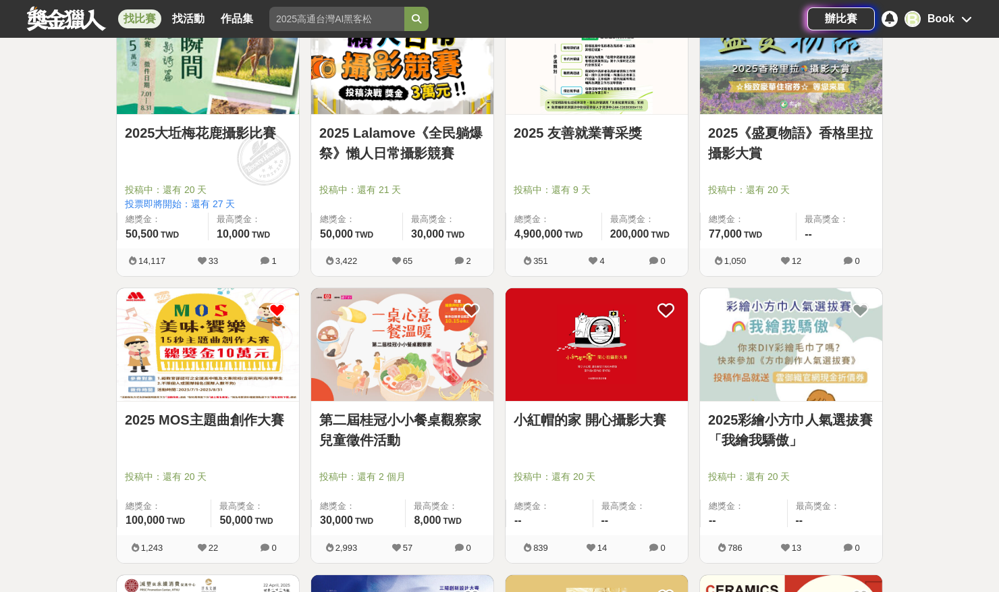
click at [275, 305] on icon at bounding box center [277, 310] width 17 height 17
click at [427, 394] on img at bounding box center [402, 344] width 182 height 113
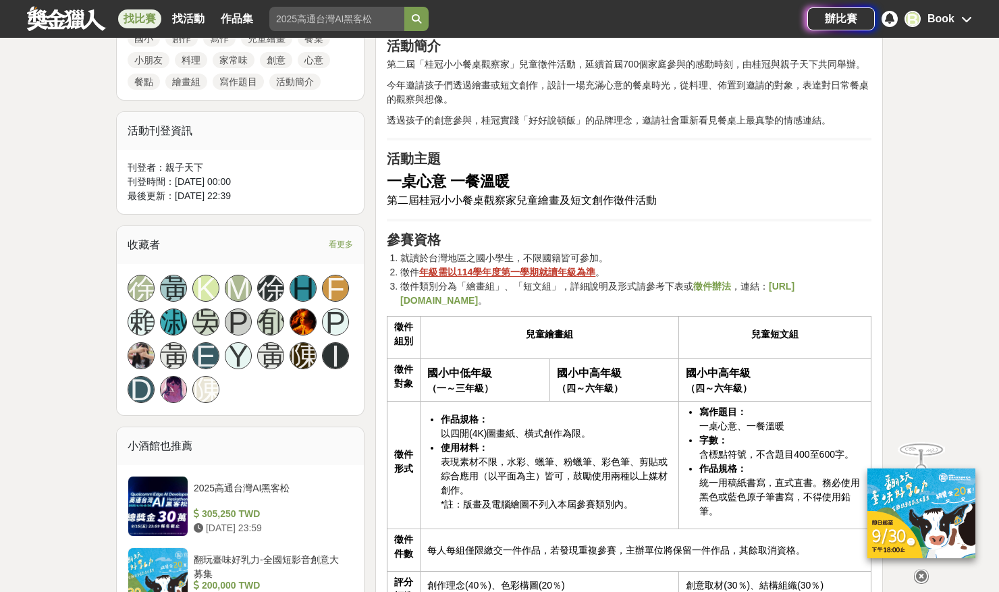
scroll to position [129, 0]
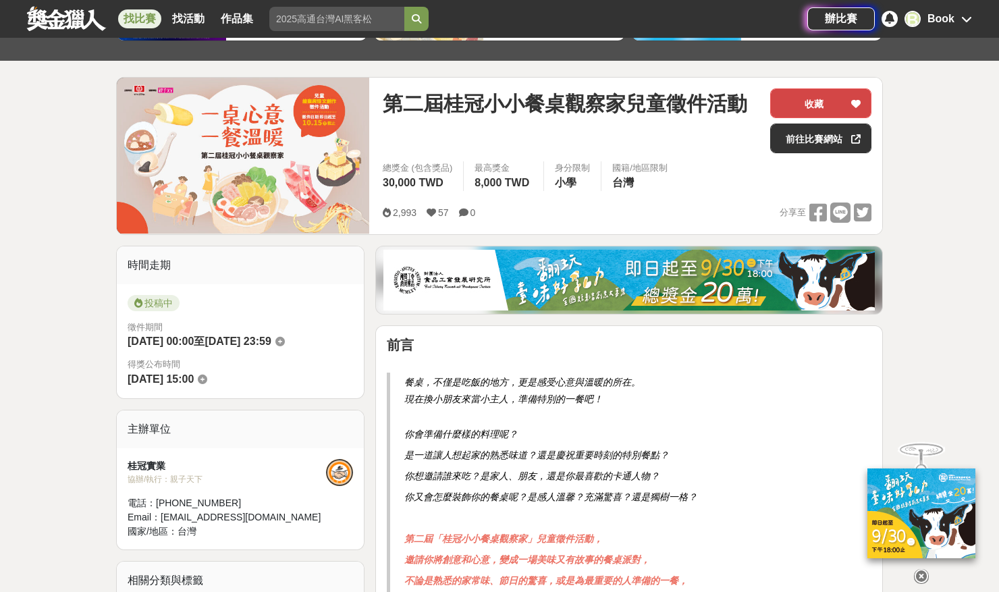
click at [855, 97] on div at bounding box center [856, 103] width 14 height 28
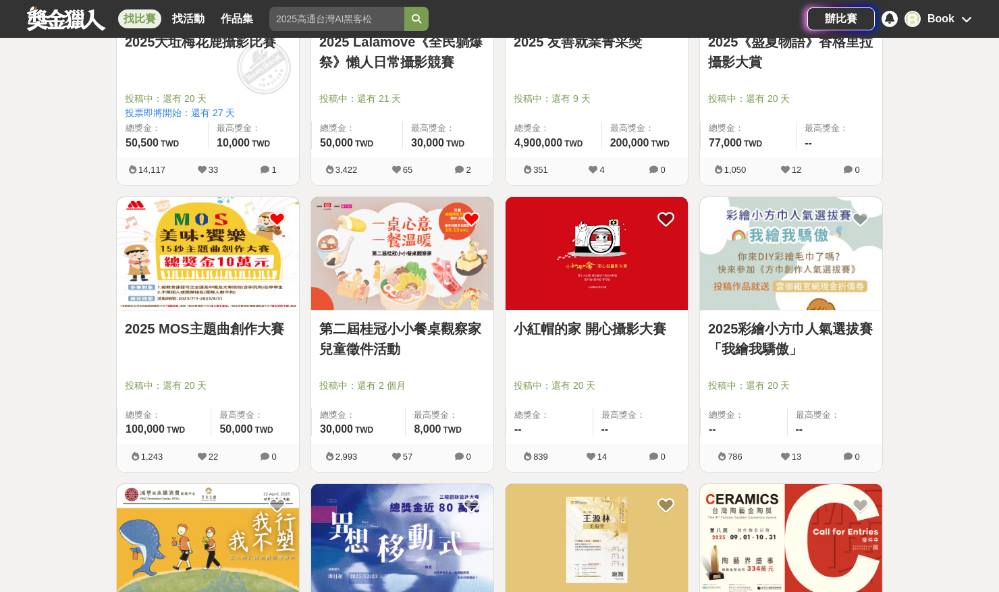
scroll to position [7271, 0]
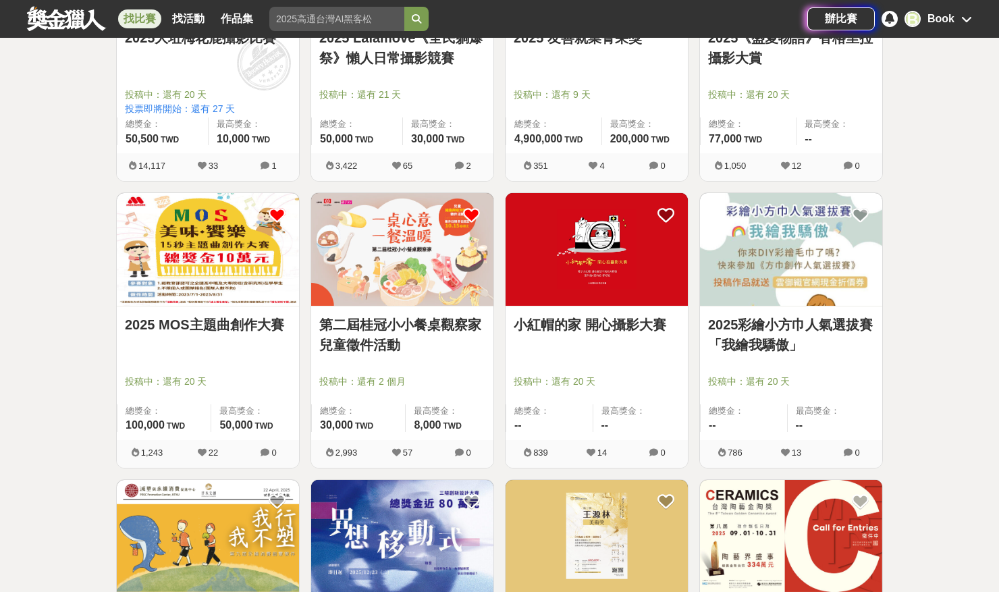
click at [552, 276] on img at bounding box center [597, 249] width 182 height 113
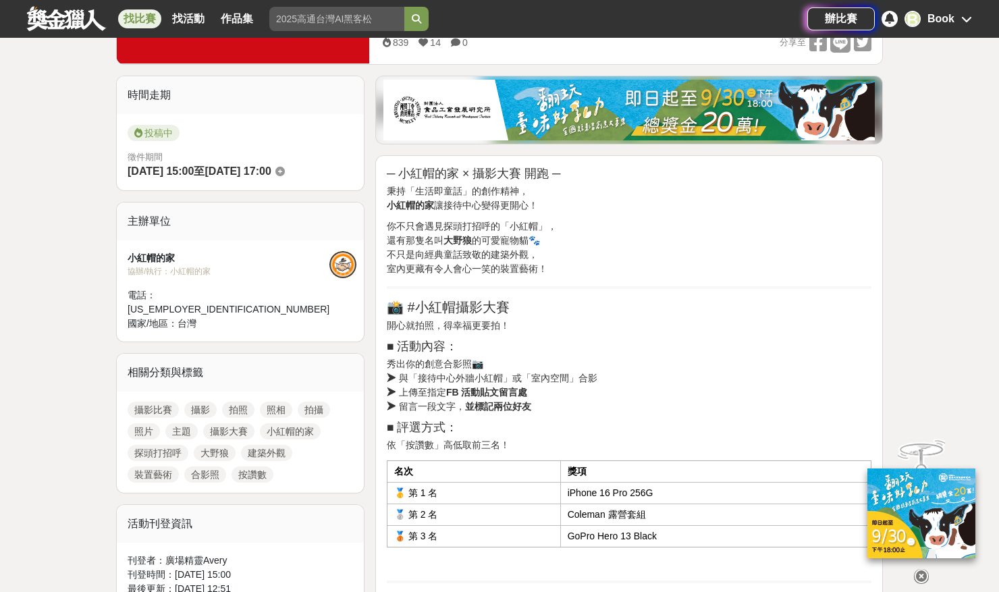
scroll to position [595, 0]
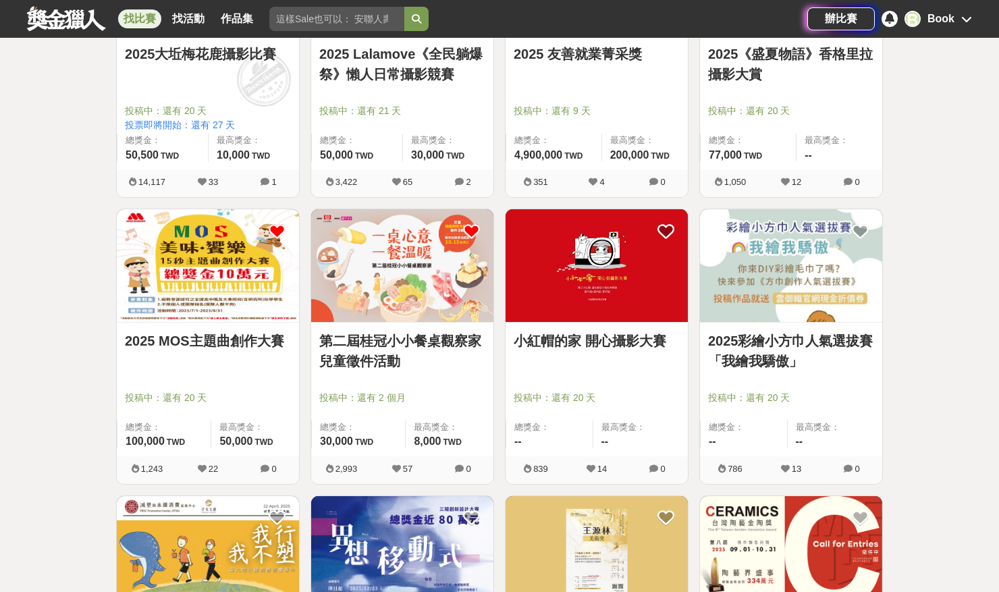
scroll to position [7271, 0]
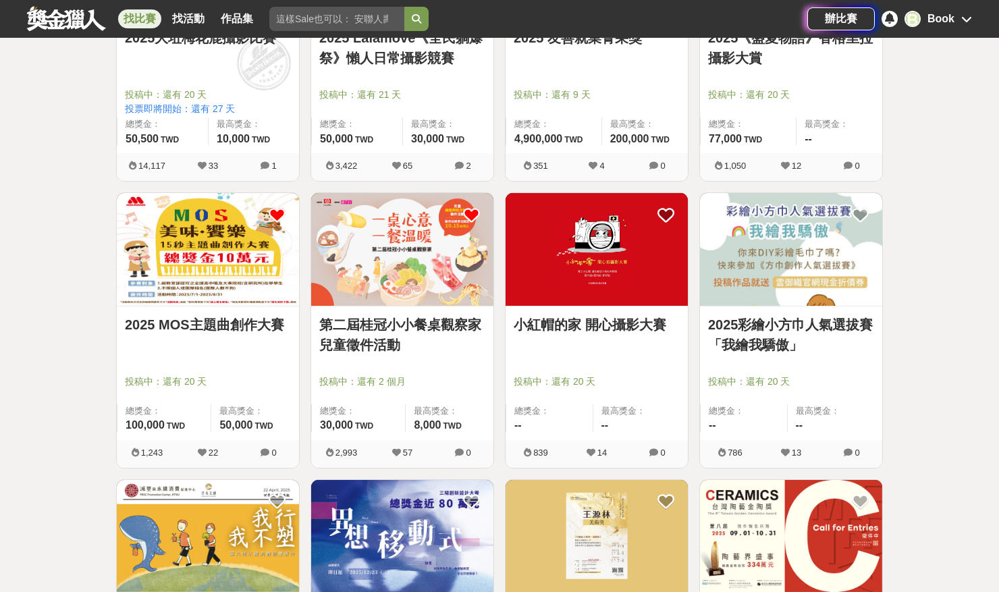
click at [786, 321] on link "2025彩繪小方巾人氣選拔賽「我繪我驕傲」" at bounding box center [791, 335] width 166 height 41
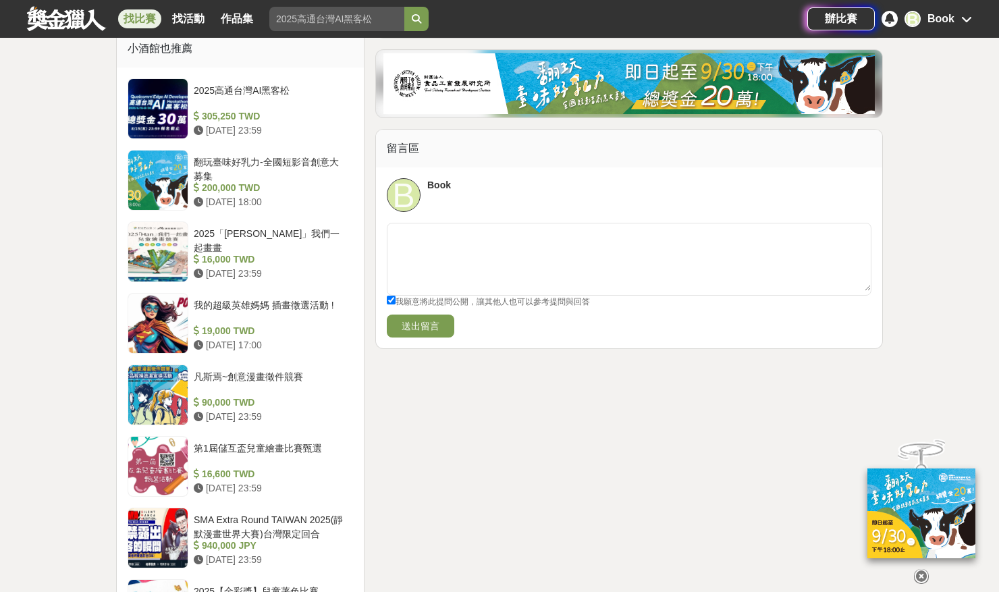
scroll to position [608, 0]
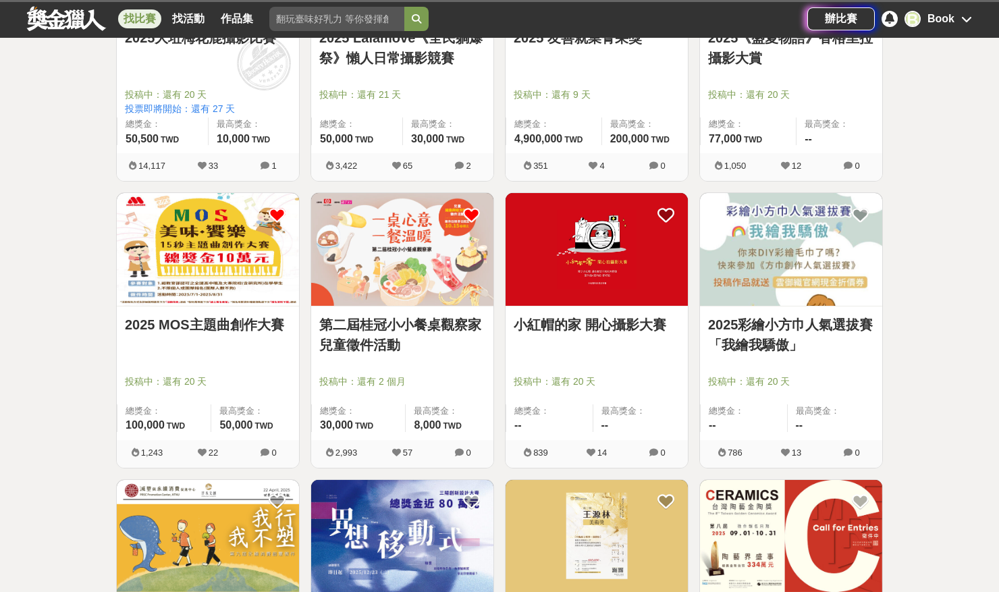
scroll to position [7541, 0]
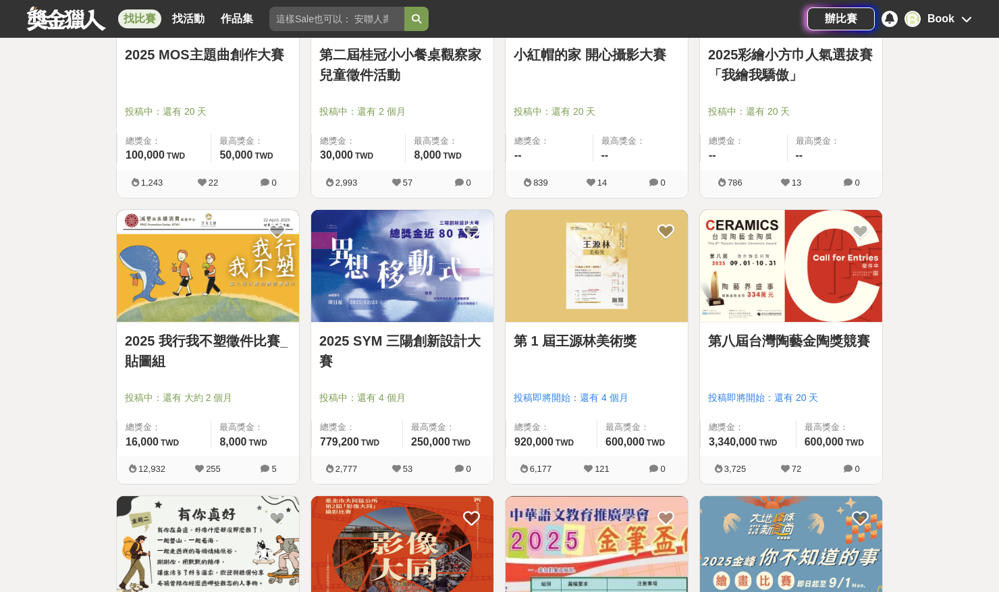
click at [174, 300] on img at bounding box center [208, 266] width 182 height 113
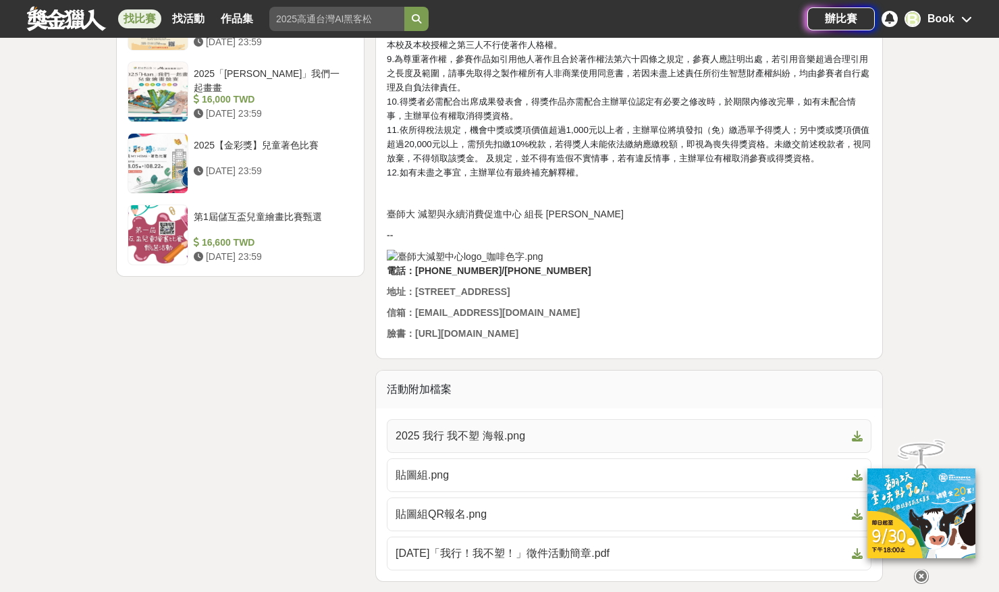
scroll to position [2126, 0]
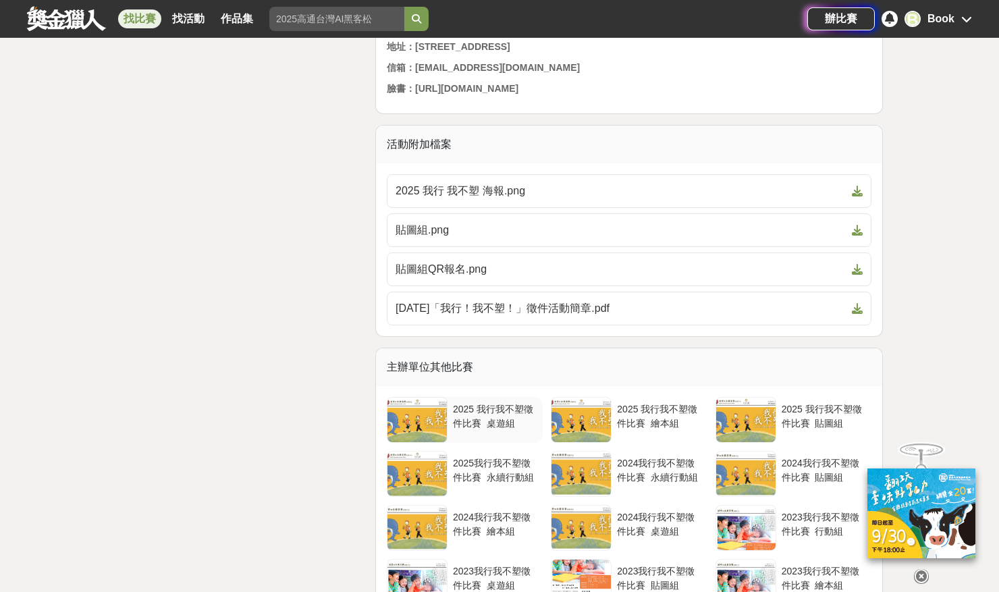
click at [490, 422] on div "2025 我行我不塑徵件比賽_桌遊組" at bounding box center [495, 415] width 84 height 26
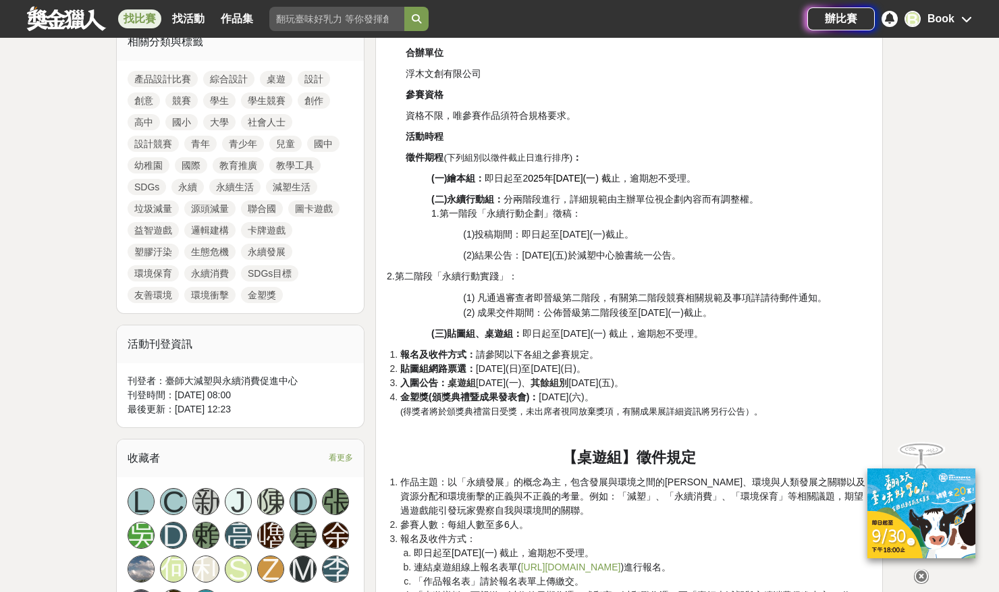
scroll to position [656, 0]
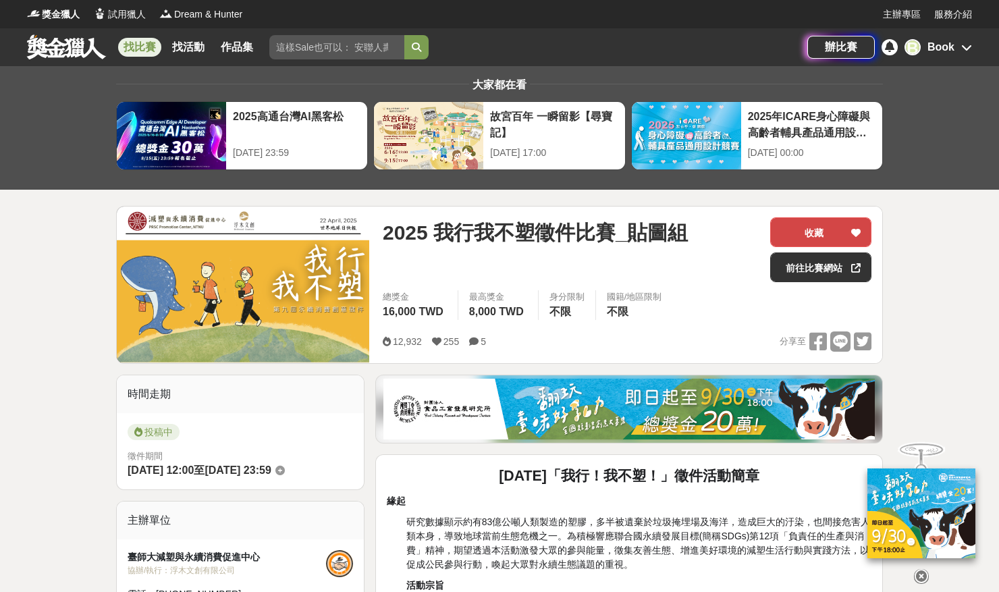
click at [860, 231] on icon at bounding box center [856, 232] width 9 height 9
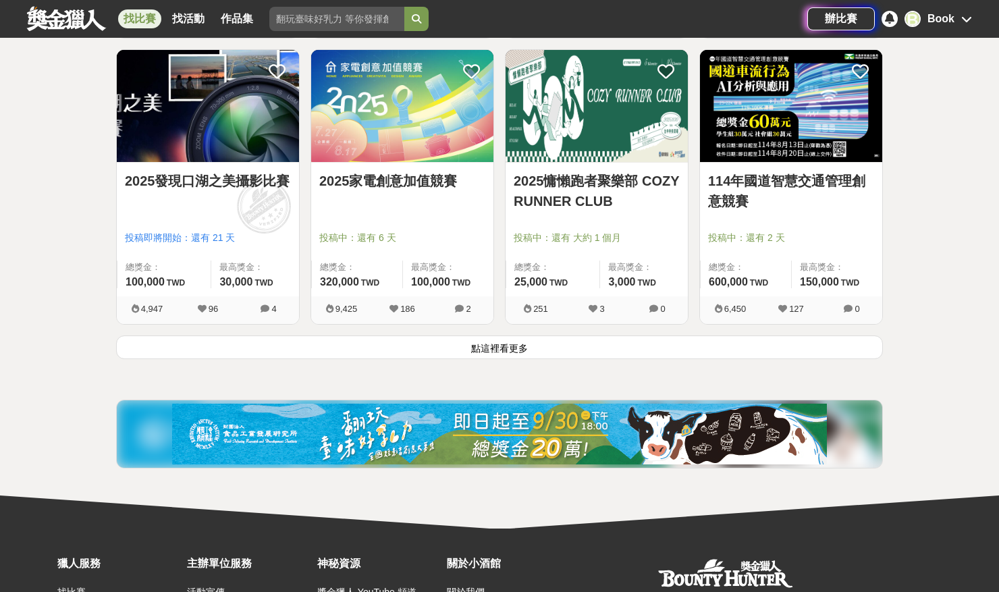
scroll to position [8687, 0]
